Goal: Transaction & Acquisition: Book appointment/travel/reservation

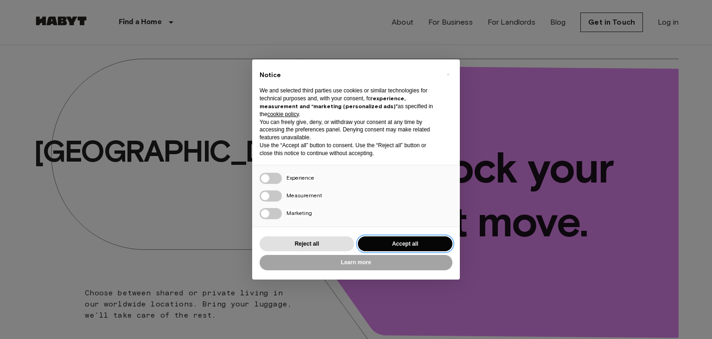
click at [378, 242] on button "Accept all" at bounding box center [405, 243] width 95 height 15
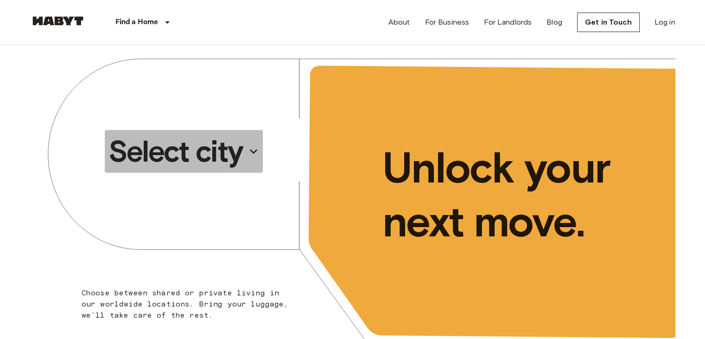
click at [233, 149] on p "Select city" at bounding box center [176, 151] width 134 height 37
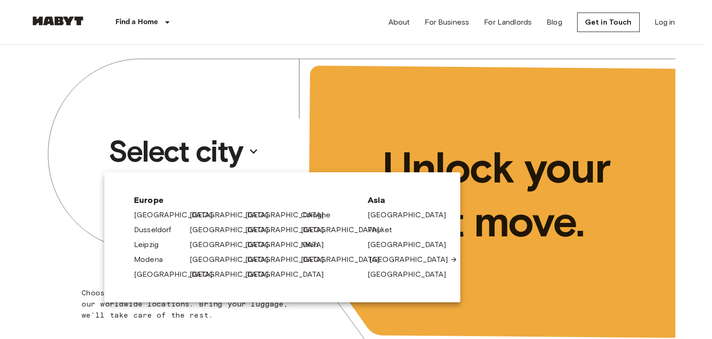
click at [380, 259] on link "[GEOGRAPHIC_DATA]" at bounding box center [414, 259] width 88 height 11
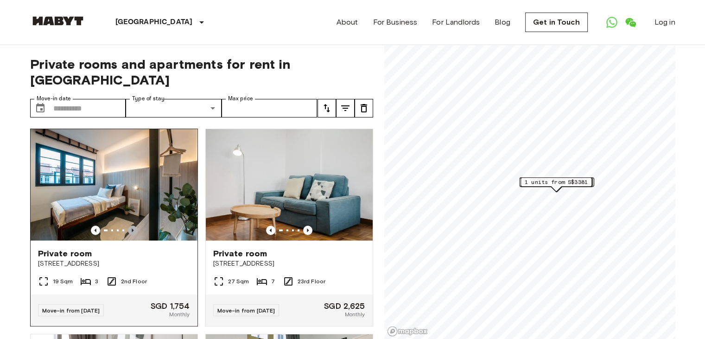
click at [132, 228] on icon "Previous image" at bounding box center [133, 230] width 2 height 4
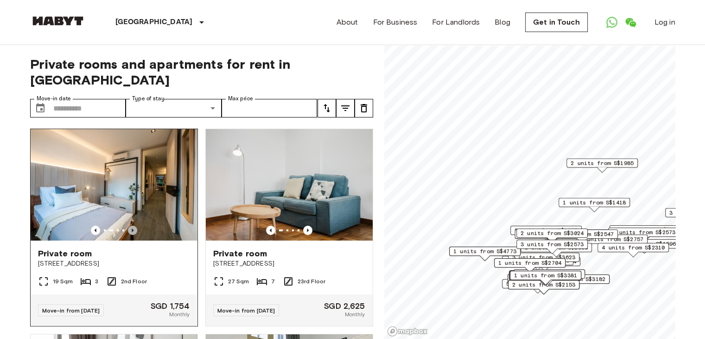
click at [132, 228] on icon "Previous image" at bounding box center [133, 230] width 2 height 4
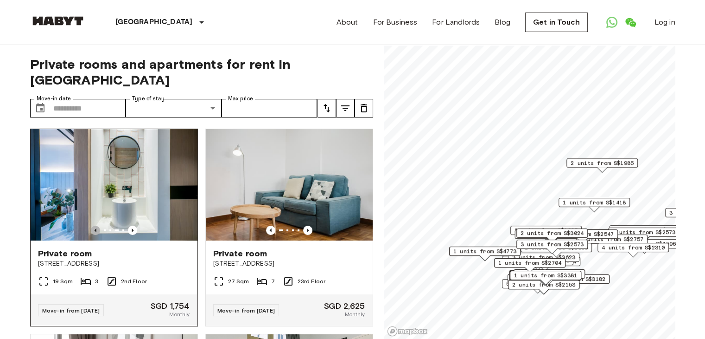
click at [93, 225] on icon "Previous image" at bounding box center [95, 229] width 9 height 9
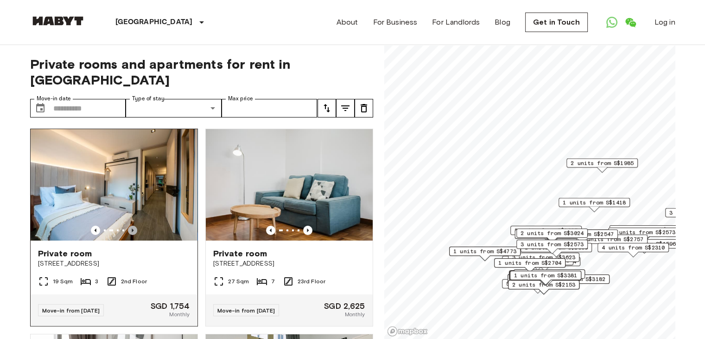
click at [132, 228] on icon "Previous image" at bounding box center [133, 230] width 2 height 4
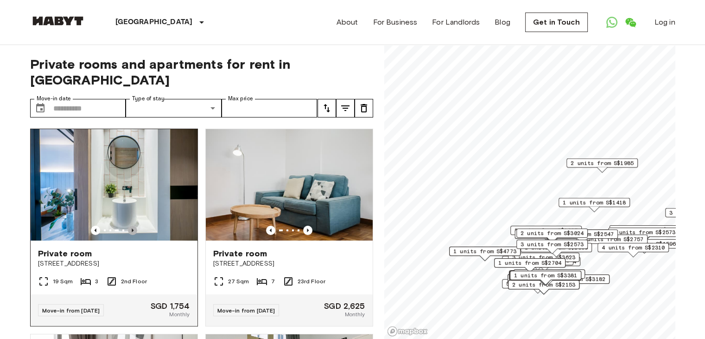
click at [132, 228] on icon "Previous image" at bounding box center [133, 230] width 2 height 4
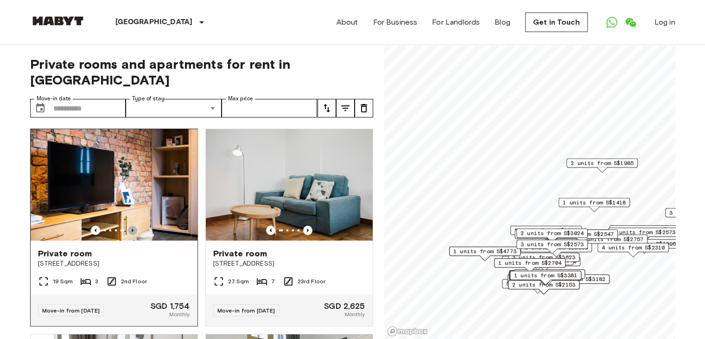
click at [132, 228] on icon "Previous image" at bounding box center [133, 230] width 2 height 4
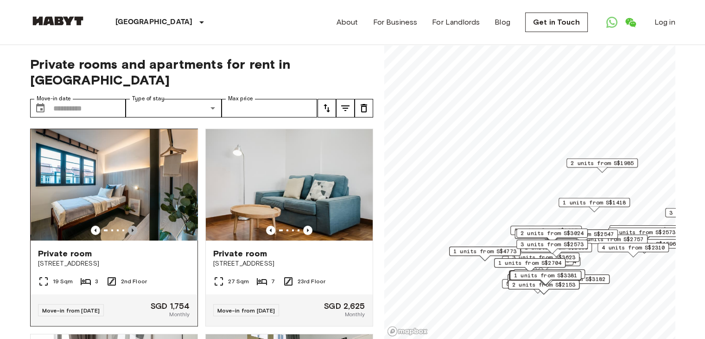
click at [132, 228] on icon "Previous image" at bounding box center [133, 230] width 2 height 4
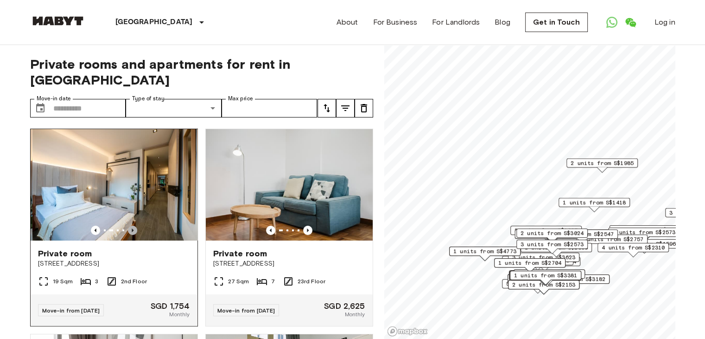
click at [132, 228] on icon "Previous image" at bounding box center [133, 230] width 2 height 4
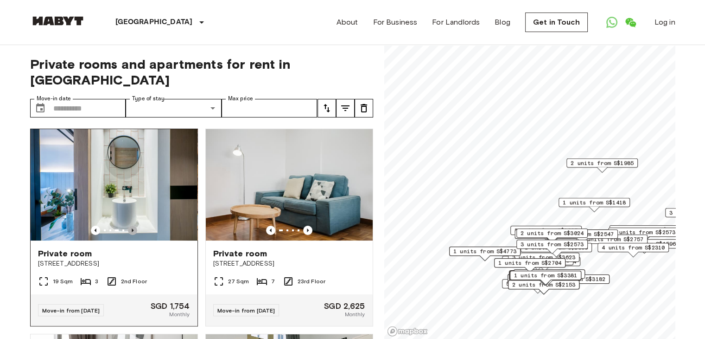
click at [132, 225] on icon "Previous image" at bounding box center [132, 229] width 9 height 9
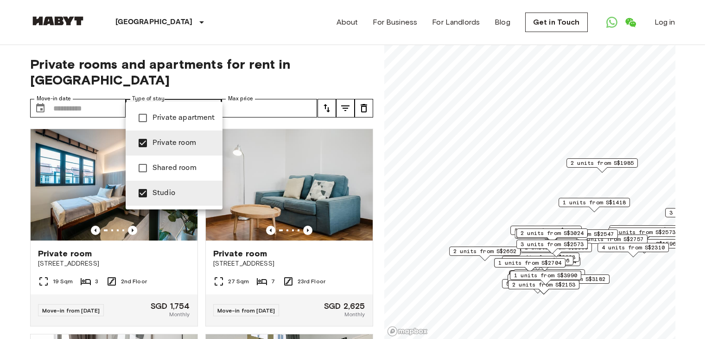
type input "**********"
click at [317, 80] on div at bounding box center [356, 169] width 712 height 339
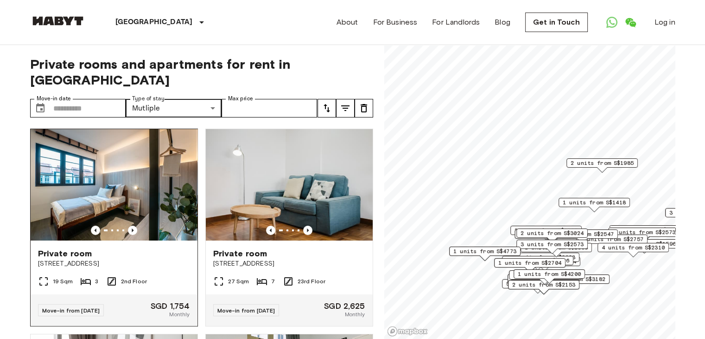
click at [139, 163] on img at bounding box center [114, 184] width 167 height 111
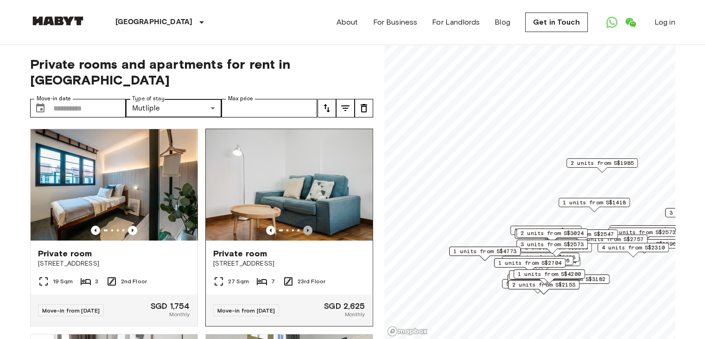
click at [305, 225] on icon "Previous image" at bounding box center [307, 229] width 9 height 9
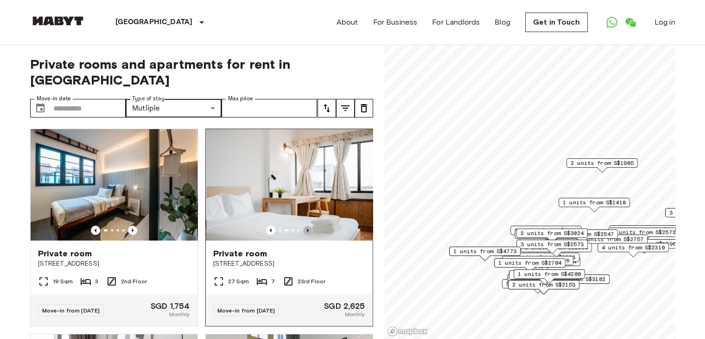
click at [305, 225] on icon "Previous image" at bounding box center [307, 229] width 9 height 9
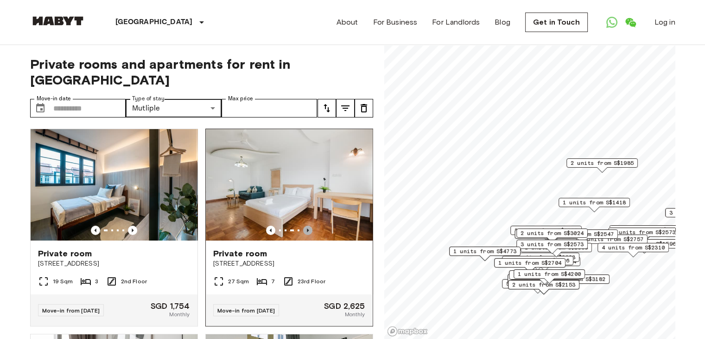
click at [305, 225] on icon "Previous image" at bounding box center [307, 229] width 9 height 9
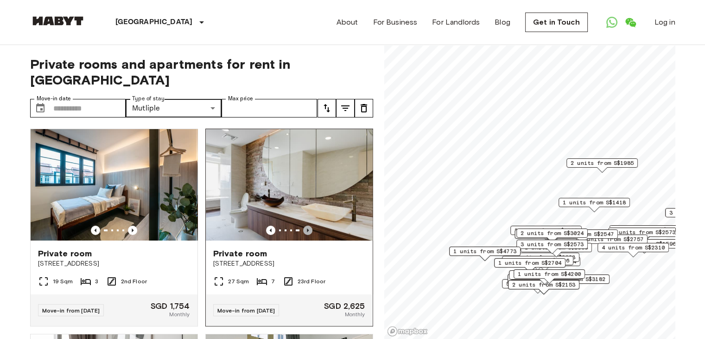
click at [305, 225] on icon "Previous image" at bounding box center [307, 229] width 9 height 9
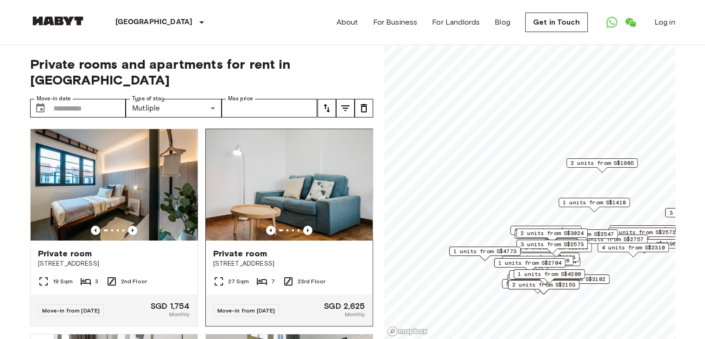
click at [307, 248] on div "Private room" at bounding box center [289, 253] width 152 height 11
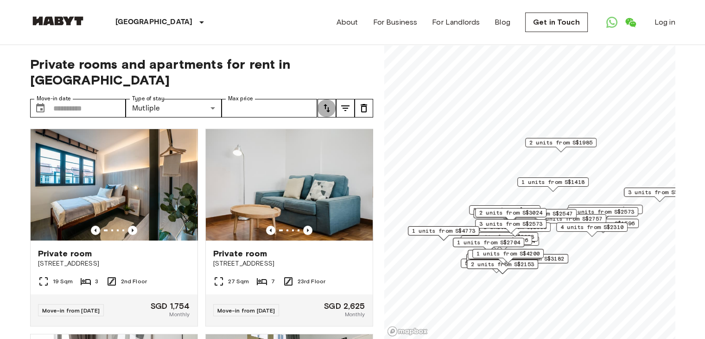
click at [325, 102] on icon "tune" at bounding box center [326, 107] width 11 height 11
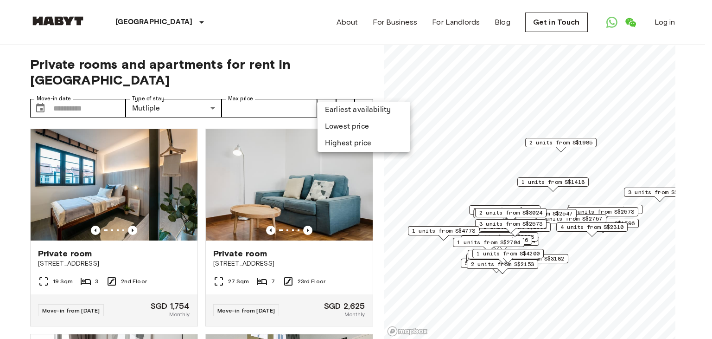
click at [343, 93] on div at bounding box center [356, 169] width 712 height 339
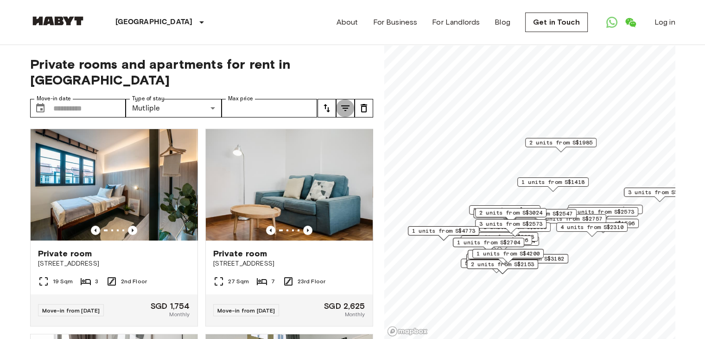
click at [343, 102] on icon "tune" at bounding box center [345, 107] width 11 height 11
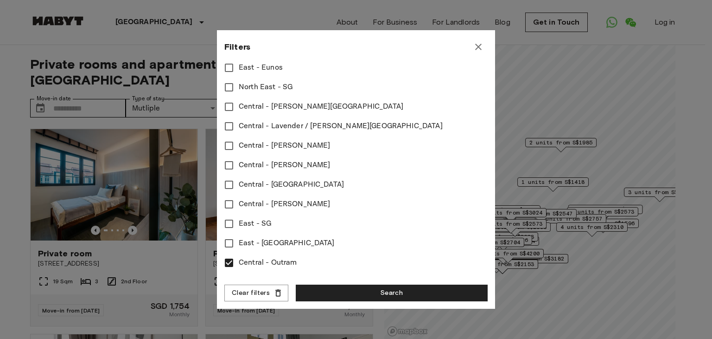
scroll to position [288, 0]
type input "****"
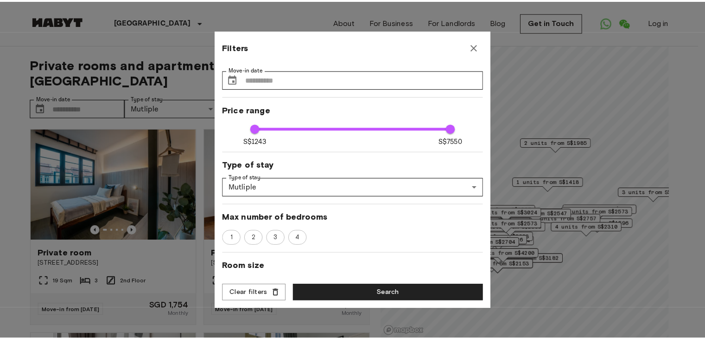
scroll to position [0, 0]
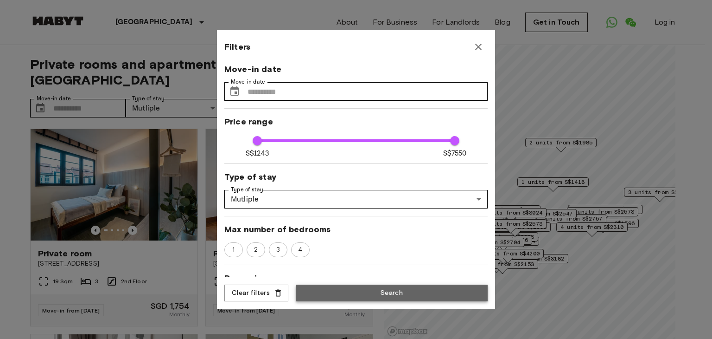
click at [334, 288] on button "Search" at bounding box center [392, 292] width 192 height 17
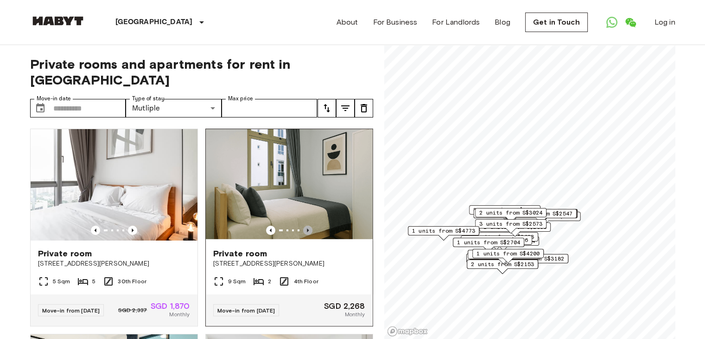
click at [304, 225] on icon "Previous image" at bounding box center [307, 229] width 9 height 9
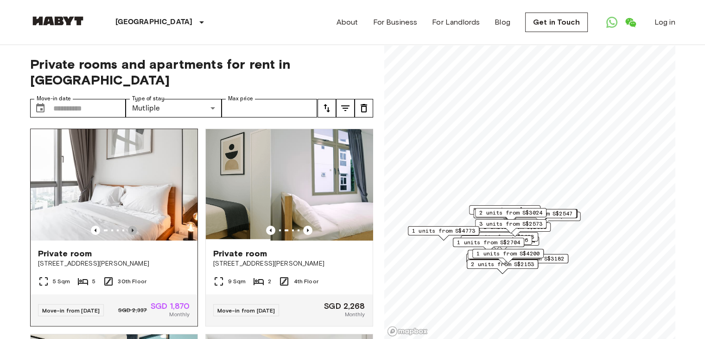
click at [131, 225] on icon "Previous image" at bounding box center [132, 229] width 9 height 9
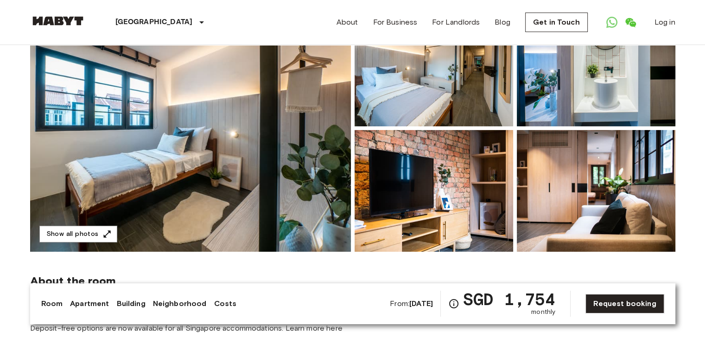
scroll to position [73, 0]
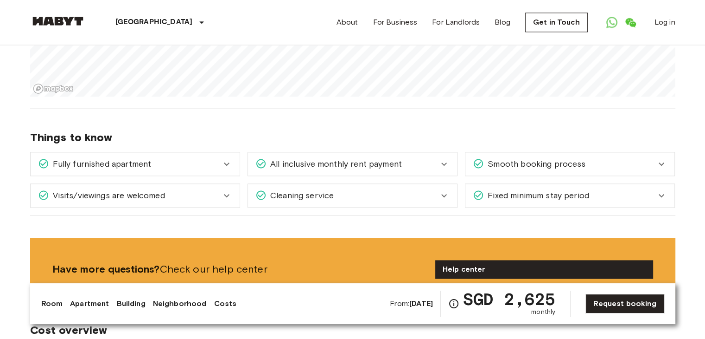
scroll to position [1293, 0]
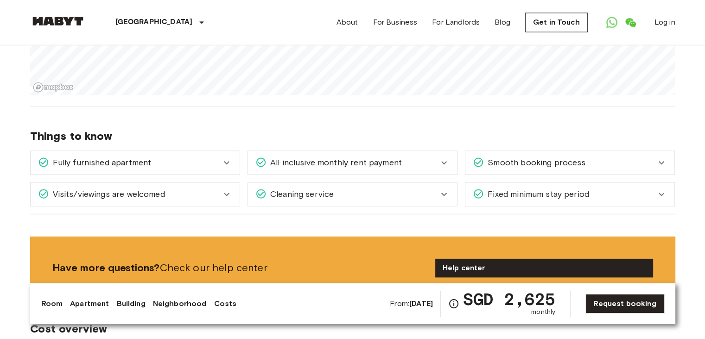
click at [437, 188] on div "Cleaning service" at bounding box center [347, 194] width 183 height 12
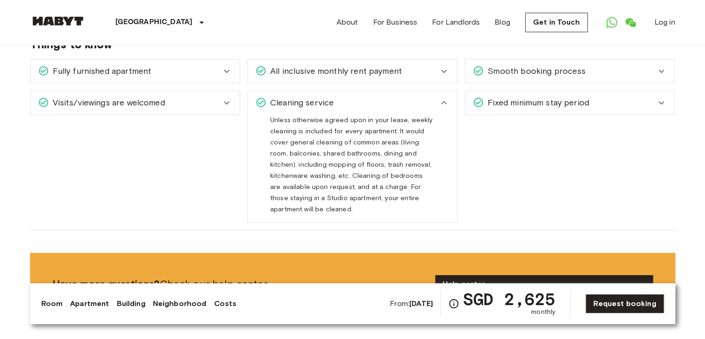
scroll to position [1383, 0]
click at [449, 97] on icon at bounding box center [444, 102] width 11 height 11
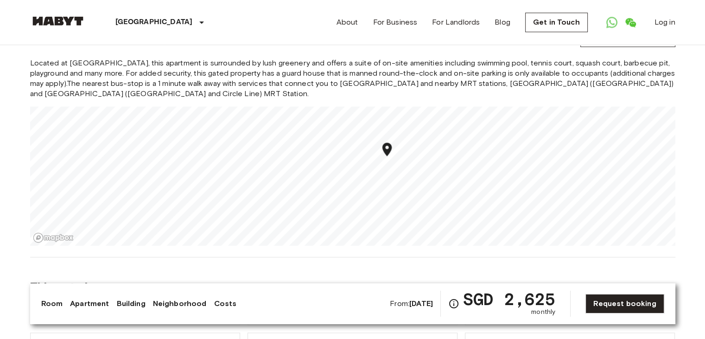
scroll to position [1139, 0]
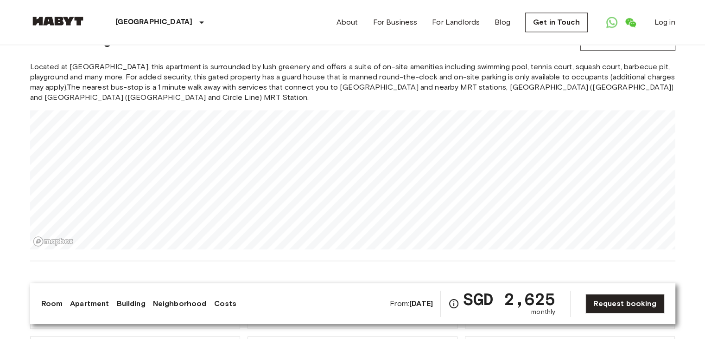
click at [453, 240] on section "About the neighborhood Open in Google Maps Located at Lower Delta Road, this ap…" at bounding box center [353, 135] width 646 height 252
click at [432, 254] on div "Asia Singapore Singapore Private room Private room From Oct 10 2025 1005 Lower …" at bounding box center [353, 177] width 668 height 2542
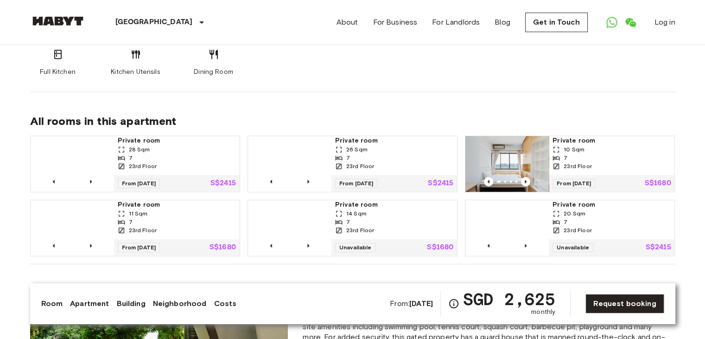
scroll to position [653, 0]
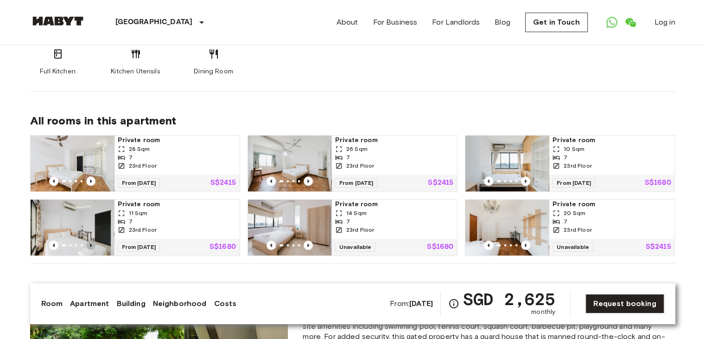
click at [90, 243] on icon "Previous image" at bounding box center [91, 245] width 2 height 4
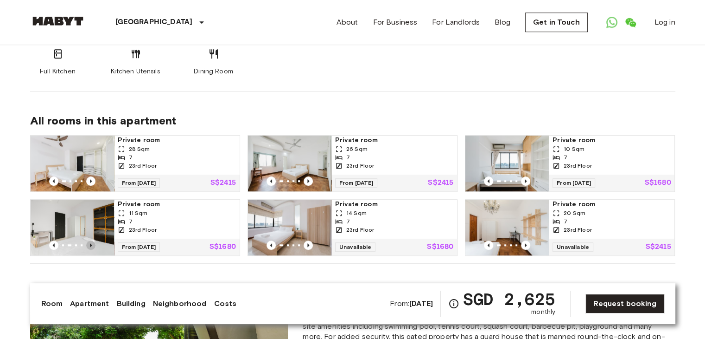
click at [90, 243] on icon "Previous image" at bounding box center [91, 245] width 2 height 4
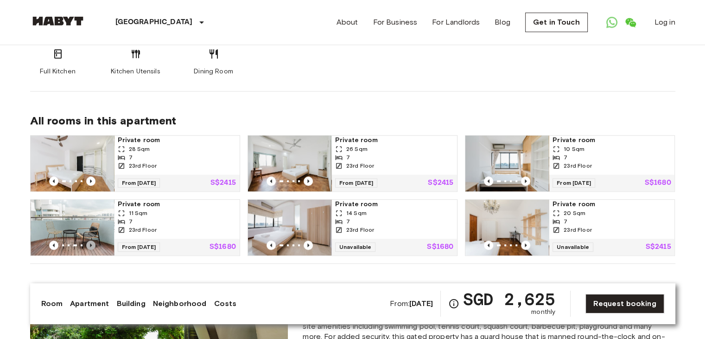
click at [90, 243] on icon "Previous image" at bounding box center [91, 245] width 2 height 4
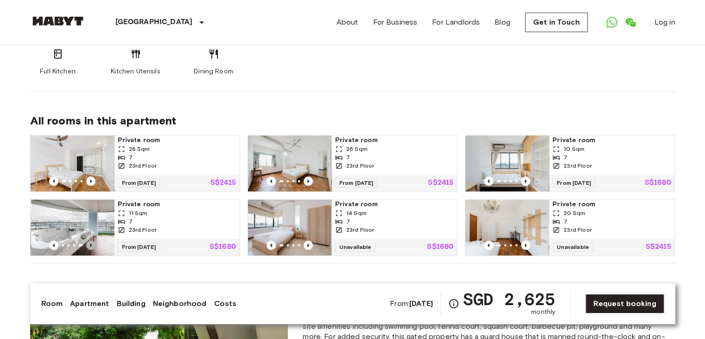
click at [90, 243] on icon "Previous image" at bounding box center [91, 245] width 2 height 4
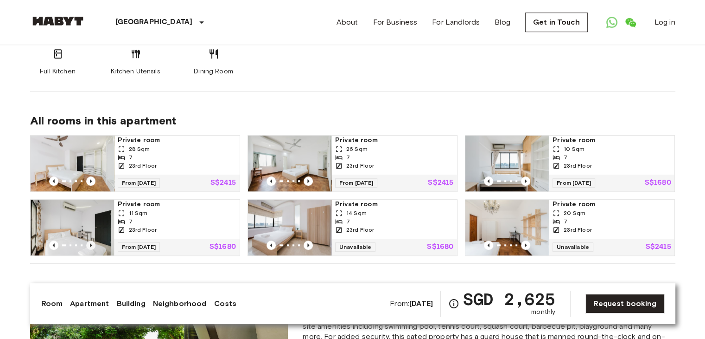
click at [90, 243] on icon "Previous image" at bounding box center [91, 245] width 2 height 4
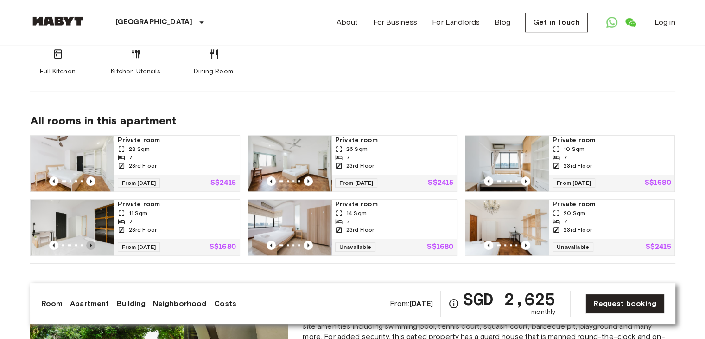
click at [90, 243] on icon "Previous image" at bounding box center [91, 245] width 2 height 4
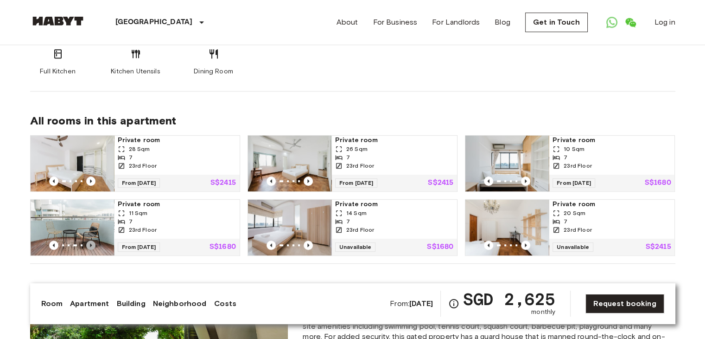
click at [90, 243] on icon "Previous image" at bounding box center [91, 245] width 2 height 4
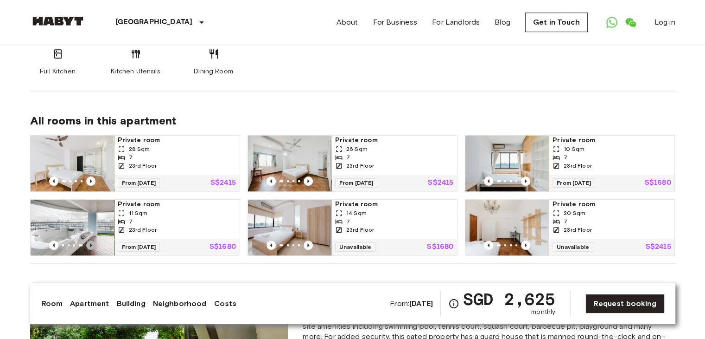
click at [90, 243] on icon "Previous image" at bounding box center [91, 245] width 2 height 4
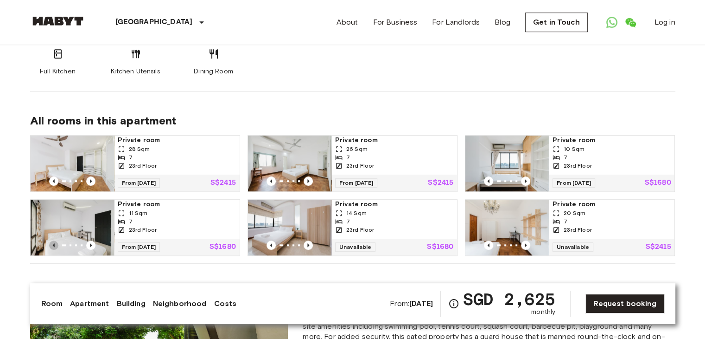
click at [51, 240] on icon "Previous image" at bounding box center [53, 244] width 9 height 9
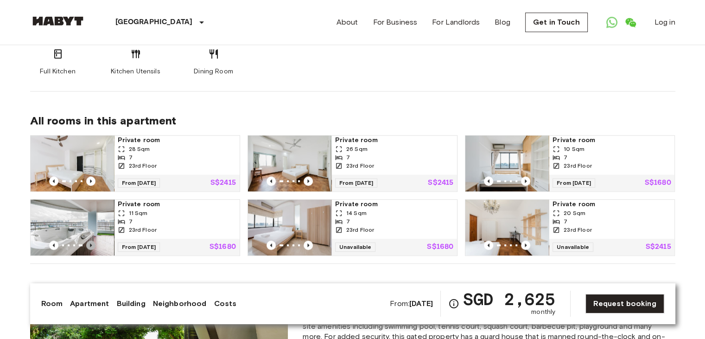
click at [92, 240] on icon "Previous image" at bounding box center [90, 244] width 9 height 9
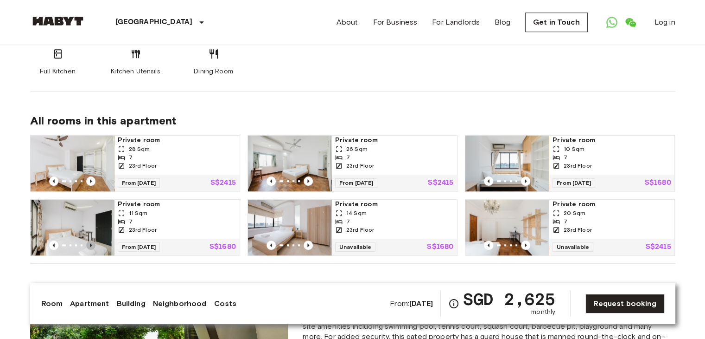
click at [92, 240] on icon "Previous image" at bounding box center [90, 244] width 9 height 9
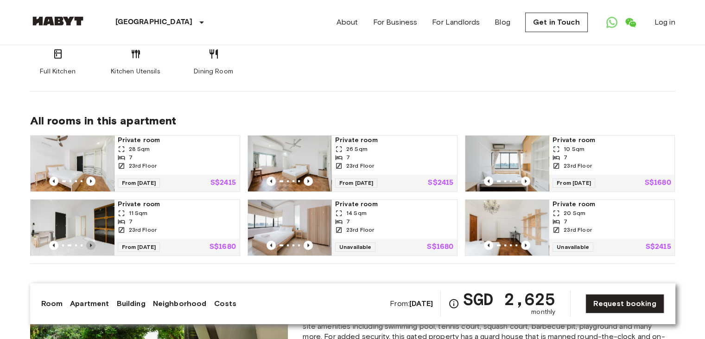
click at [92, 240] on icon "Previous image" at bounding box center [90, 244] width 9 height 9
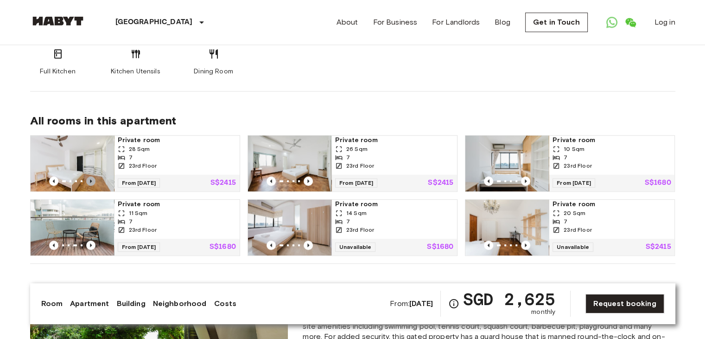
click at [94, 176] on icon "Previous image" at bounding box center [90, 180] width 9 height 9
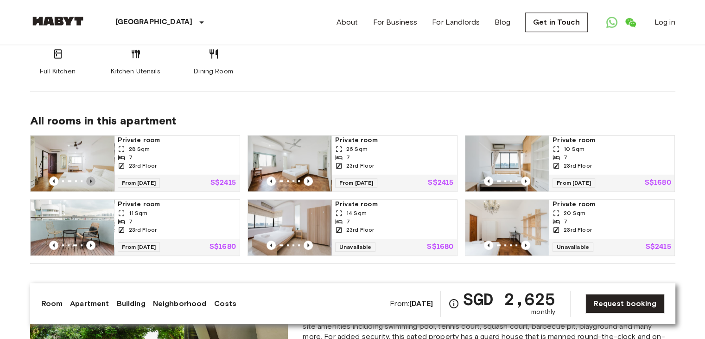
click at [94, 176] on icon "Previous image" at bounding box center [90, 180] width 9 height 9
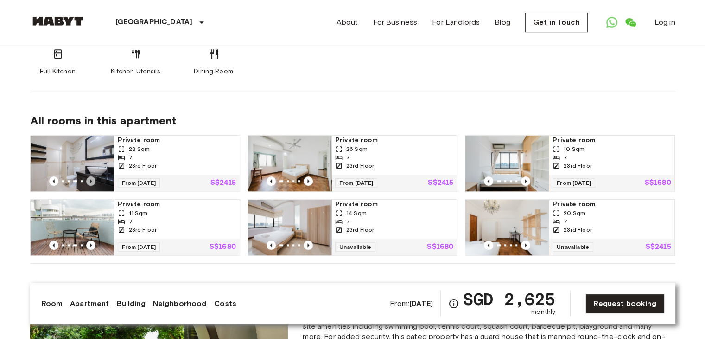
click at [94, 176] on icon "Previous image" at bounding box center [90, 180] width 9 height 9
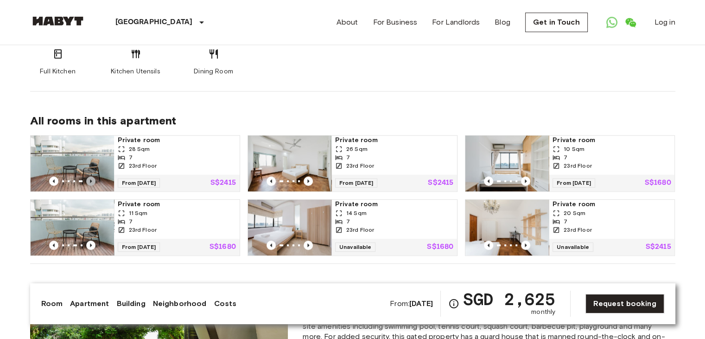
click at [94, 176] on icon "Previous image" at bounding box center [90, 180] width 9 height 9
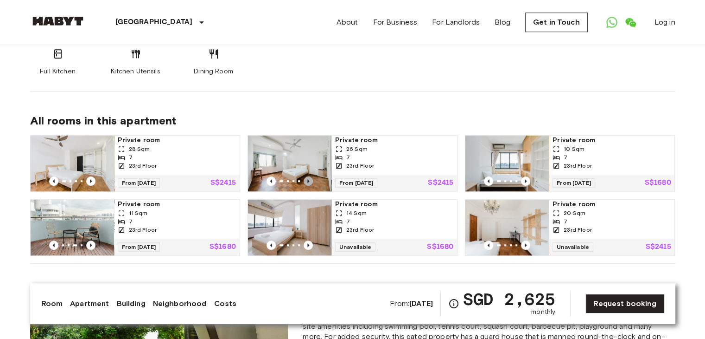
click at [308, 179] on icon "Previous image" at bounding box center [308, 181] width 2 height 4
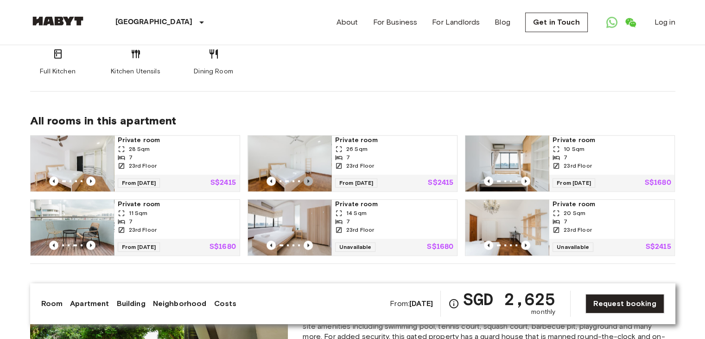
click at [308, 179] on icon "Previous image" at bounding box center [308, 181] width 2 height 4
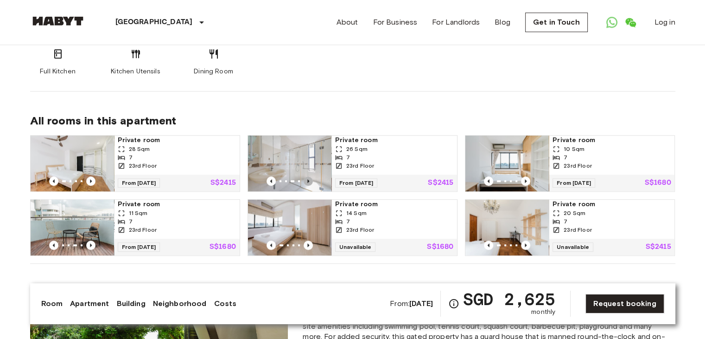
click at [308, 179] on icon "Previous image" at bounding box center [308, 181] width 2 height 4
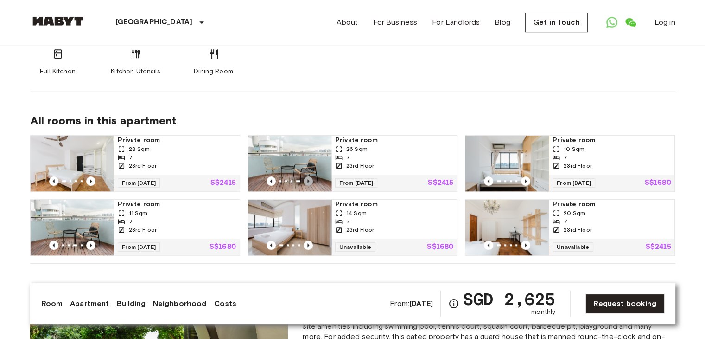
click at [308, 179] on icon "Previous image" at bounding box center [308, 181] width 2 height 4
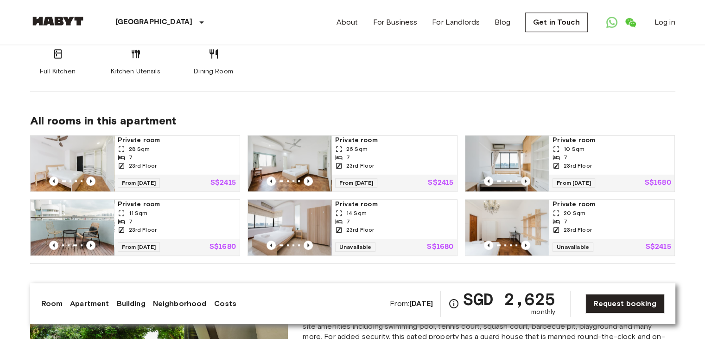
click at [527, 176] on icon "Previous image" at bounding box center [525, 180] width 9 height 9
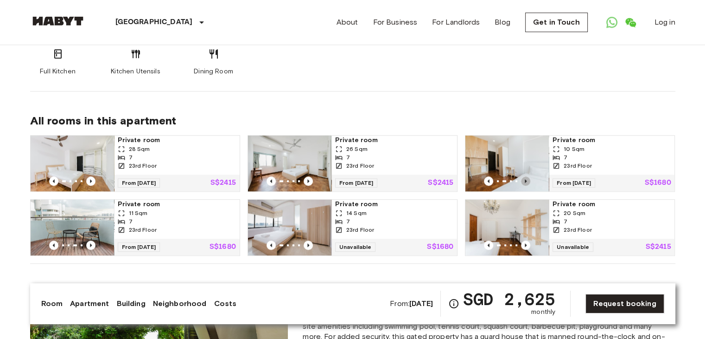
click at [527, 176] on icon "Previous image" at bounding box center [525, 180] width 9 height 9
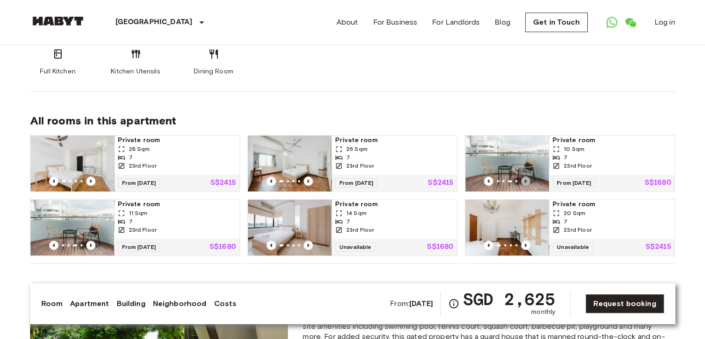
click at [527, 176] on icon "Previous image" at bounding box center [525, 180] width 9 height 9
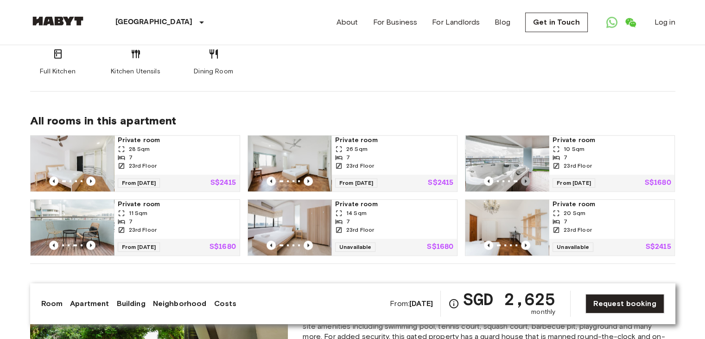
click at [527, 176] on icon "Previous image" at bounding box center [525, 180] width 9 height 9
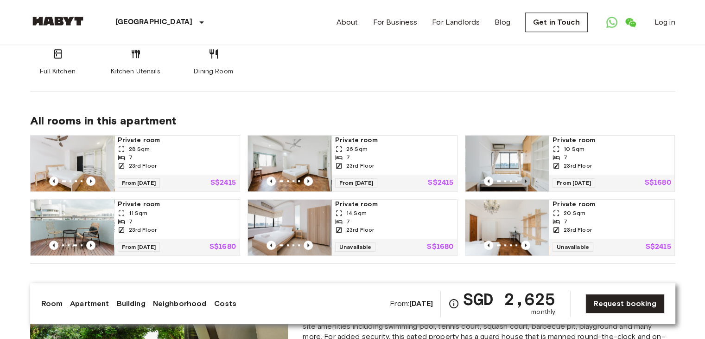
click at [527, 176] on icon "Previous image" at bounding box center [525, 180] width 9 height 9
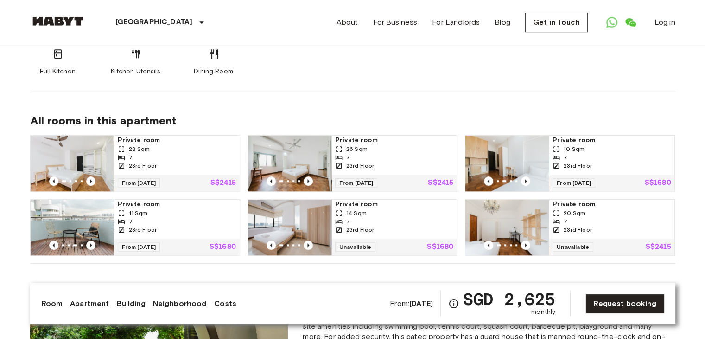
click at [525, 137] on img at bounding box center [507, 163] width 83 height 56
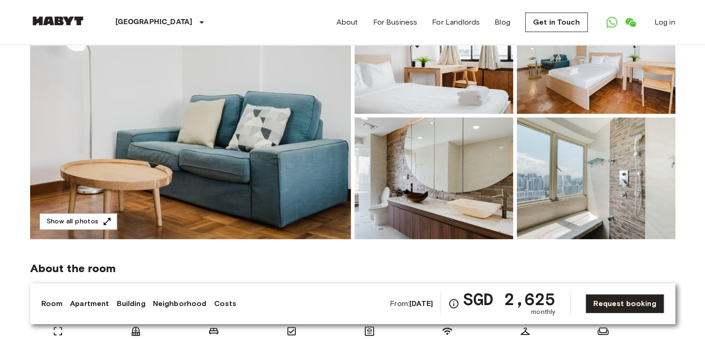
scroll to position [126, 0]
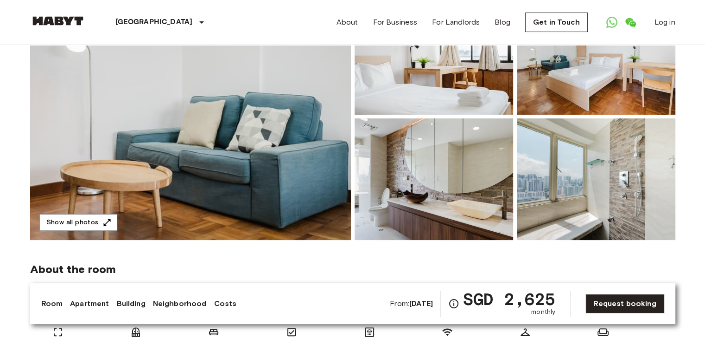
click at [603, 184] on img at bounding box center [596, 179] width 159 height 122
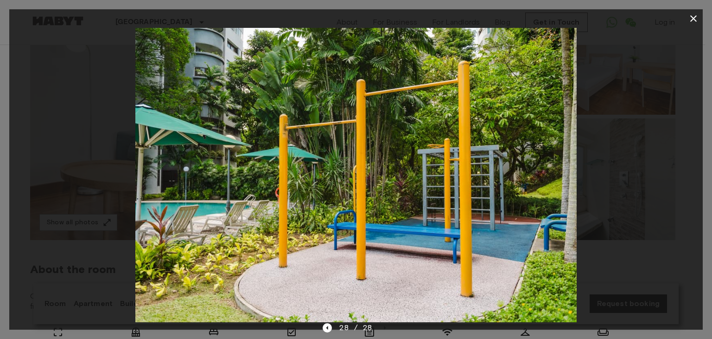
click at [611, 134] on div at bounding box center [356, 175] width 694 height 294
click at [695, 20] on icon "button" at bounding box center [693, 18] width 11 height 11
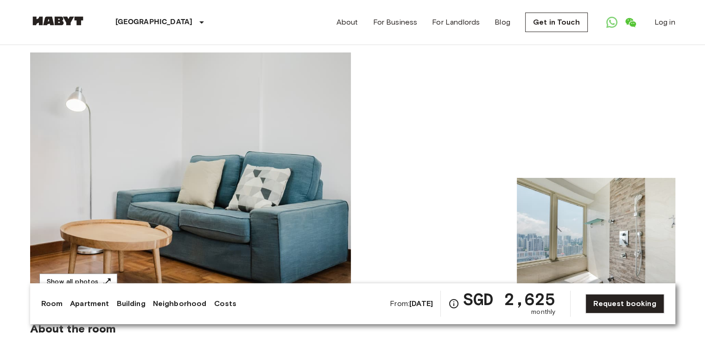
scroll to position [67, 0]
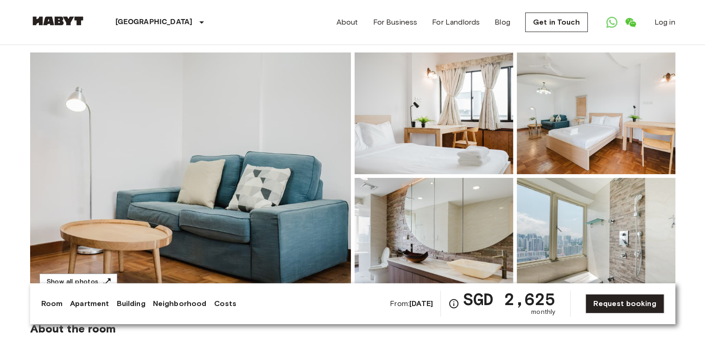
click at [476, 114] on img at bounding box center [434, 113] width 159 height 122
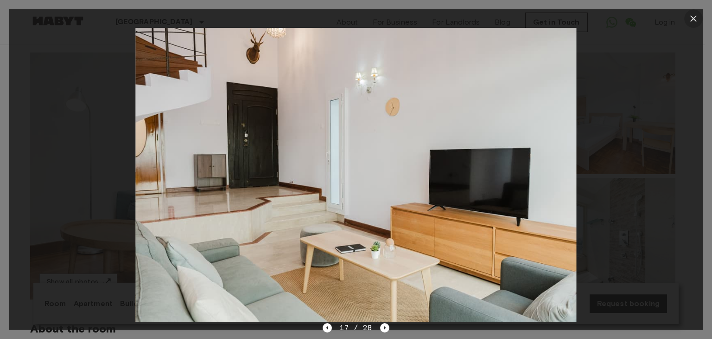
click at [689, 21] on icon "button" at bounding box center [693, 18] width 11 height 11
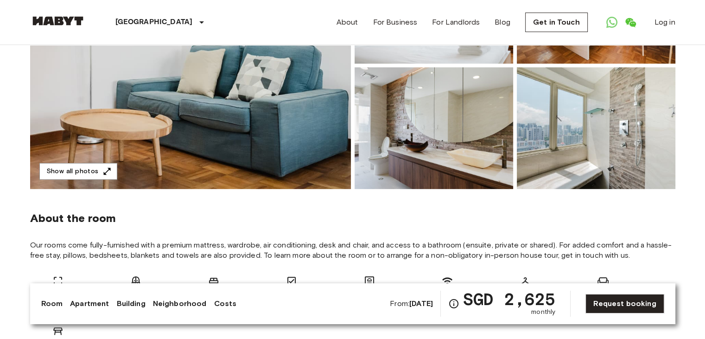
scroll to position [0, 0]
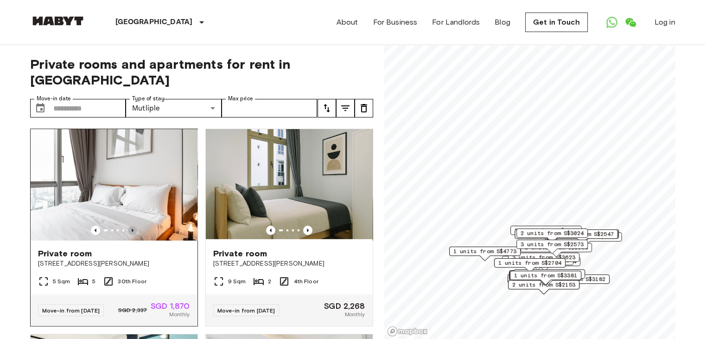
click at [128, 225] on icon "Previous image" at bounding box center [132, 229] width 9 height 9
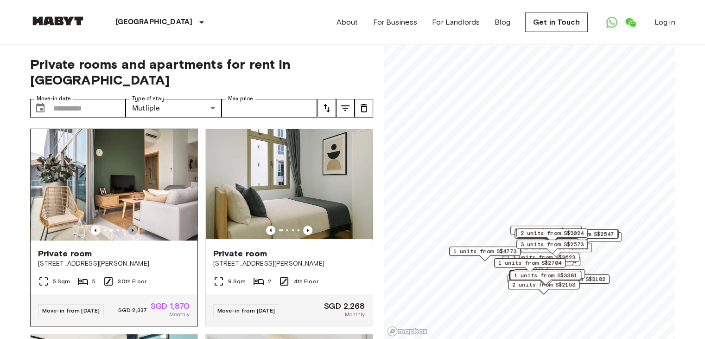
click at [128, 225] on icon "Previous image" at bounding box center [132, 229] width 9 height 9
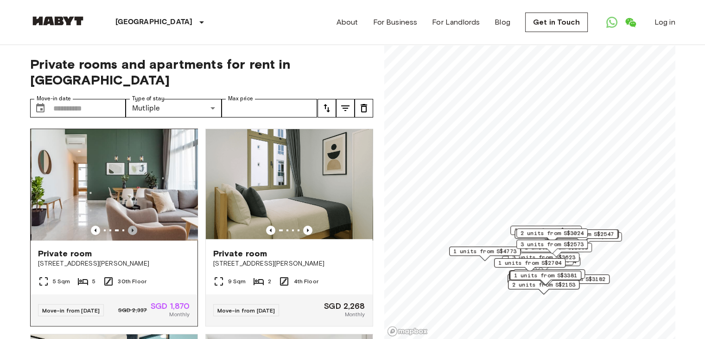
click at [128, 225] on icon "Previous image" at bounding box center [132, 229] width 9 height 9
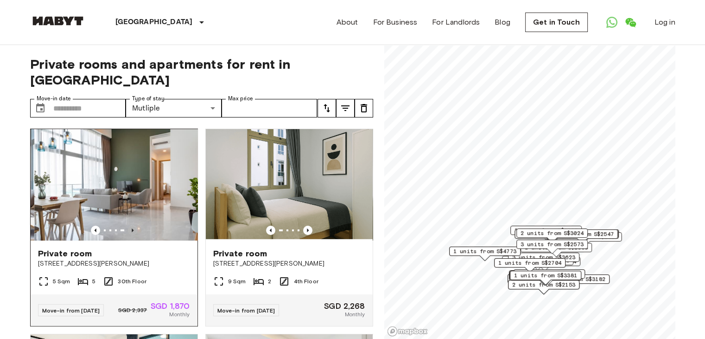
click at [128, 225] on icon "Previous image" at bounding box center [132, 229] width 9 height 9
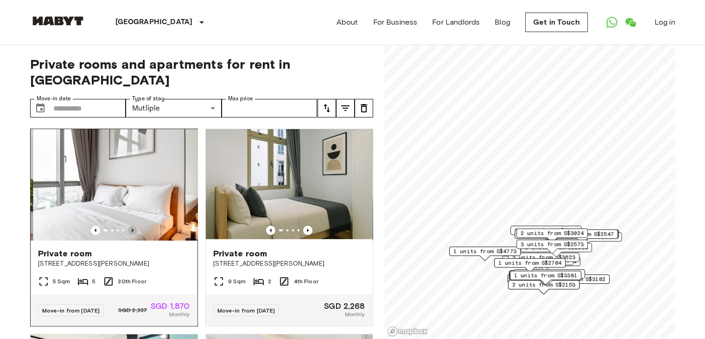
click at [128, 225] on icon "Previous image" at bounding box center [132, 229] width 9 height 9
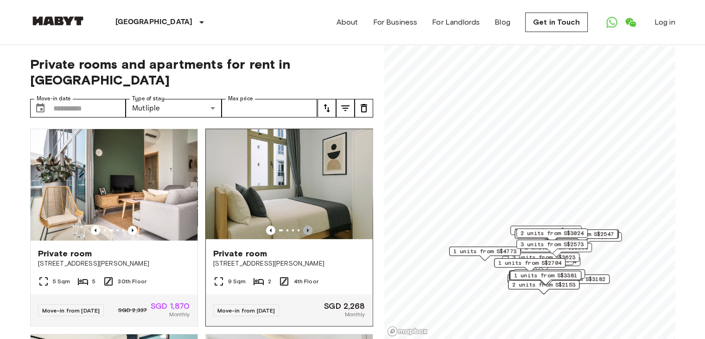
click at [303, 225] on icon "Previous image" at bounding box center [307, 229] width 9 height 9
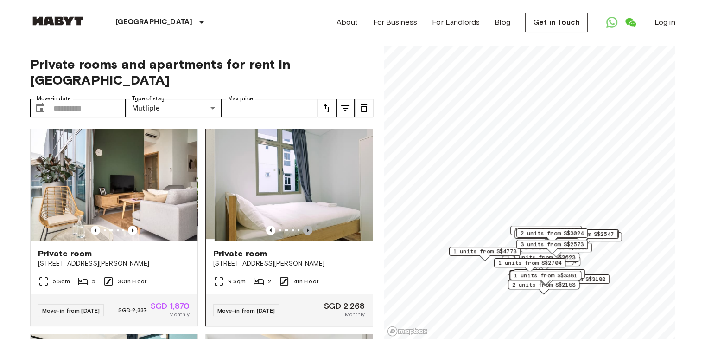
click at [303, 225] on icon "Previous image" at bounding box center [307, 229] width 9 height 9
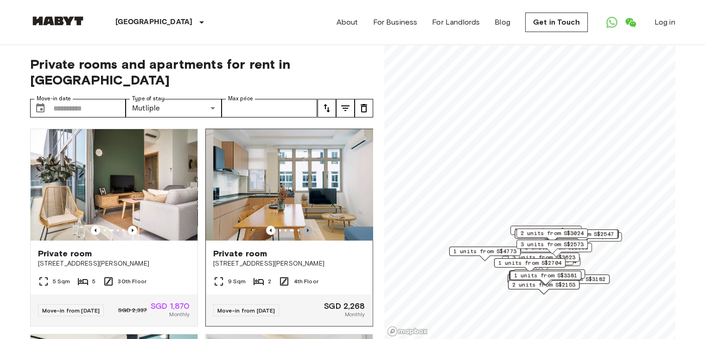
click at [303, 225] on icon "Previous image" at bounding box center [307, 229] width 9 height 9
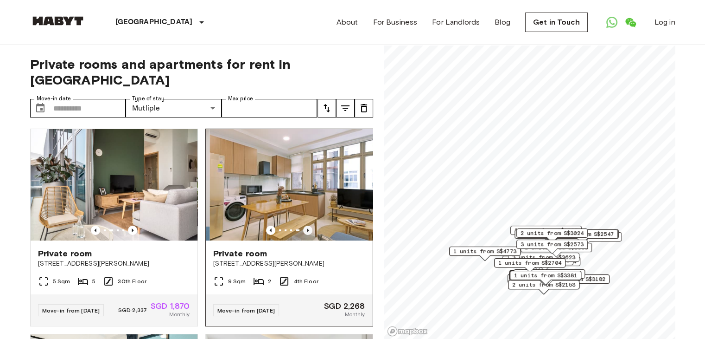
click at [303, 225] on icon "Previous image" at bounding box center [307, 229] width 9 height 9
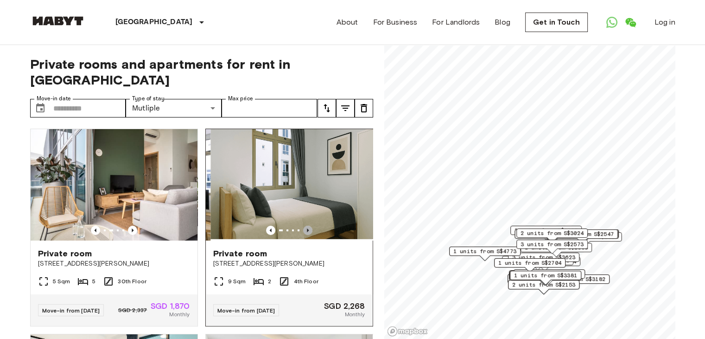
click at [303, 225] on icon "Previous image" at bounding box center [307, 229] width 9 height 9
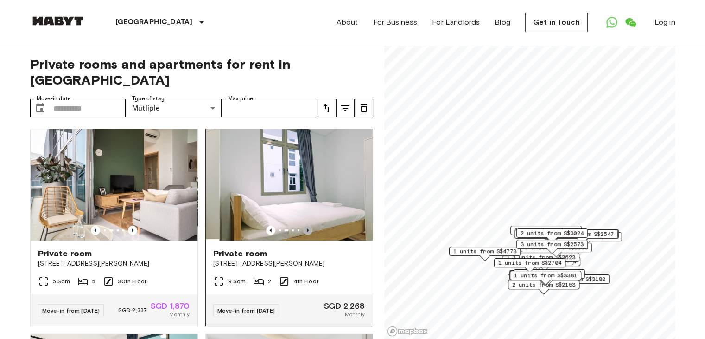
click at [303, 225] on icon "Previous image" at bounding box center [307, 229] width 9 height 9
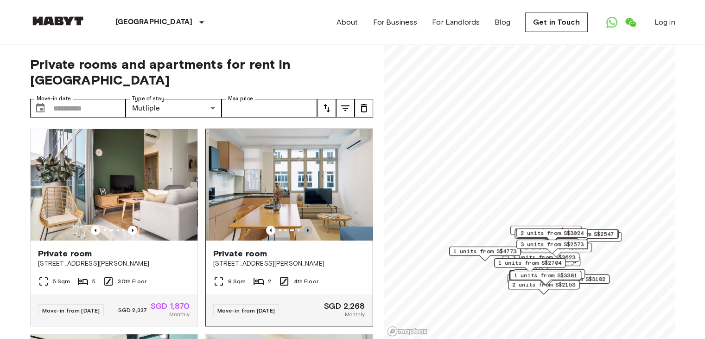
click at [303, 225] on icon "Previous image" at bounding box center [307, 229] width 9 height 9
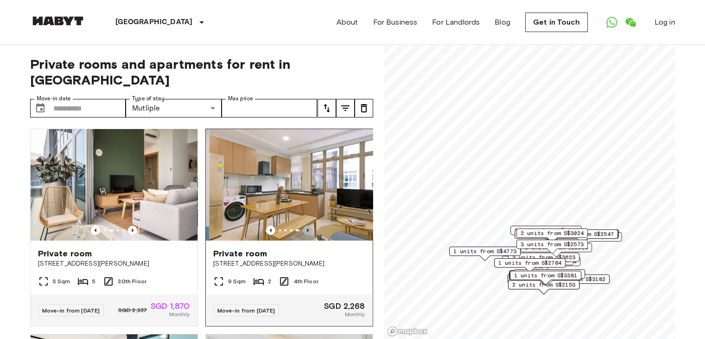
click at [303, 225] on icon "Previous image" at bounding box center [307, 229] width 9 height 9
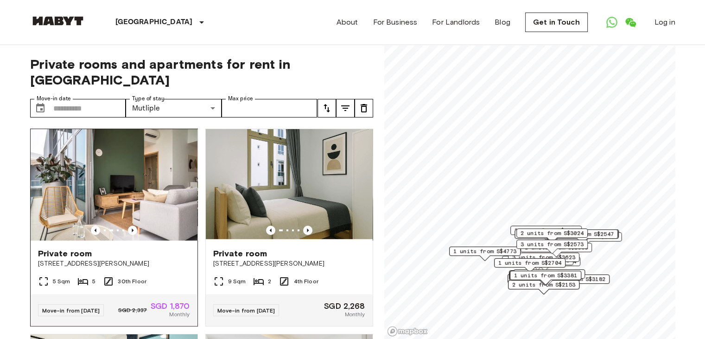
click at [153, 186] on img at bounding box center [114, 184] width 167 height 111
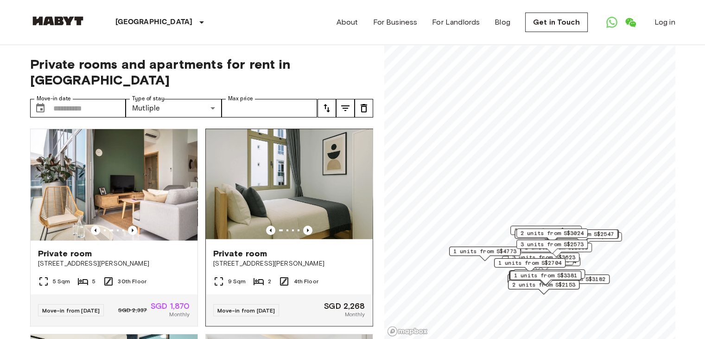
click at [269, 259] on span "16 Hamilton Road" at bounding box center [289, 263] width 152 height 9
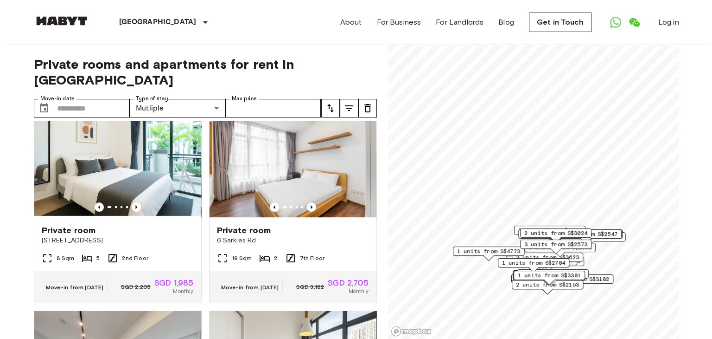
scroll to position [228, 0]
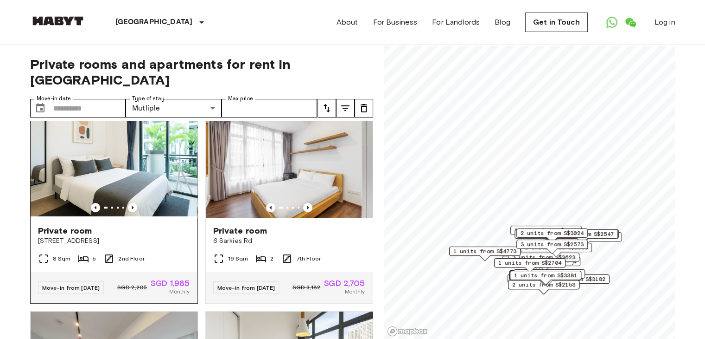
click at [140, 160] on img at bounding box center [114, 161] width 167 height 111
click at [346, 105] on icon "tune" at bounding box center [345, 108] width 8 height 6
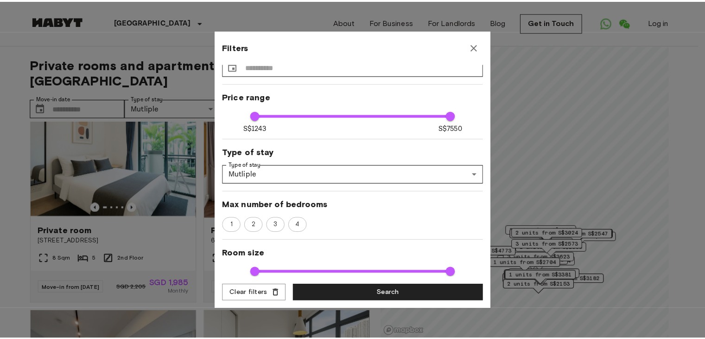
scroll to position [0, 0]
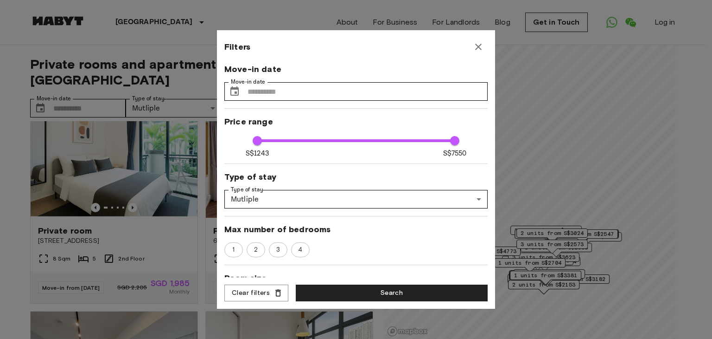
click at [479, 44] on icon "button" at bounding box center [478, 46] width 11 height 11
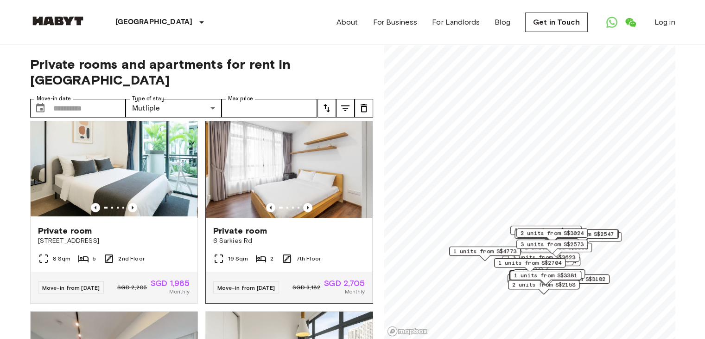
click at [308, 236] on span "6 Sarkies Rd" at bounding box center [289, 240] width 152 height 9
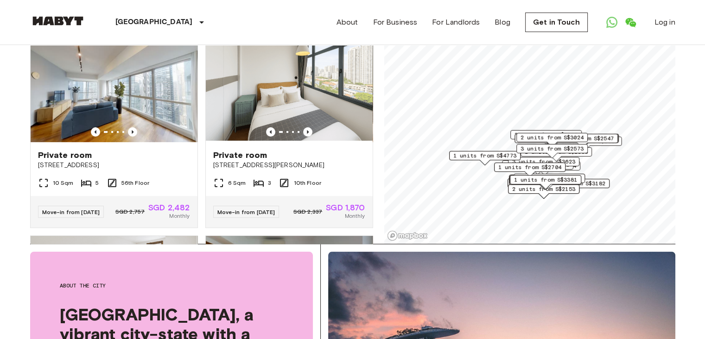
scroll to position [412, 0]
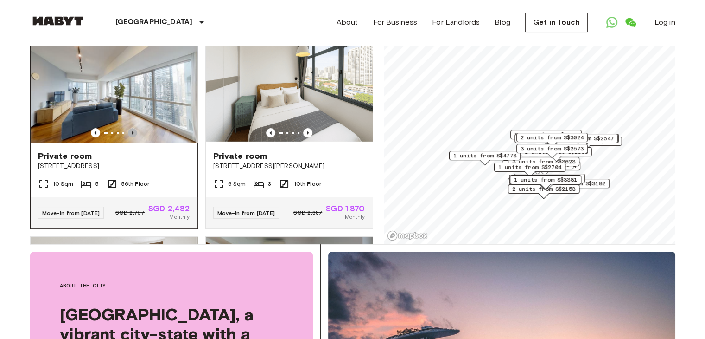
click at [128, 135] on icon "Previous image" at bounding box center [132, 132] width 9 height 9
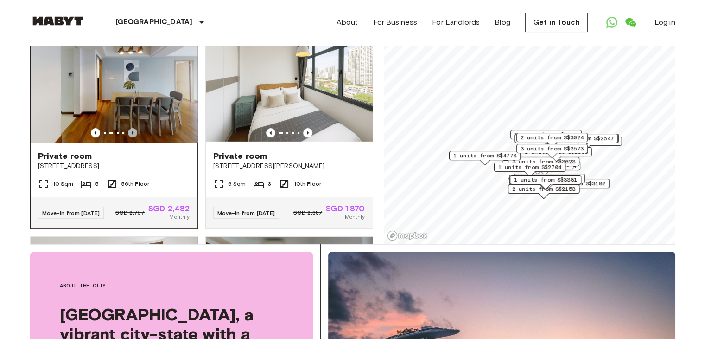
click at [128, 135] on icon "Previous image" at bounding box center [132, 132] width 9 height 9
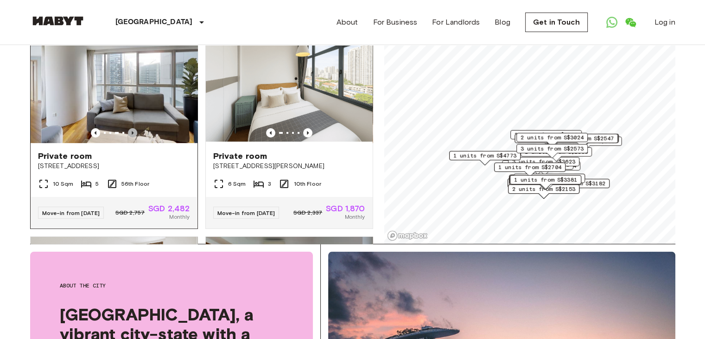
click at [128, 135] on icon "Previous image" at bounding box center [132, 132] width 9 height 9
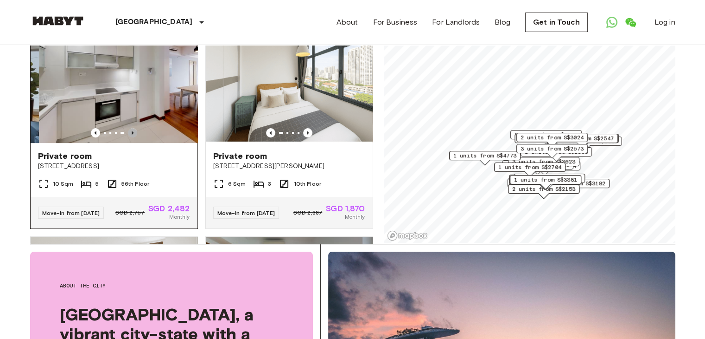
click at [128, 135] on icon "Previous image" at bounding box center [132, 132] width 9 height 9
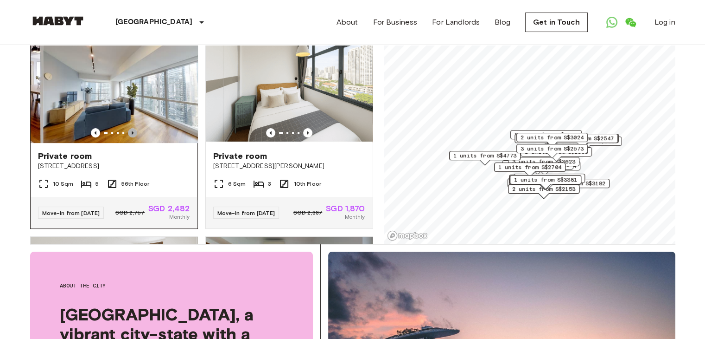
click at [128, 135] on icon "Previous image" at bounding box center [132, 132] width 9 height 9
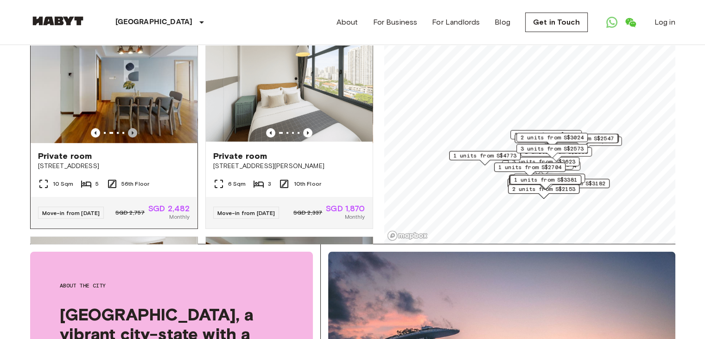
click at [128, 135] on icon "Previous image" at bounding box center [132, 132] width 9 height 9
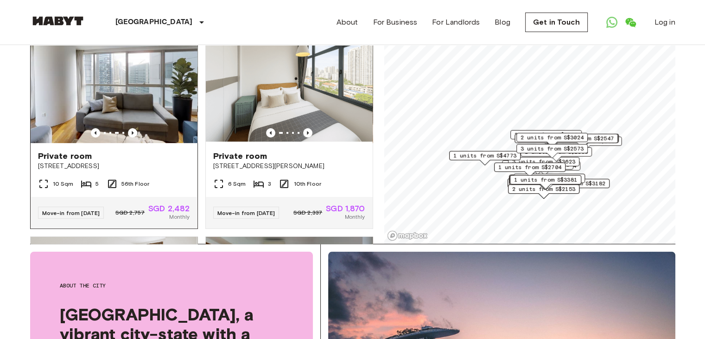
click at [146, 103] on img at bounding box center [114, 87] width 167 height 111
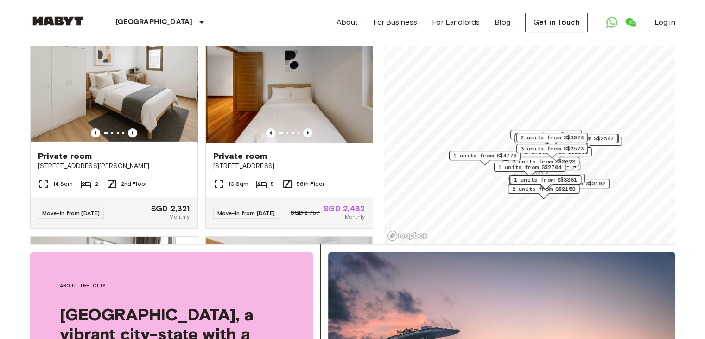
scroll to position [616, 0]
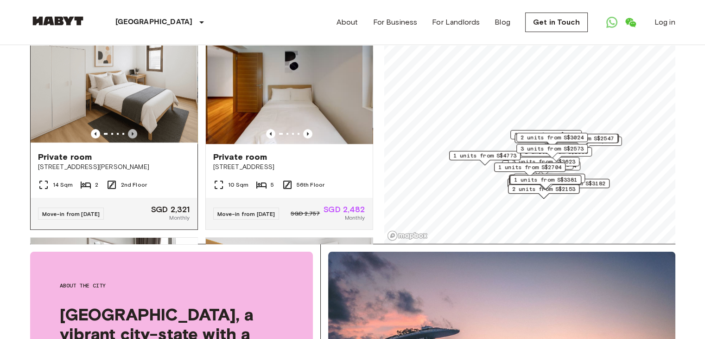
click at [131, 138] on icon "Previous image" at bounding box center [132, 133] width 9 height 9
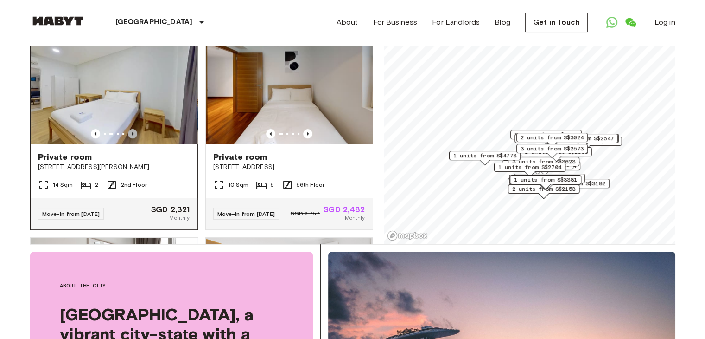
click at [131, 138] on icon "Previous image" at bounding box center [132, 133] width 9 height 9
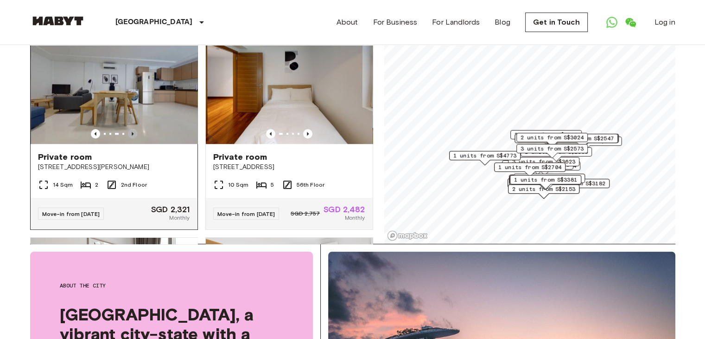
click at [131, 138] on icon "Previous image" at bounding box center [132, 133] width 9 height 9
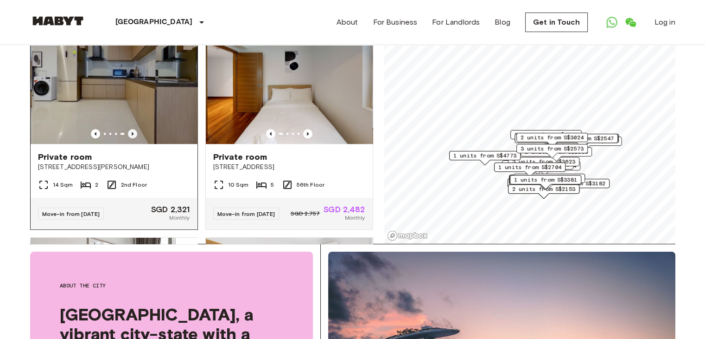
click at [131, 138] on icon "Previous image" at bounding box center [132, 133] width 9 height 9
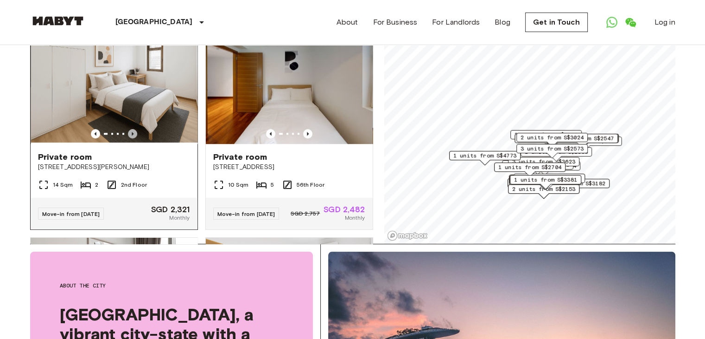
click at [131, 138] on icon "Previous image" at bounding box center [132, 133] width 9 height 9
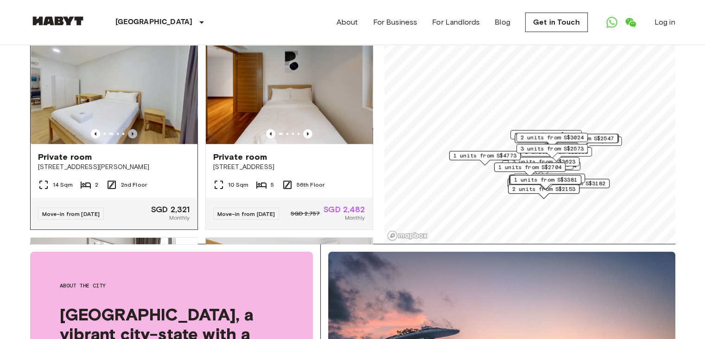
click at [131, 138] on icon "Previous image" at bounding box center [132, 133] width 9 height 9
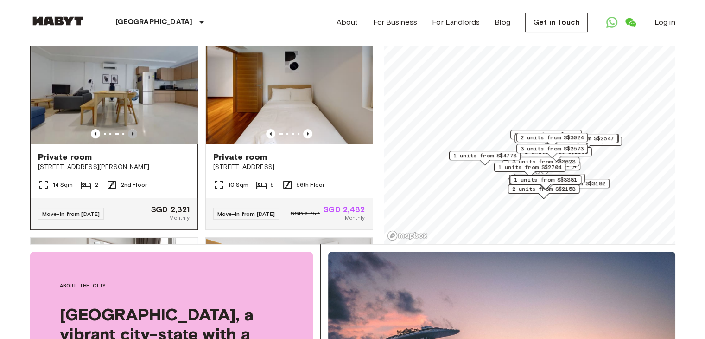
click at [131, 138] on icon "Previous image" at bounding box center [132, 133] width 9 height 9
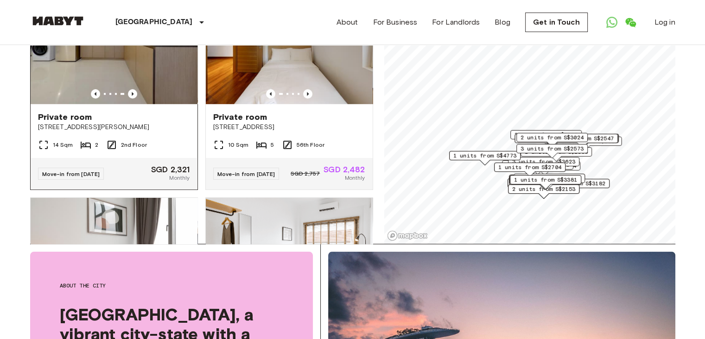
scroll to position [655, 0]
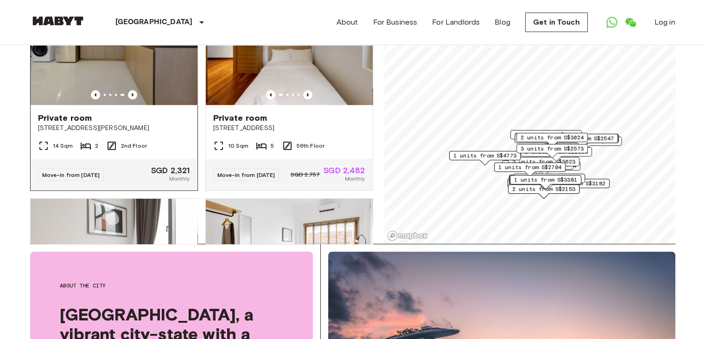
click at [141, 123] on div "Private room" at bounding box center [114, 117] width 152 height 11
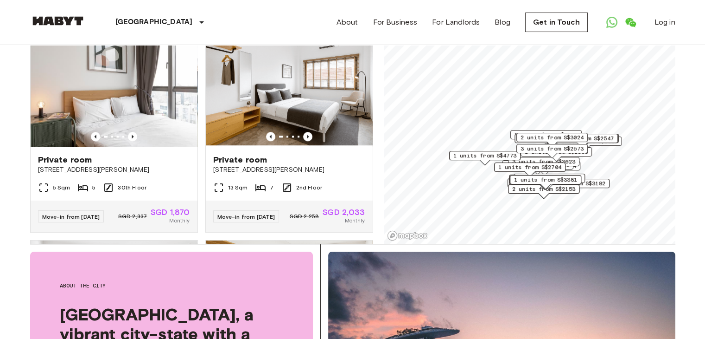
scroll to position [818, 0]
click at [303, 141] on icon "Previous image" at bounding box center [307, 136] width 9 height 9
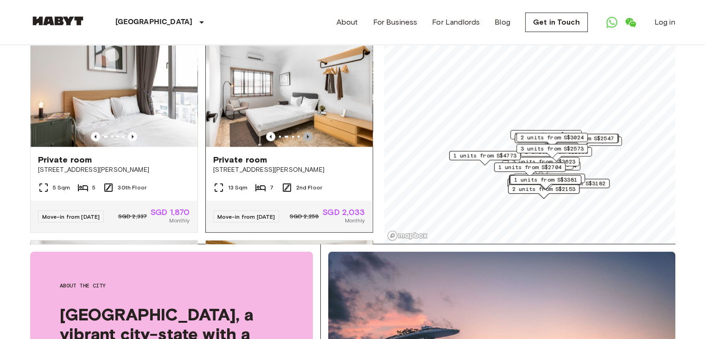
click at [303, 141] on icon "Previous image" at bounding box center [307, 136] width 9 height 9
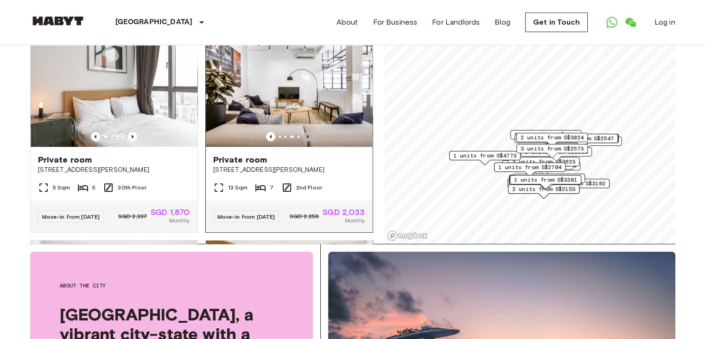
click at [303, 141] on icon "Previous image" at bounding box center [307, 136] width 9 height 9
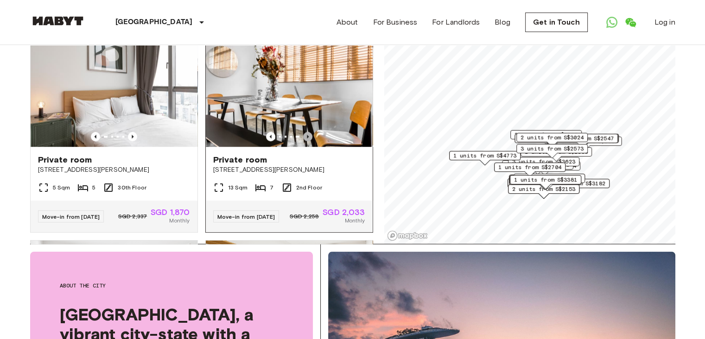
click at [303, 141] on icon "Previous image" at bounding box center [307, 136] width 9 height 9
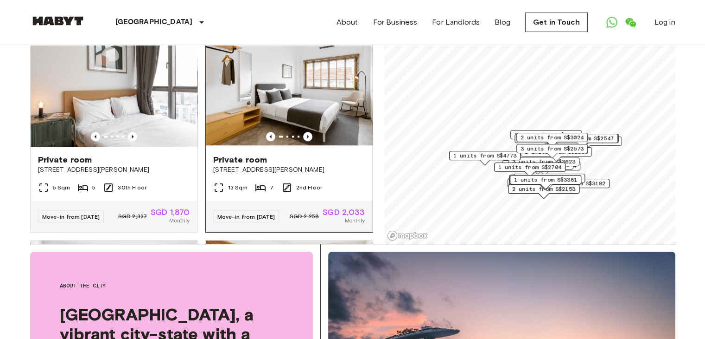
click at [311, 165] on div "Private room" at bounding box center [289, 159] width 152 height 11
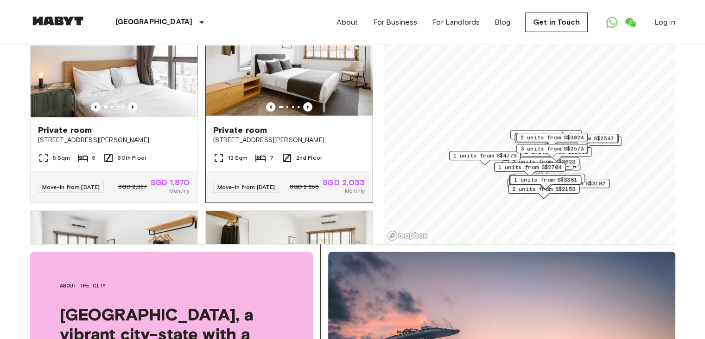
scroll to position [849, 0]
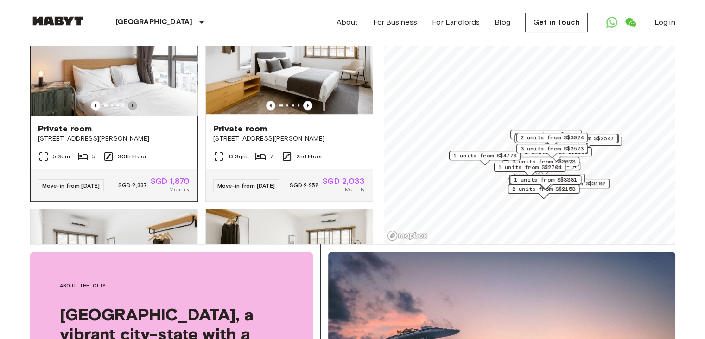
click at [132, 107] on icon "Previous image" at bounding box center [133, 105] width 2 height 4
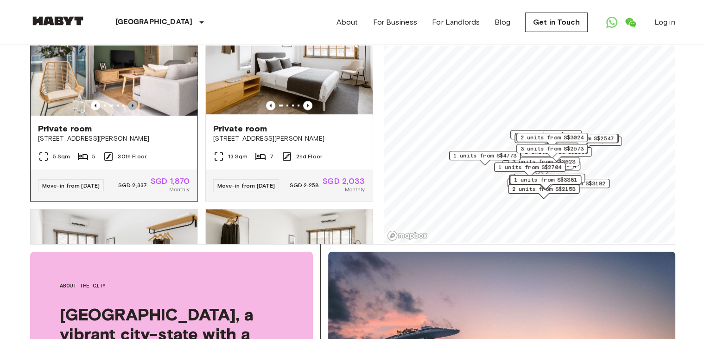
click at [132, 107] on icon "Previous image" at bounding box center [133, 105] width 2 height 4
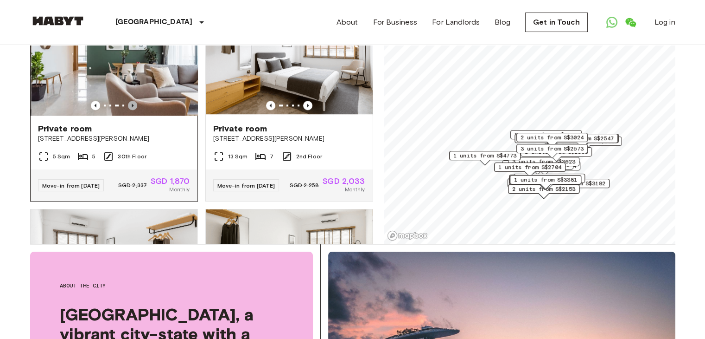
click at [132, 107] on icon "Previous image" at bounding box center [133, 105] width 2 height 4
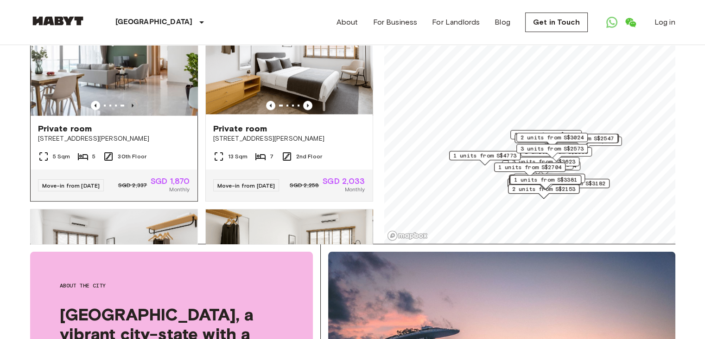
click at [132, 107] on icon "Previous image" at bounding box center [133, 105] width 2 height 4
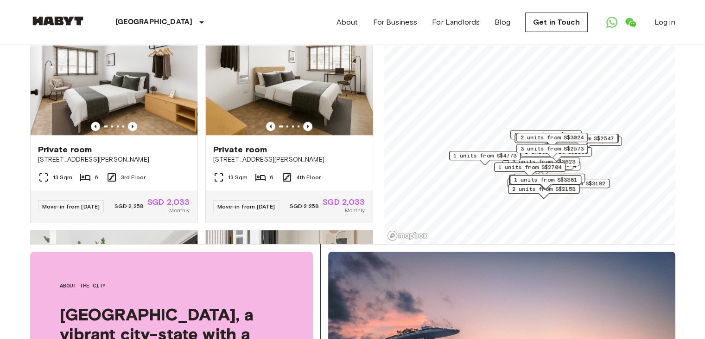
scroll to position [1031, 0]
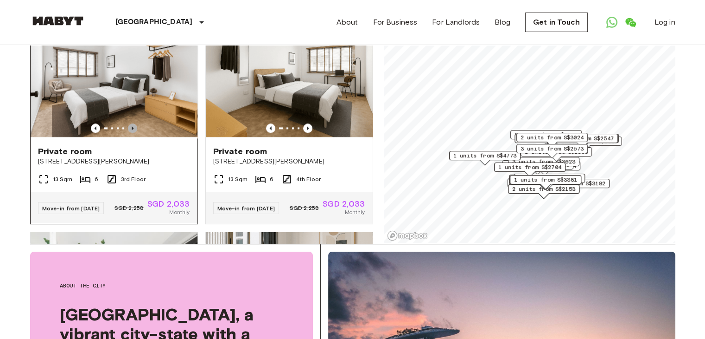
click at [132, 130] on icon "Previous image" at bounding box center [133, 128] width 2 height 4
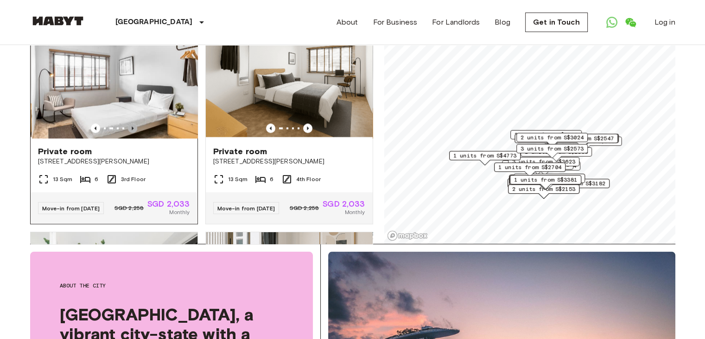
click at [132, 130] on icon "Previous image" at bounding box center [133, 128] width 2 height 4
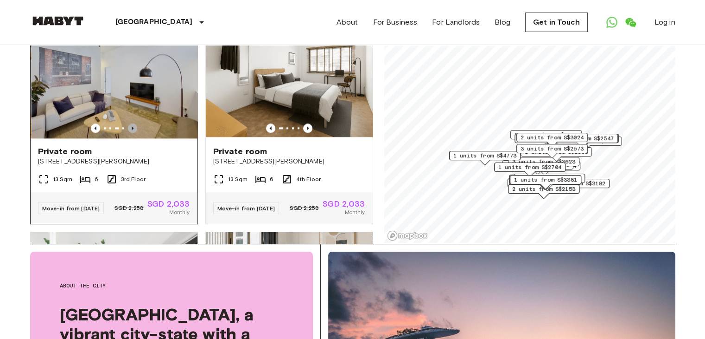
click at [132, 130] on icon "Previous image" at bounding box center [133, 128] width 2 height 4
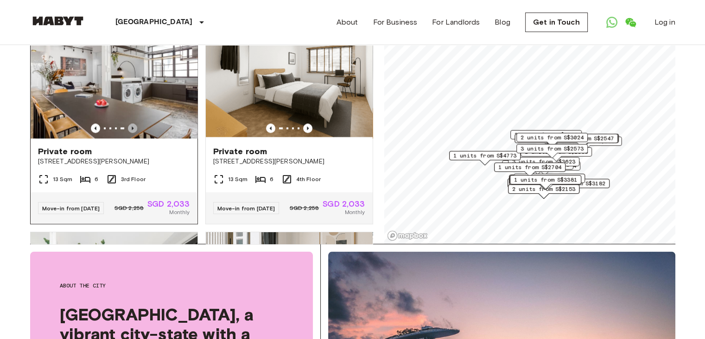
click at [132, 130] on icon "Previous image" at bounding box center [133, 128] width 2 height 4
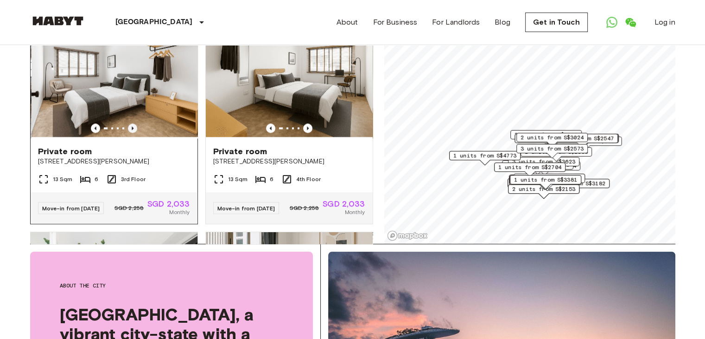
click at [132, 130] on icon "Previous image" at bounding box center [133, 128] width 2 height 4
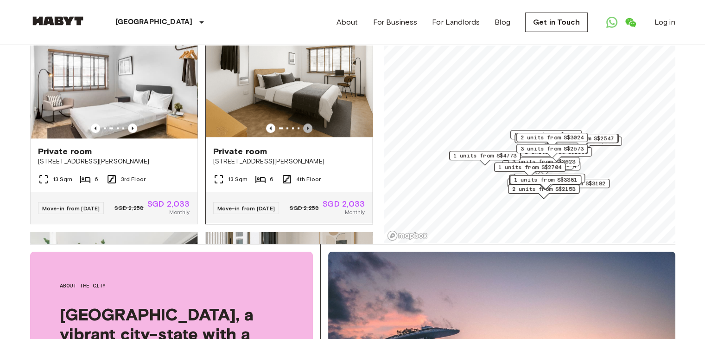
click at [303, 133] on icon "Previous image" at bounding box center [307, 127] width 9 height 9
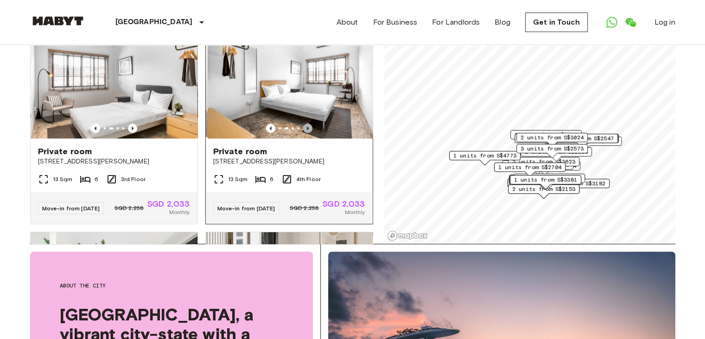
click at [303, 133] on icon "Previous image" at bounding box center [307, 127] width 9 height 9
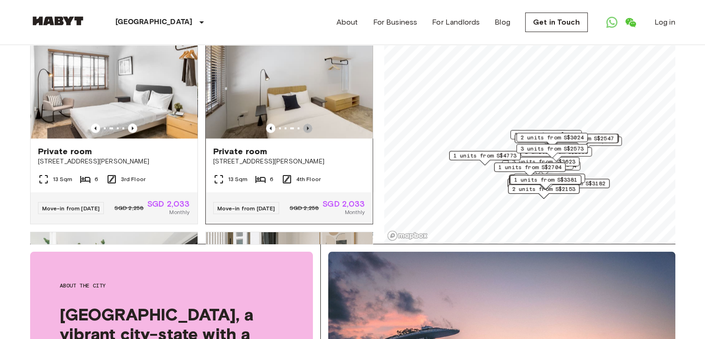
click at [303, 133] on icon "Previous image" at bounding box center [307, 127] width 9 height 9
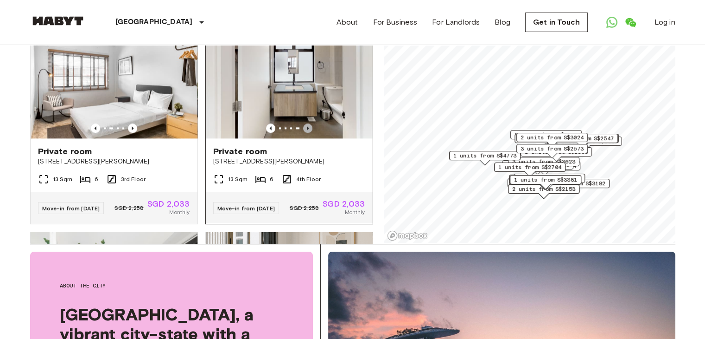
click at [303, 133] on icon "Previous image" at bounding box center [307, 127] width 9 height 9
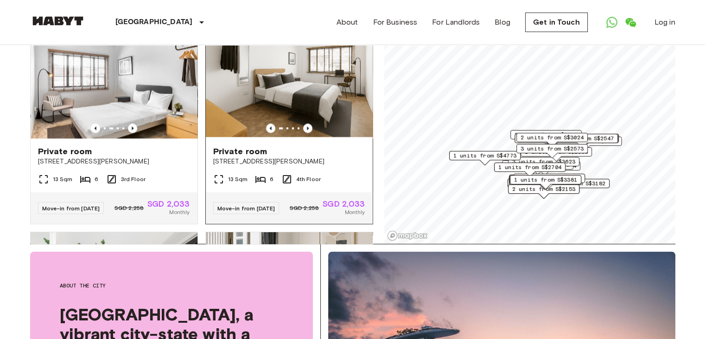
click at [311, 157] on div "Private room" at bounding box center [289, 151] width 152 height 11
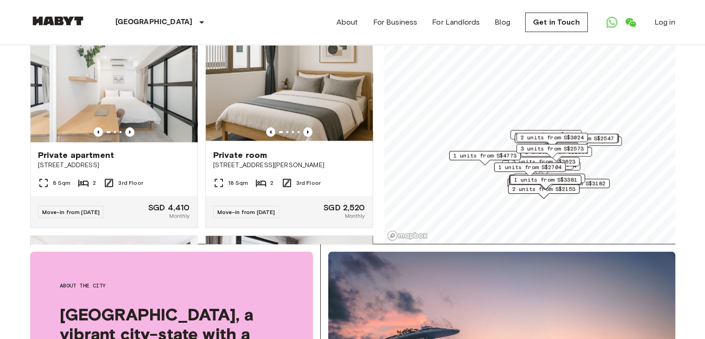
scroll to position [1233, 0]
click at [126, 136] on icon "Previous image" at bounding box center [129, 131] width 9 height 9
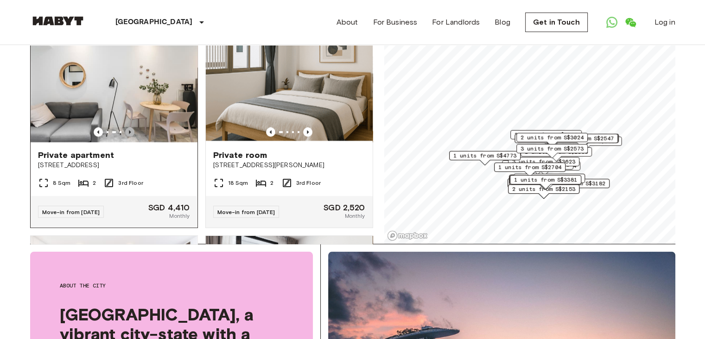
click at [126, 136] on icon "Previous image" at bounding box center [129, 131] width 9 height 9
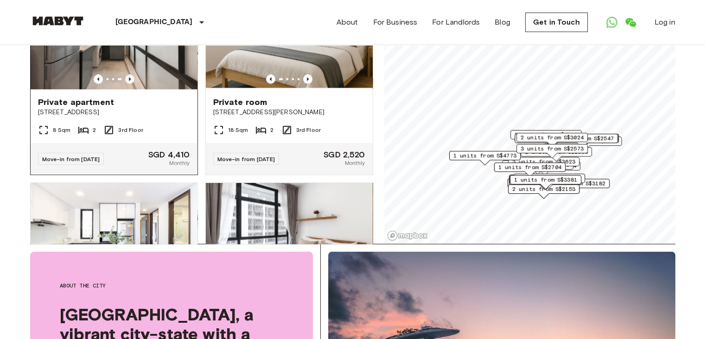
scroll to position [1286, 0]
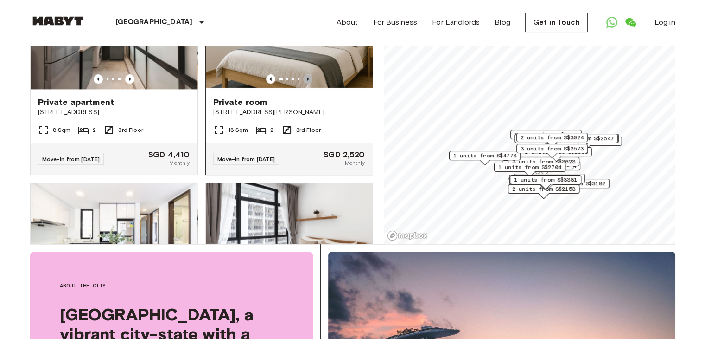
click at [304, 83] on icon "Previous image" at bounding box center [307, 78] width 9 height 9
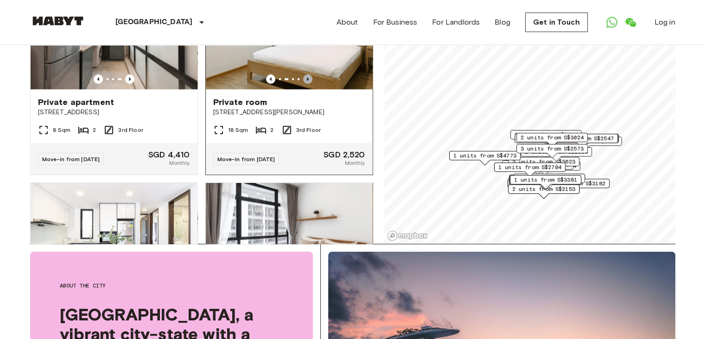
click at [304, 83] on icon "Previous image" at bounding box center [307, 78] width 9 height 9
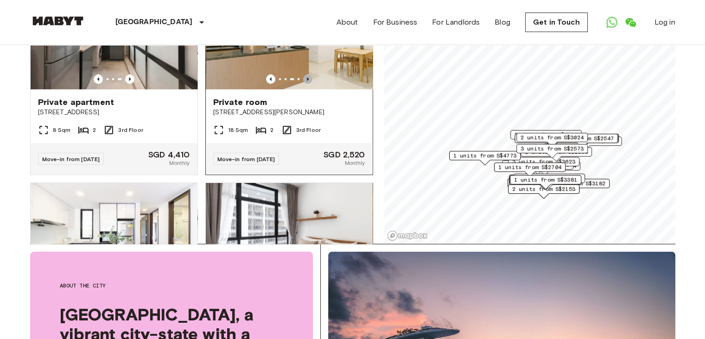
click at [304, 83] on icon "Previous image" at bounding box center [307, 78] width 9 height 9
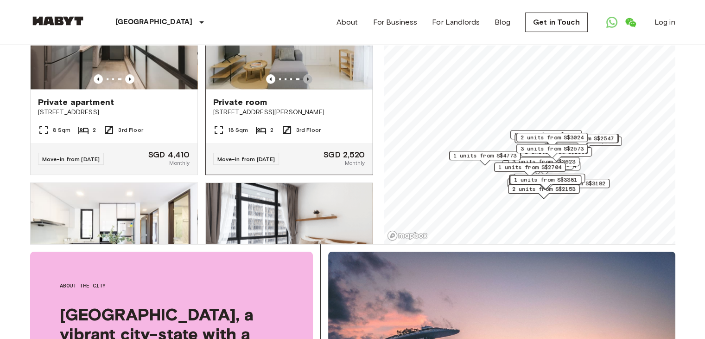
click at [304, 83] on icon "Previous image" at bounding box center [307, 78] width 9 height 9
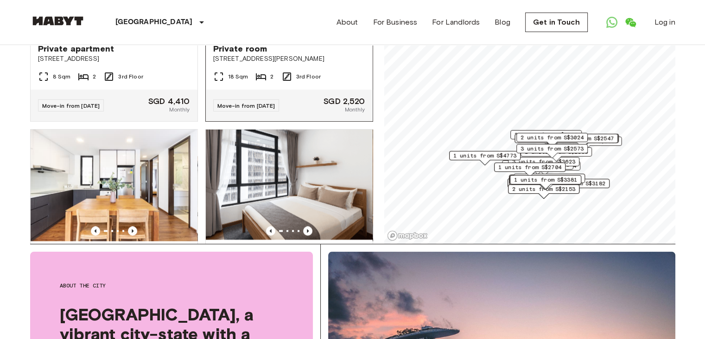
scroll to position [1339, 0]
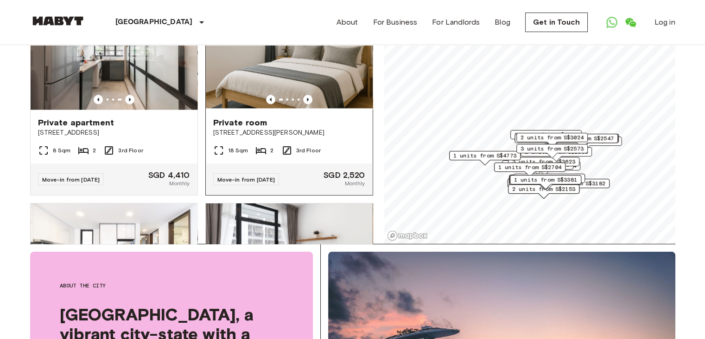
scroll to position [1265, 0]
click at [303, 104] on icon "Previous image" at bounding box center [307, 99] width 9 height 9
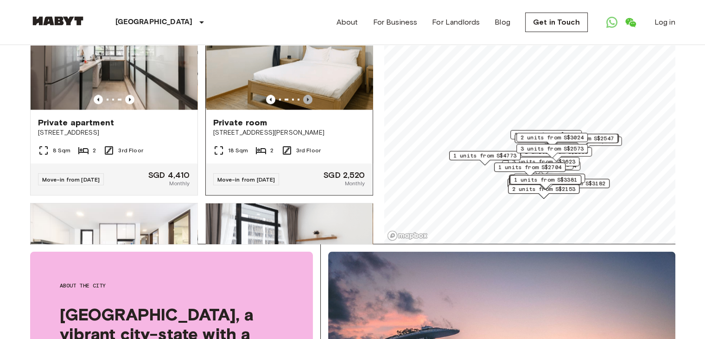
click at [303, 104] on icon "Previous image" at bounding box center [307, 99] width 9 height 9
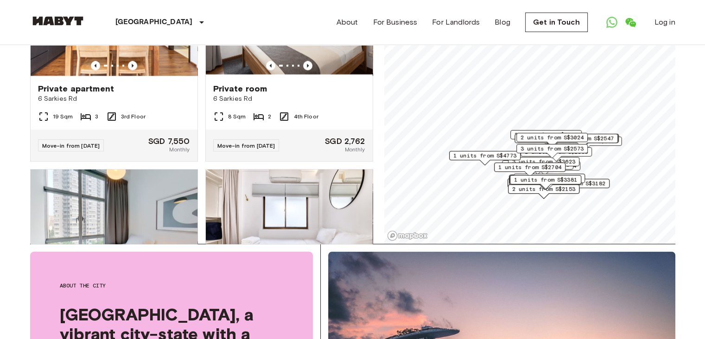
scroll to position [1504, 0]
click at [307, 68] on icon "Previous image" at bounding box center [308, 66] width 2 height 4
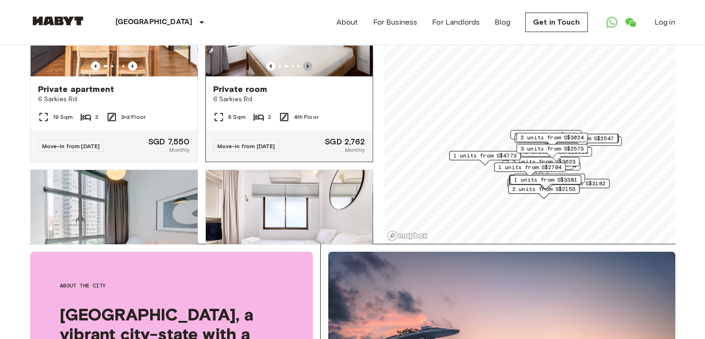
click at [307, 68] on icon "Previous image" at bounding box center [308, 66] width 2 height 4
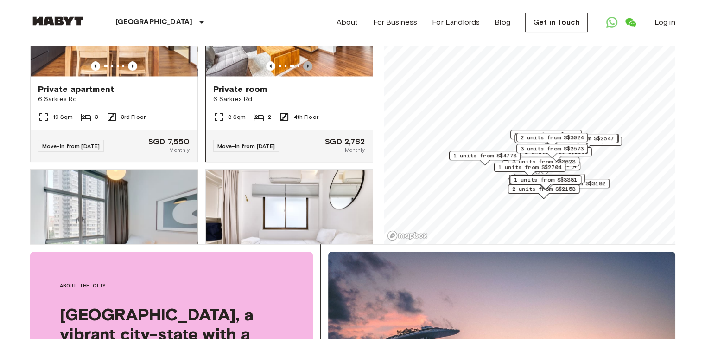
click at [307, 68] on icon "Previous image" at bounding box center [308, 66] width 2 height 4
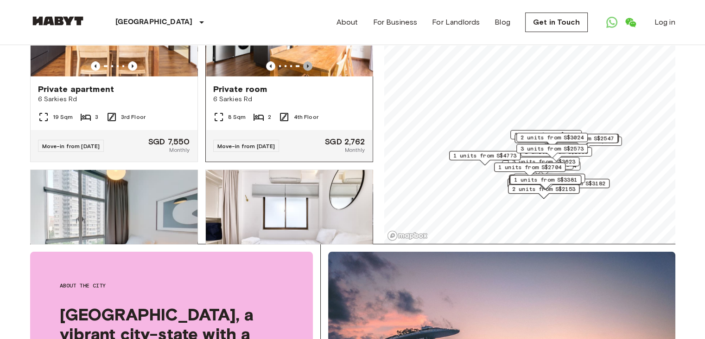
click at [307, 68] on icon "Previous image" at bounding box center [308, 66] width 2 height 4
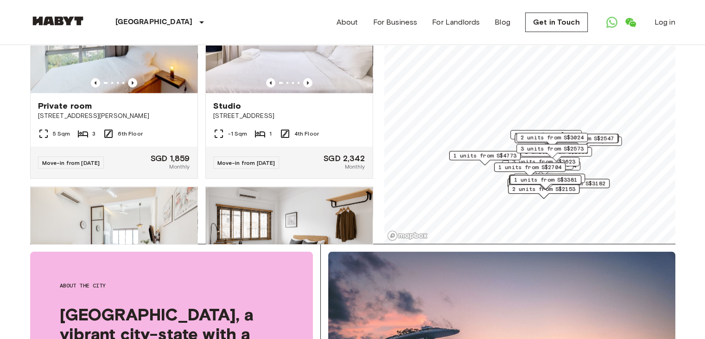
scroll to position [1697, 0]
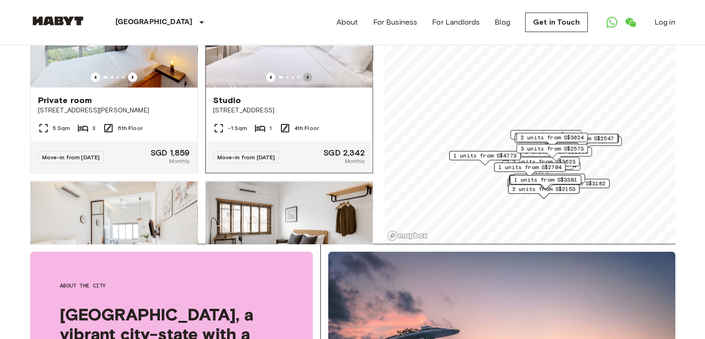
click at [303, 82] on icon "Previous image" at bounding box center [307, 76] width 9 height 9
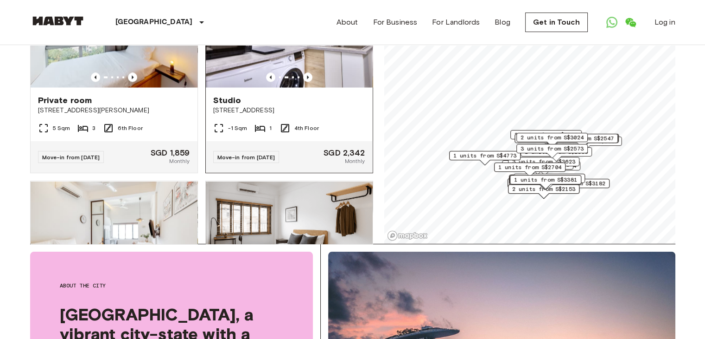
click at [320, 115] on span "78 Moh Guan Terrace" at bounding box center [289, 110] width 152 height 9
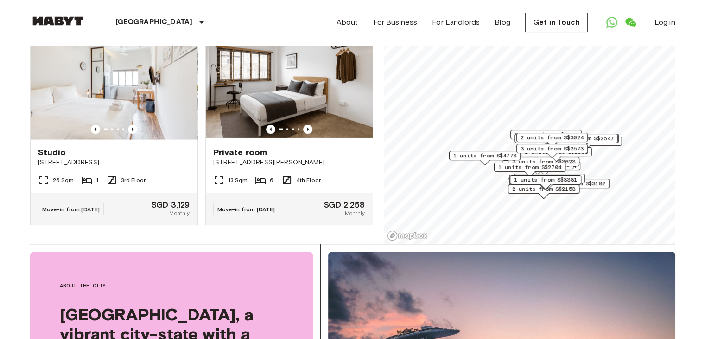
scroll to position [1907, 0]
click at [132, 131] on icon "Previous image" at bounding box center [133, 129] width 2 height 4
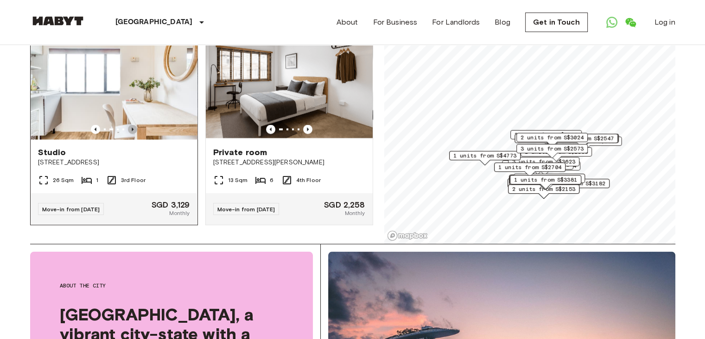
click at [132, 131] on icon "Previous image" at bounding box center [133, 129] width 2 height 4
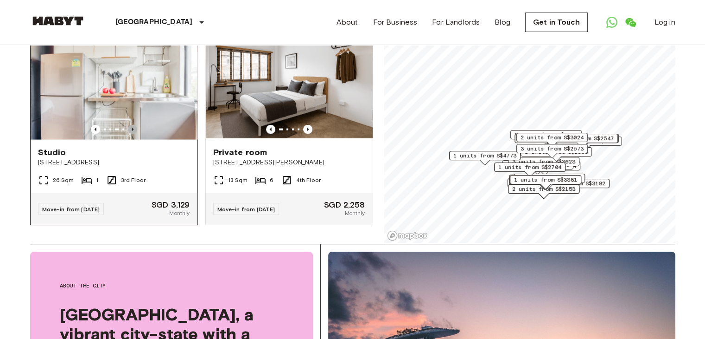
click at [132, 131] on icon "Previous image" at bounding box center [133, 129] width 2 height 4
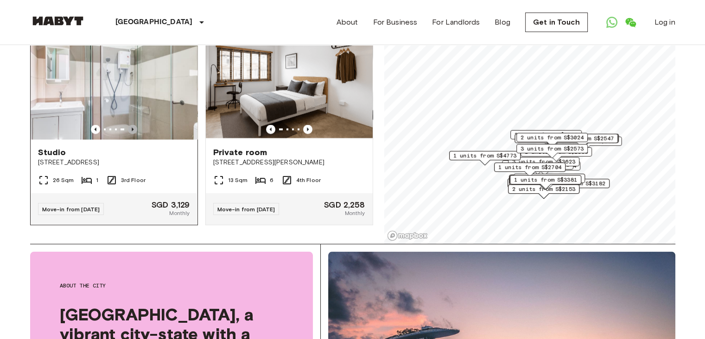
click at [132, 131] on icon "Previous image" at bounding box center [133, 129] width 2 height 4
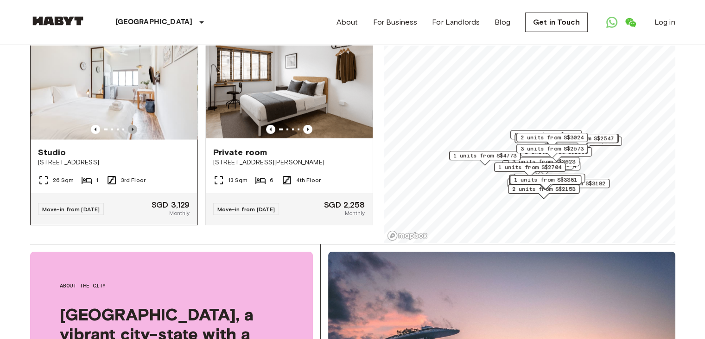
click at [132, 131] on icon "Previous image" at bounding box center [133, 129] width 2 height 4
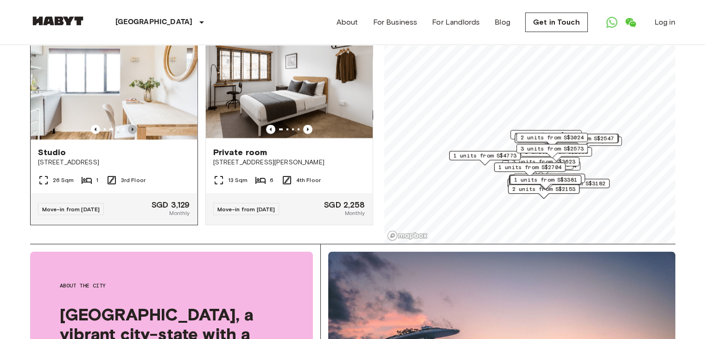
click at [132, 131] on icon "Previous image" at bounding box center [133, 129] width 2 height 4
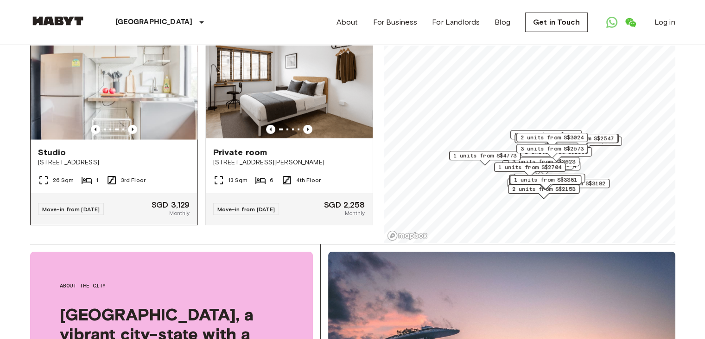
click at [154, 89] on img at bounding box center [114, 83] width 167 height 111
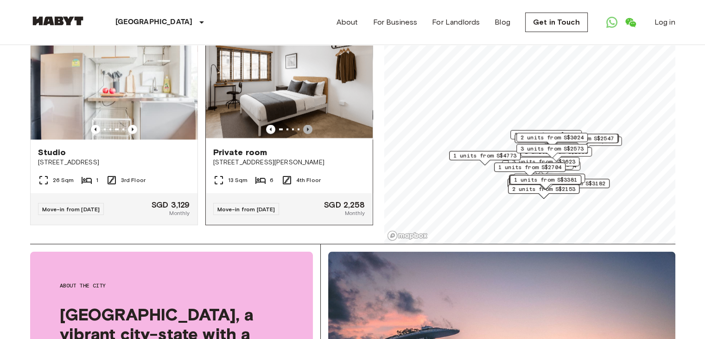
click at [303, 133] on icon "Previous image" at bounding box center [307, 128] width 9 height 9
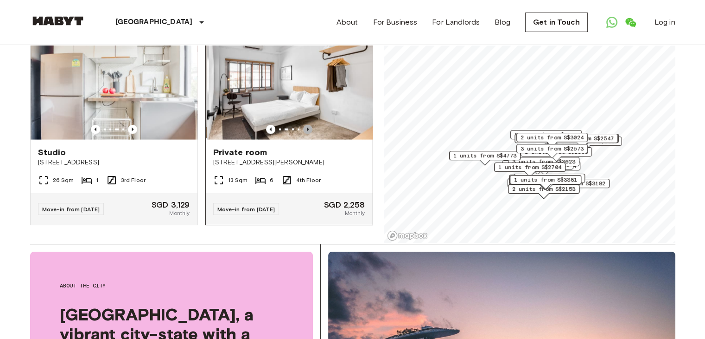
click at [303, 133] on icon "Previous image" at bounding box center [307, 128] width 9 height 9
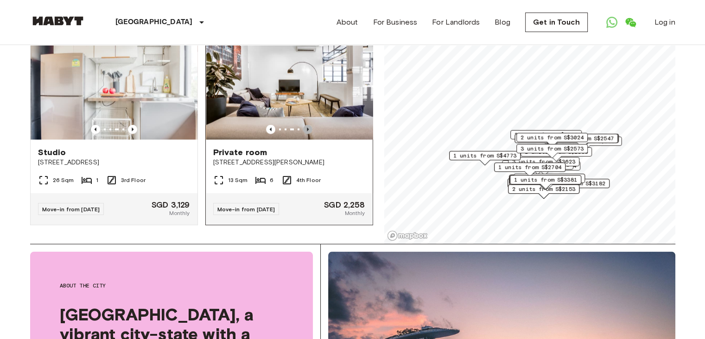
click at [303, 133] on icon "Previous image" at bounding box center [307, 128] width 9 height 9
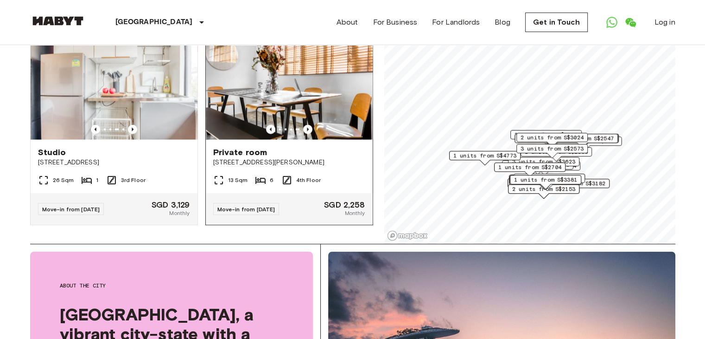
click at [323, 165] on span "3 & 5 Yong Siak Street" at bounding box center [289, 162] width 152 height 9
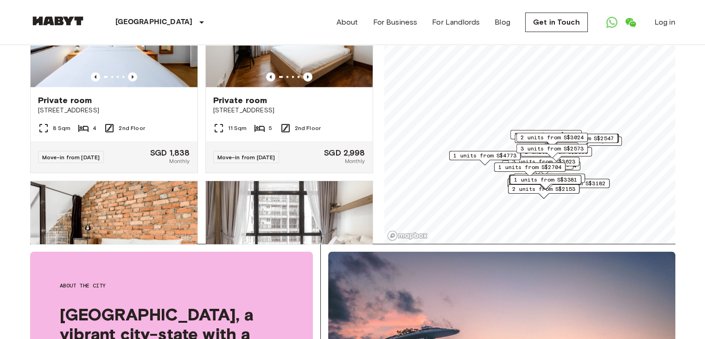
scroll to position [2108, 0]
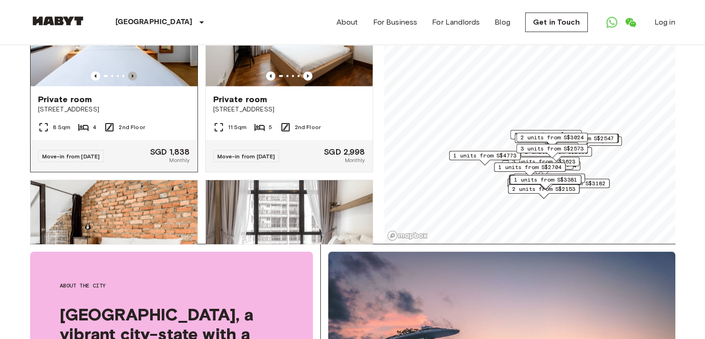
click at [131, 81] on icon "Previous image" at bounding box center [132, 75] width 9 height 9
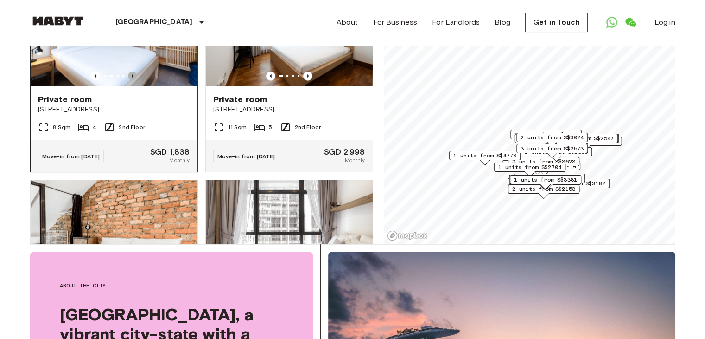
click at [131, 81] on icon "Previous image" at bounding box center [132, 75] width 9 height 9
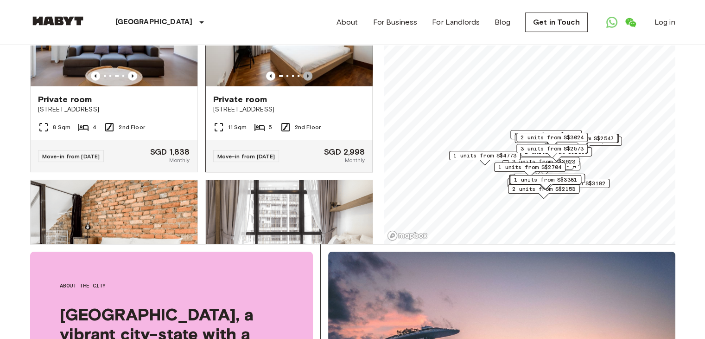
click at [307, 78] on icon "Previous image" at bounding box center [308, 76] width 2 height 4
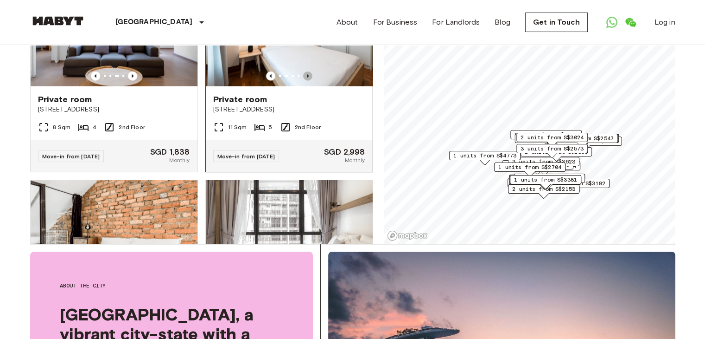
click at [307, 78] on icon "Previous image" at bounding box center [308, 76] width 2 height 4
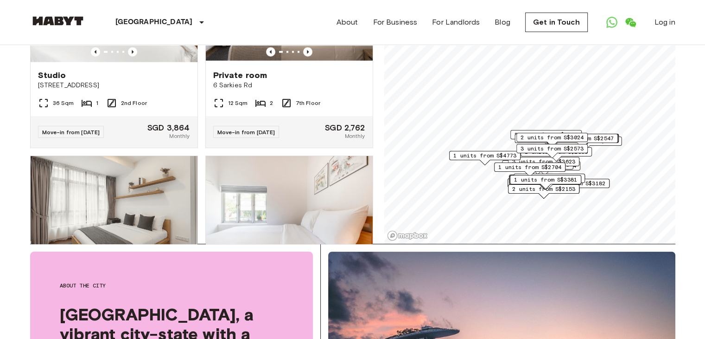
scroll to position [2315, 0]
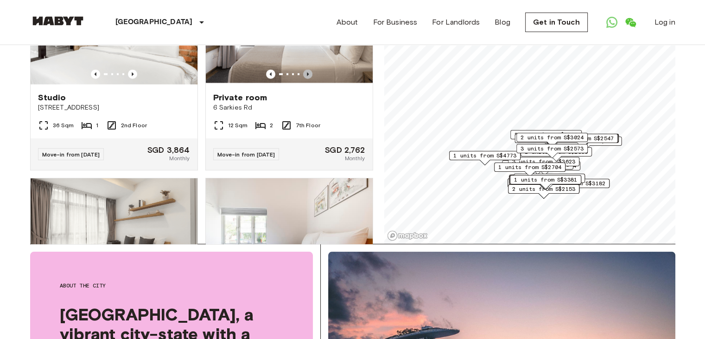
click at [307, 76] on icon "Previous image" at bounding box center [308, 74] width 2 height 4
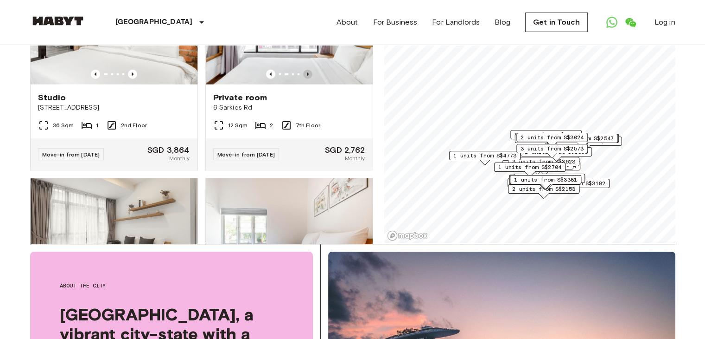
click at [307, 76] on icon "Previous image" at bounding box center [308, 74] width 2 height 4
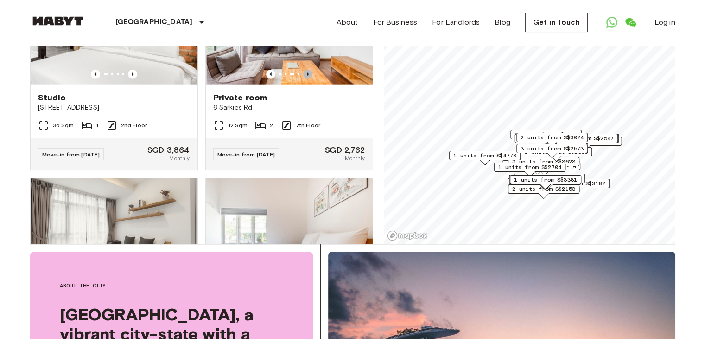
click at [307, 76] on icon "Previous image" at bounding box center [308, 74] width 2 height 4
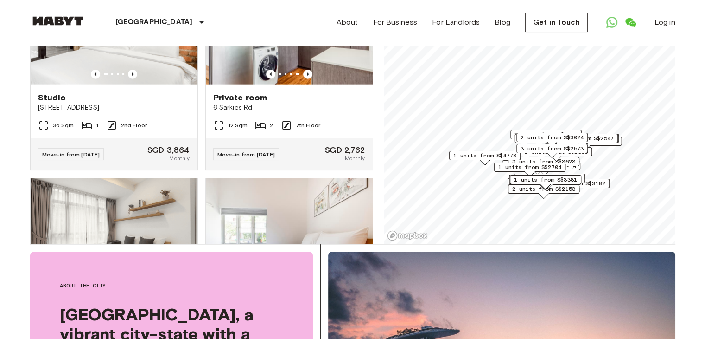
click at [307, 76] on icon "Previous image" at bounding box center [308, 74] width 2 height 4
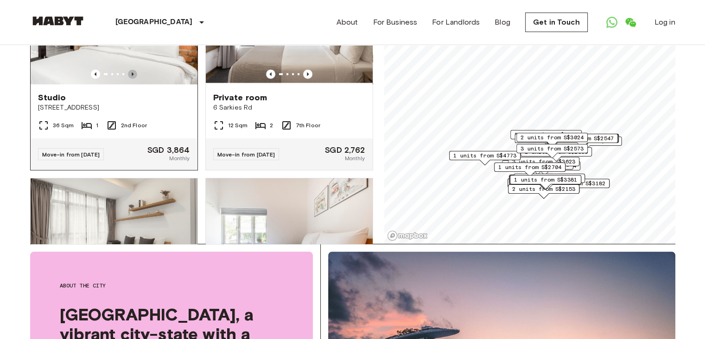
click at [128, 79] on icon "Previous image" at bounding box center [132, 74] width 9 height 9
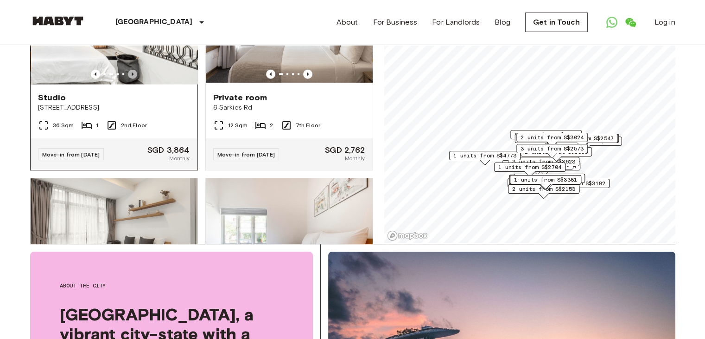
click at [128, 79] on icon "Previous image" at bounding box center [132, 74] width 9 height 9
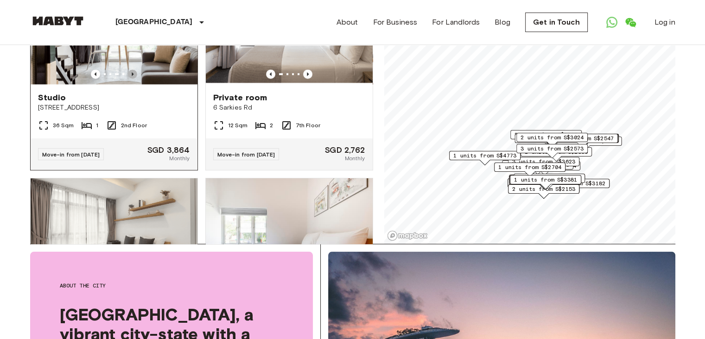
click at [128, 79] on icon "Previous image" at bounding box center [132, 74] width 9 height 9
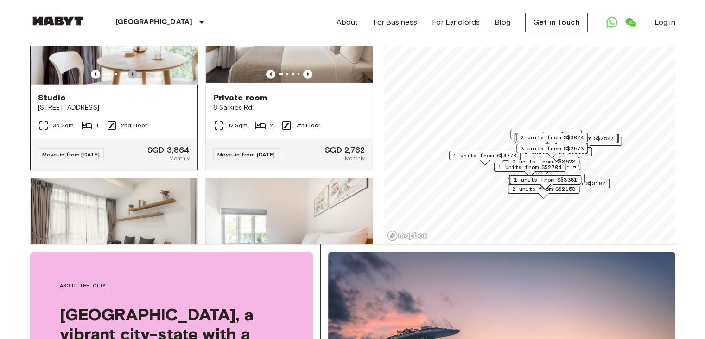
click at [128, 79] on icon "Previous image" at bounding box center [132, 74] width 9 height 9
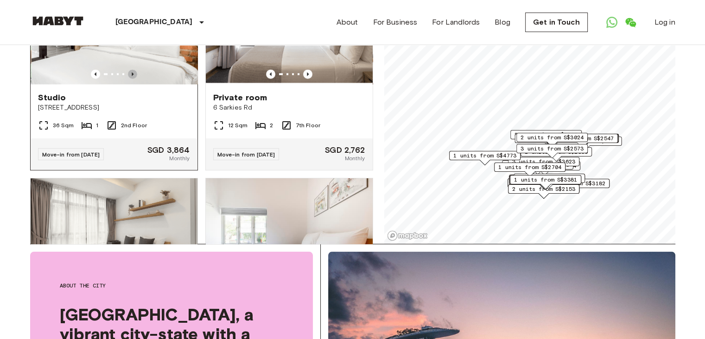
click at [128, 79] on icon "Previous image" at bounding box center [132, 74] width 9 height 9
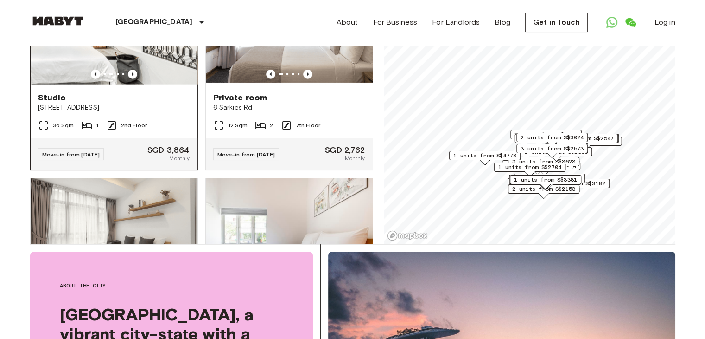
click at [145, 103] on div "Studio" at bounding box center [114, 97] width 152 height 11
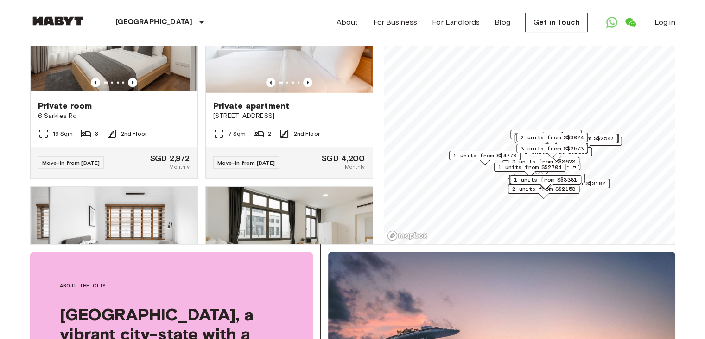
scroll to position [2512, 0]
click at [128, 87] on icon "Previous image" at bounding box center [132, 82] width 9 height 9
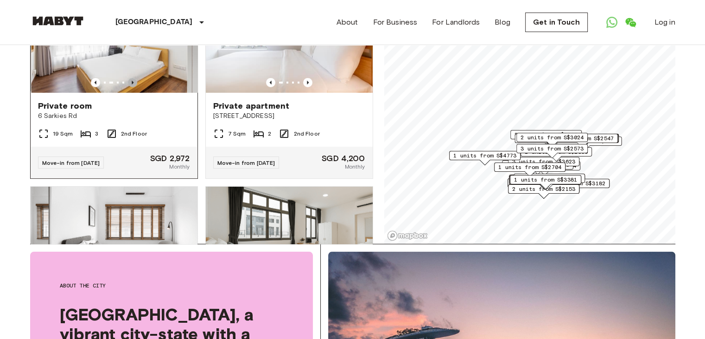
click at [128, 87] on icon "Previous image" at bounding box center [132, 82] width 9 height 9
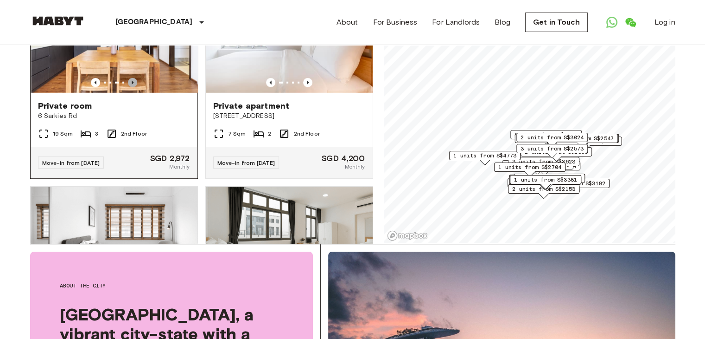
click at [128, 87] on icon "Previous image" at bounding box center [132, 82] width 9 height 9
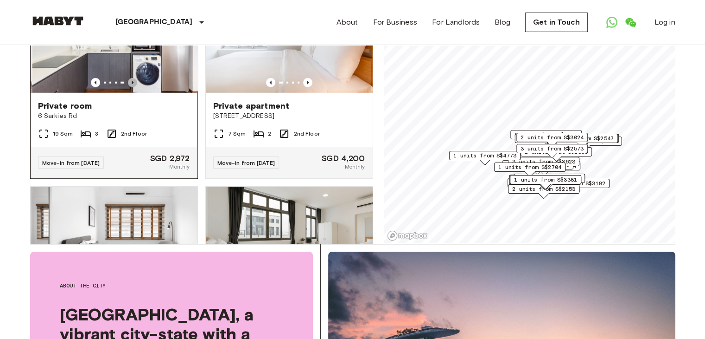
click at [128, 87] on icon "Previous image" at bounding box center [132, 82] width 9 height 9
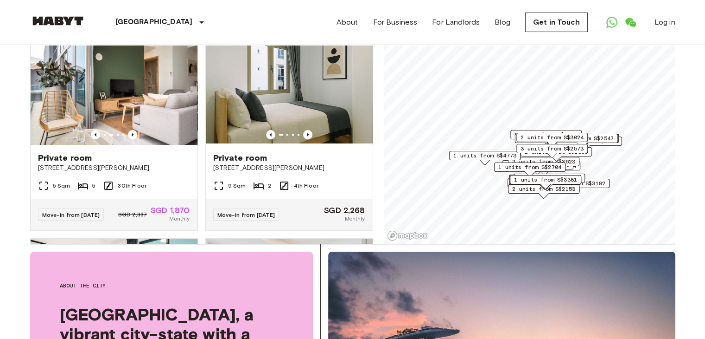
scroll to position [0, 0]
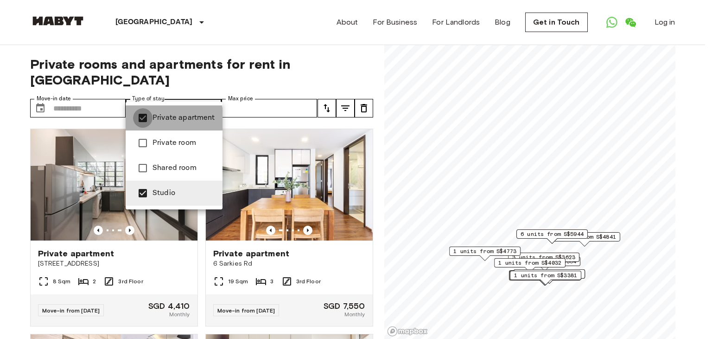
type input "******"
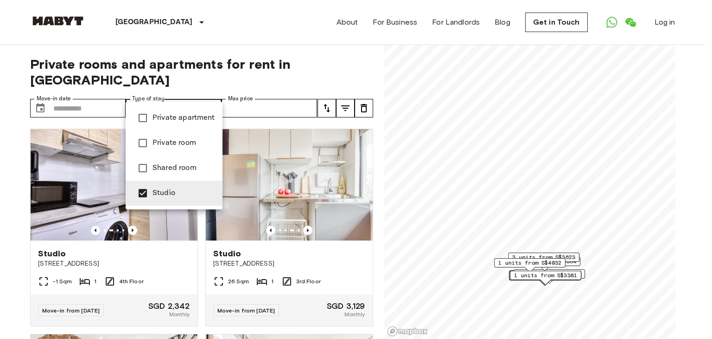
click at [245, 66] on div at bounding box center [356, 169] width 712 height 339
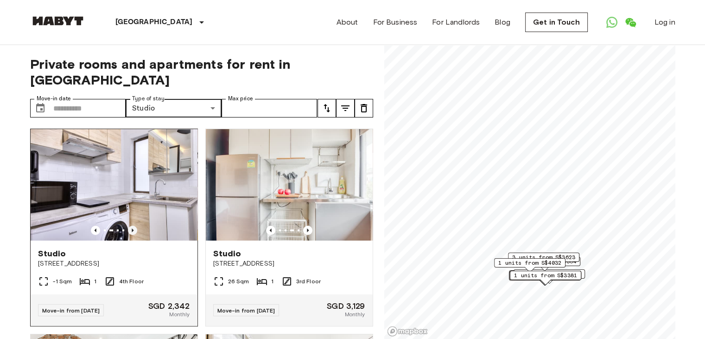
click at [131, 225] on icon "Previous image" at bounding box center [132, 229] width 9 height 9
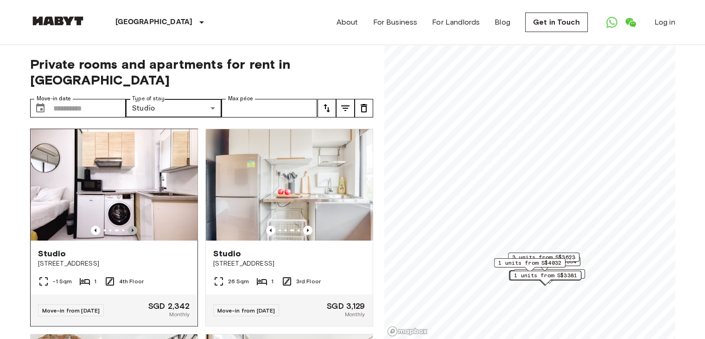
click at [131, 225] on icon "Previous image" at bounding box center [132, 229] width 9 height 9
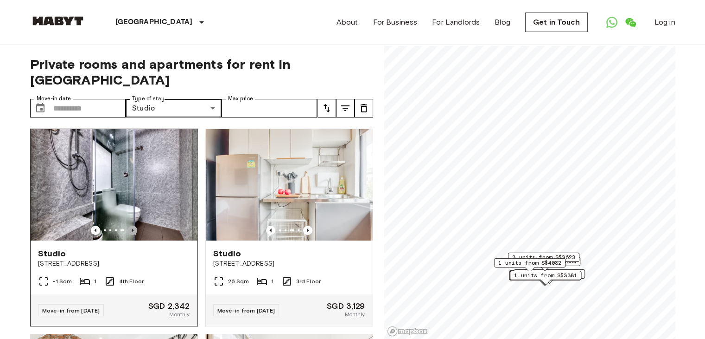
click at [131, 225] on icon "Previous image" at bounding box center [132, 229] width 9 height 9
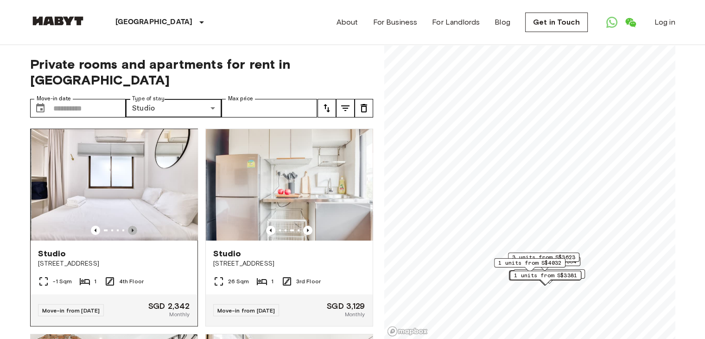
click at [131, 225] on icon "Previous image" at bounding box center [132, 229] width 9 height 9
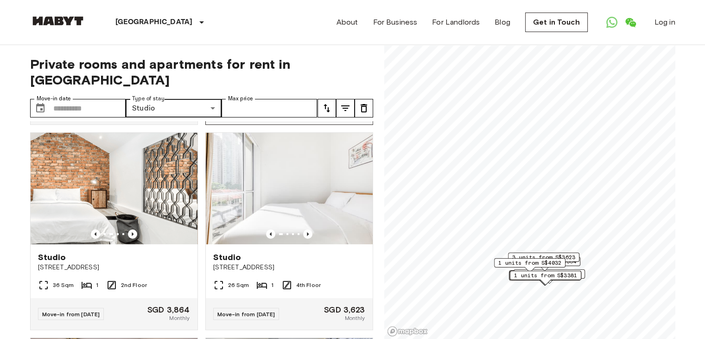
scroll to position [197, 0]
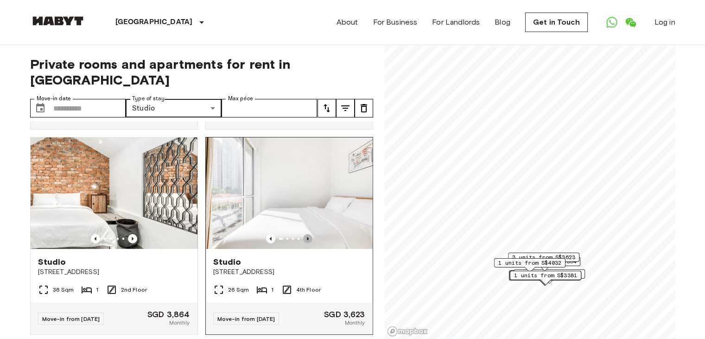
click at [303, 234] on icon "Previous image" at bounding box center [307, 238] width 9 height 9
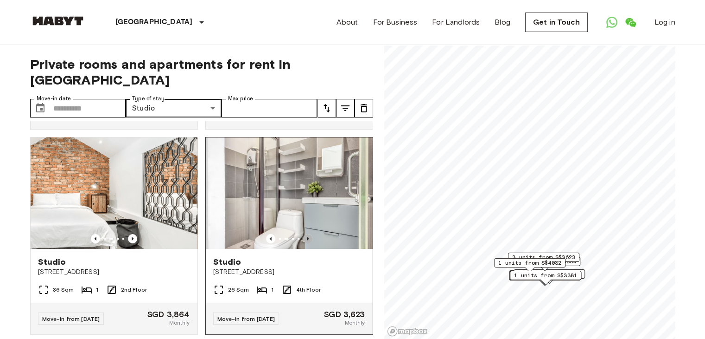
click at [303, 234] on icon "Previous image" at bounding box center [307, 238] width 9 height 9
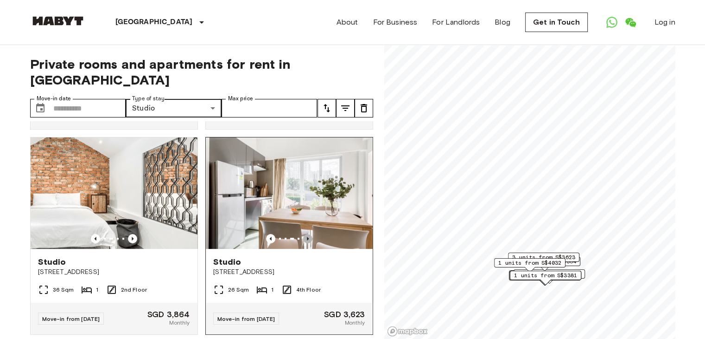
click at [303, 234] on icon "Previous image" at bounding box center [307, 238] width 9 height 9
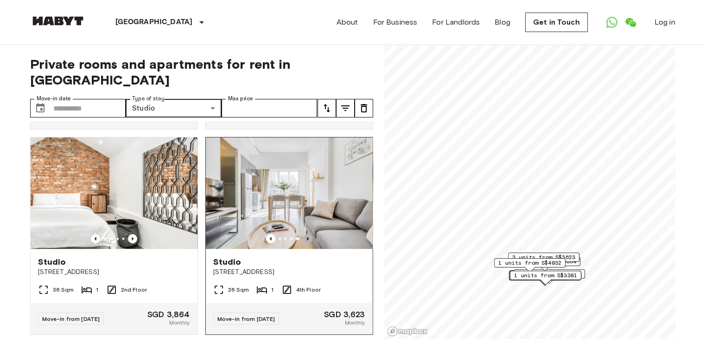
click at [303, 234] on icon "Previous image" at bounding box center [307, 238] width 9 height 9
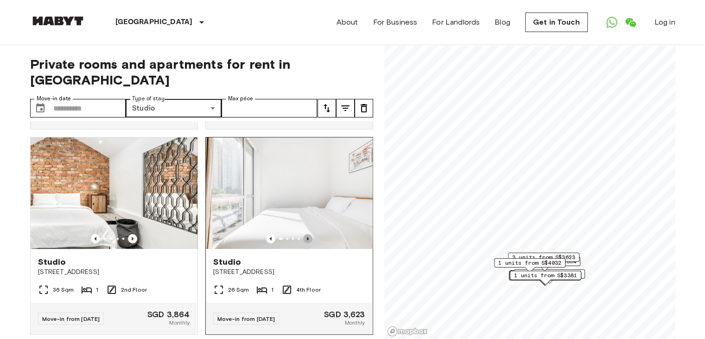
click at [303, 234] on icon "Previous image" at bounding box center [307, 238] width 9 height 9
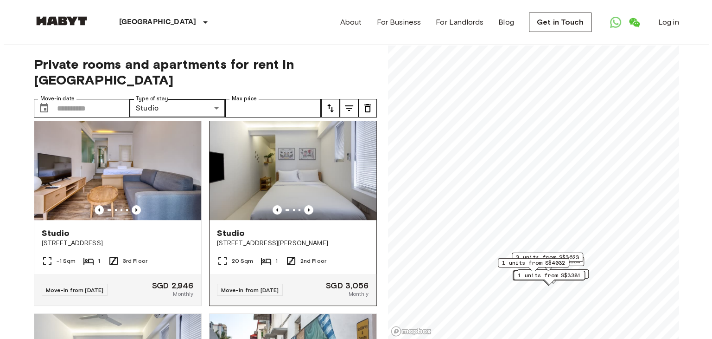
scroll to position [430, 0]
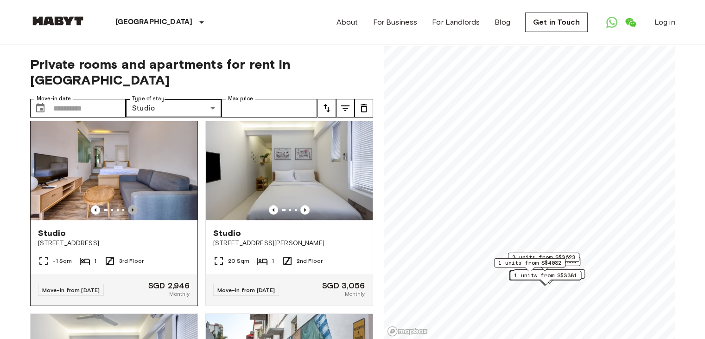
click at [131, 205] on icon "Previous image" at bounding box center [132, 209] width 9 height 9
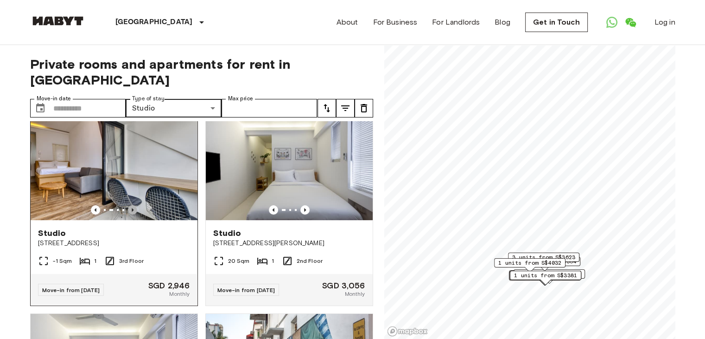
click at [131, 205] on icon "Previous image" at bounding box center [132, 209] width 9 height 9
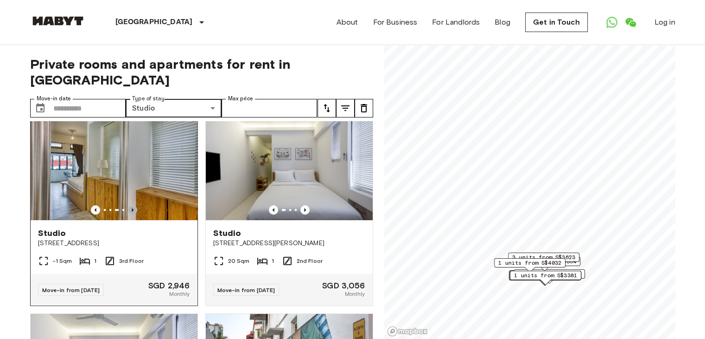
click at [131, 205] on icon "Previous image" at bounding box center [132, 209] width 9 height 9
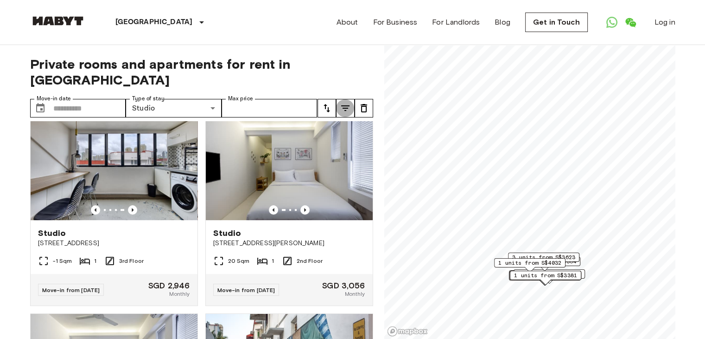
click at [344, 105] on icon "tune" at bounding box center [345, 108] width 8 height 6
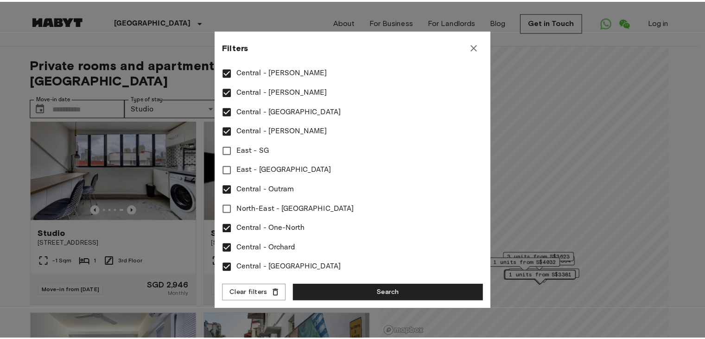
scroll to position [368, 0]
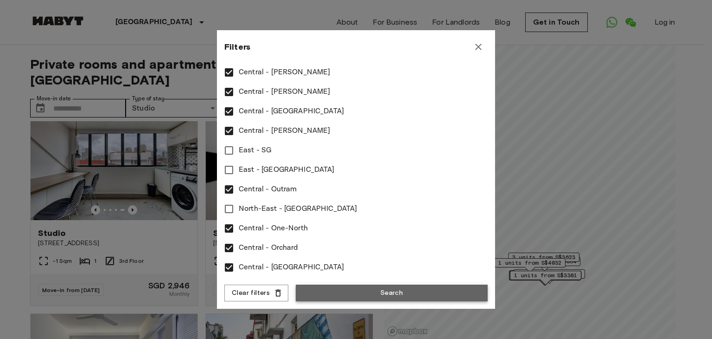
click at [326, 290] on button "Search" at bounding box center [392, 292] width 192 height 17
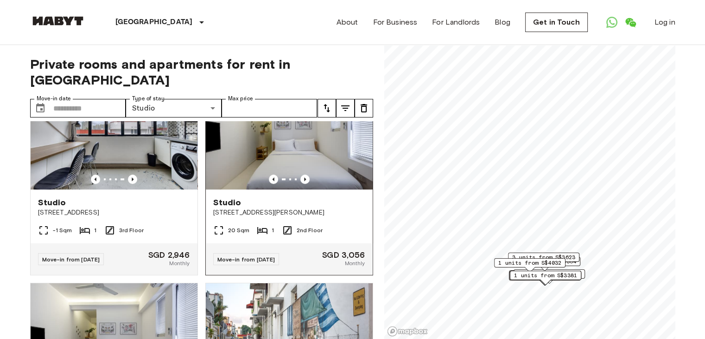
scroll to position [442, 0]
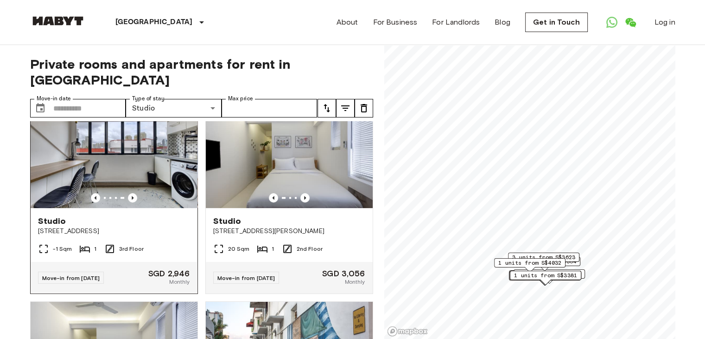
click at [96, 158] on img at bounding box center [114, 151] width 167 height 111
click at [301, 193] on icon "Previous image" at bounding box center [305, 197] width 9 height 9
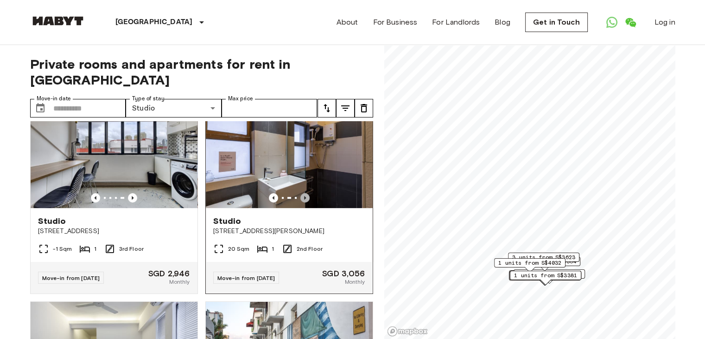
click at [301, 193] on icon "Previous image" at bounding box center [305, 197] width 9 height 9
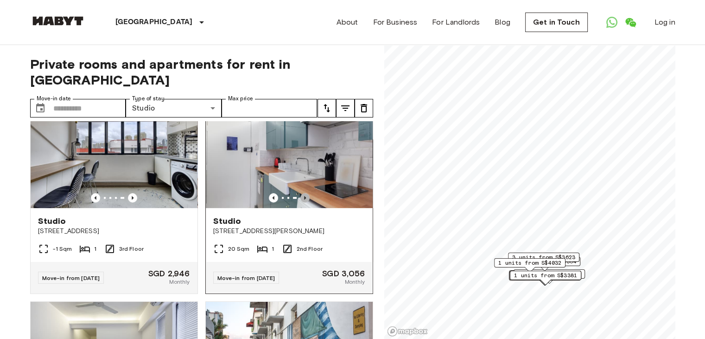
click at [301, 193] on icon "Previous image" at bounding box center [305, 197] width 9 height 9
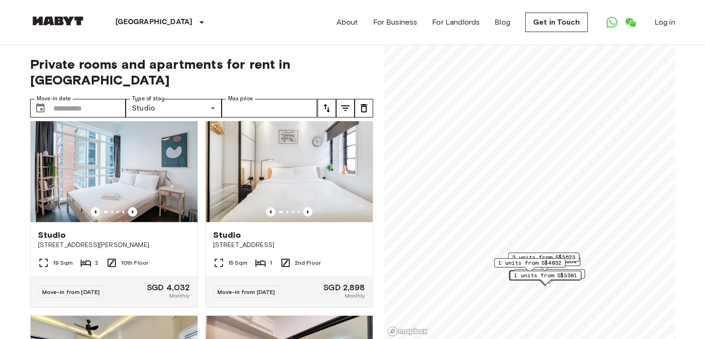
scroll to position [834, 0]
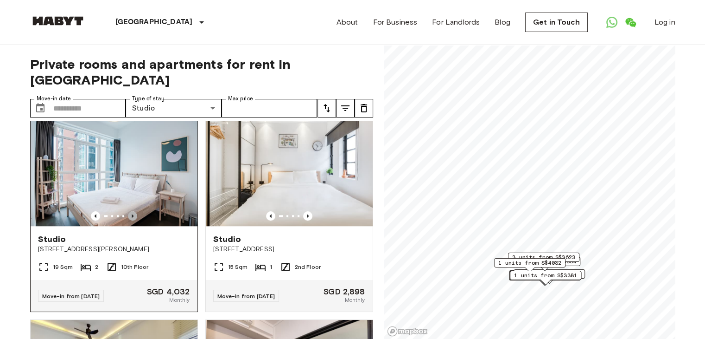
click at [128, 217] on icon "Previous image" at bounding box center [132, 215] width 9 height 9
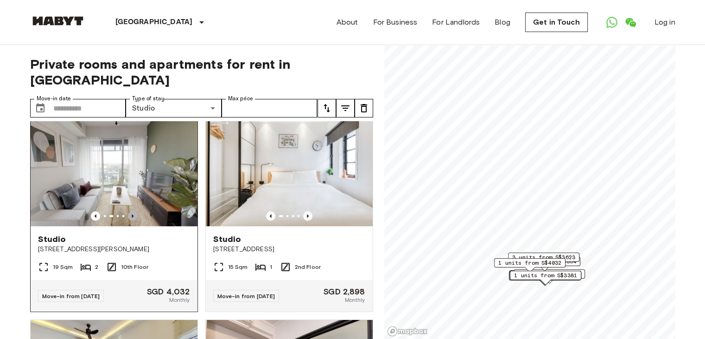
click at [128, 217] on icon "Previous image" at bounding box center [132, 215] width 9 height 9
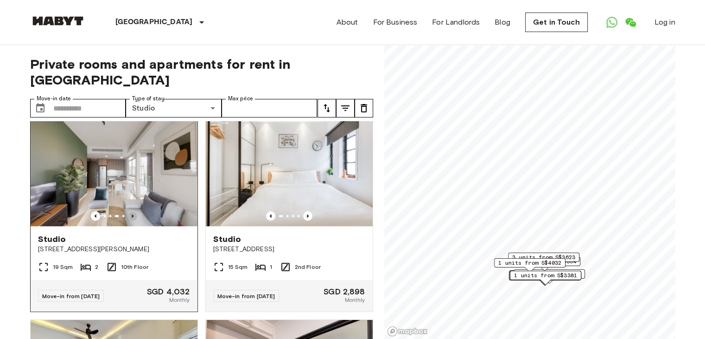
click at [128, 217] on icon "Previous image" at bounding box center [132, 215] width 9 height 9
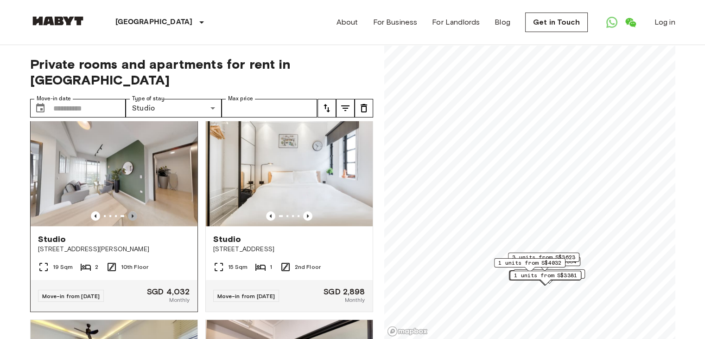
click at [128, 217] on icon "Previous image" at bounding box center [132, 215] width 9 height 9
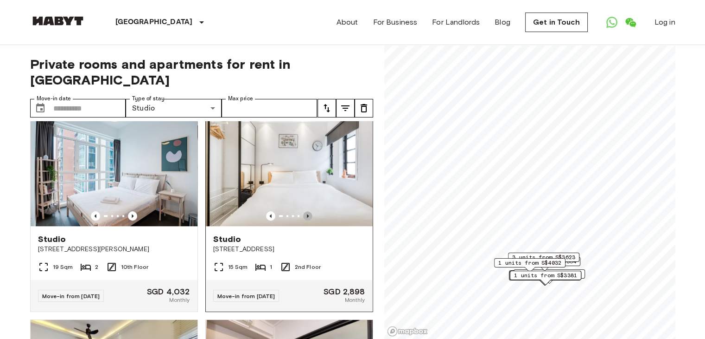
click at [304, 216] on icon "Previous image" at bounding box center [307, 215] width 9 height 9
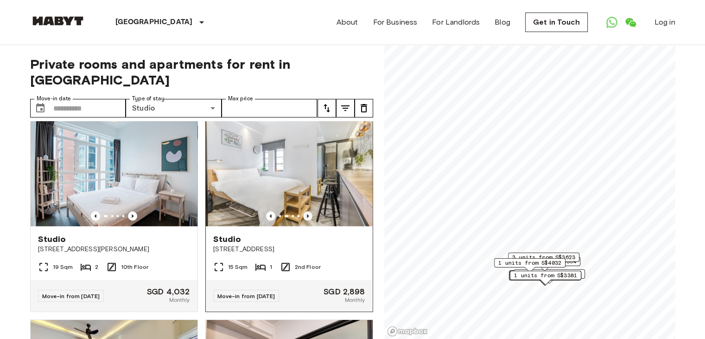
click at [304, 216] on icon "Previous image" at bounding box center [307, 215] width 9 height 9
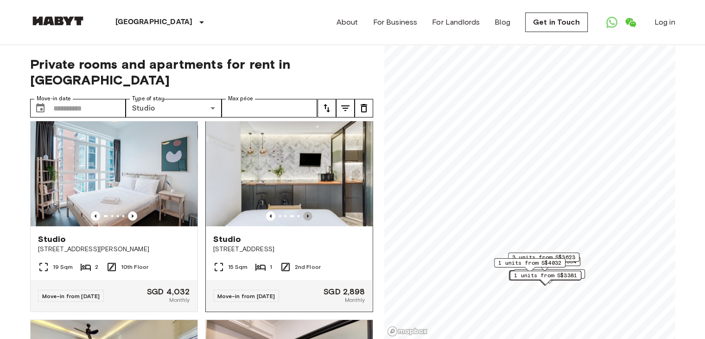
click at [304, 216] on icon "Previous image" at bounding box center [307, 215] width 9 height 9
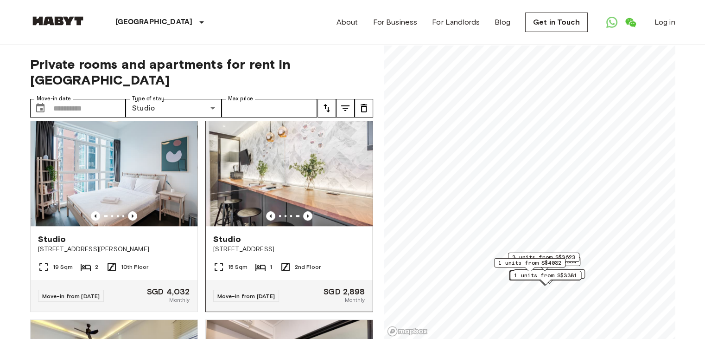
click at [312, 167] on img at bounding box center [289, 170] width 167 height 111
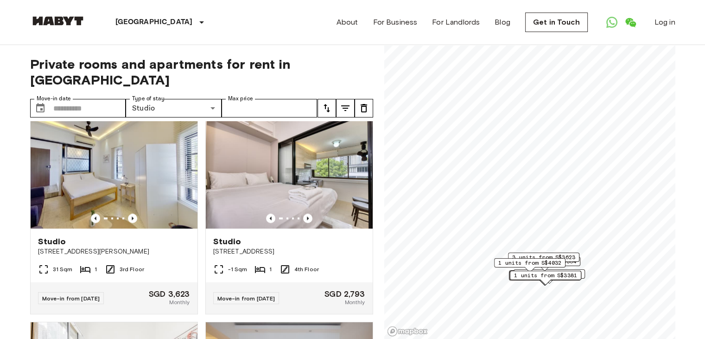
scroll to position [1038, 0]
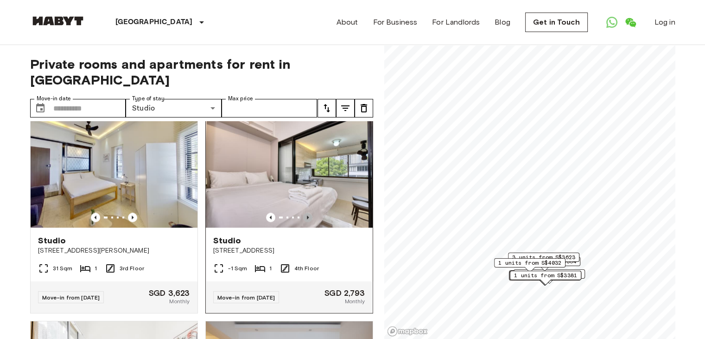
click at [305, 219] on icon "Previous image" at bounding box center [307, 216] width 9 height 9
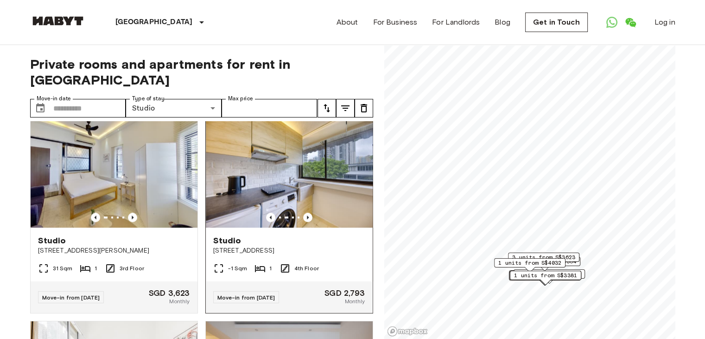
click at [325, 191] on img at bounding box center [289, 171] width 167 height 111
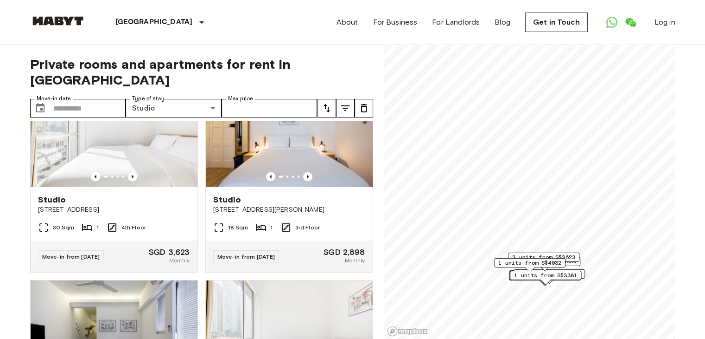
scroll to position [1283, 0]
click at [307, 179] on icon "Previous image" at bounding box center [308, 177] width 2 height 4
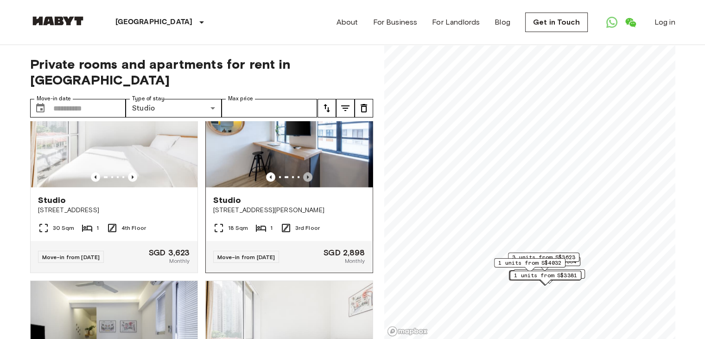
click at [307, 179] on icon "Previous image" at bounding box center [308, 177] width 2 height 4
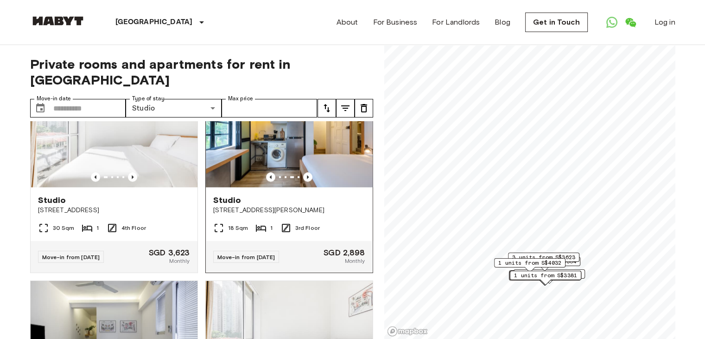
click at [330, 222] on div "Studio 79 Chay Yan Street" at bounding box center [289, 204] width 167 height 35
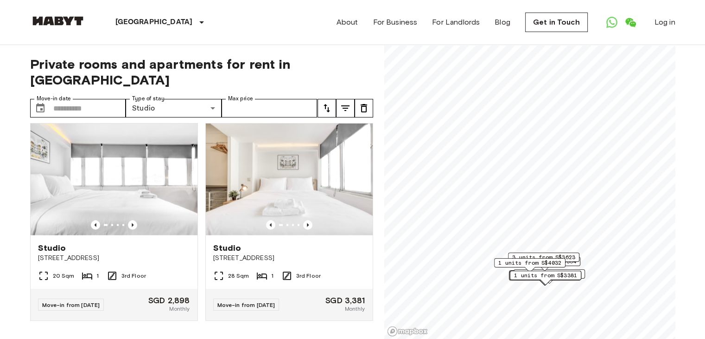
scroll to position [1678, 0]
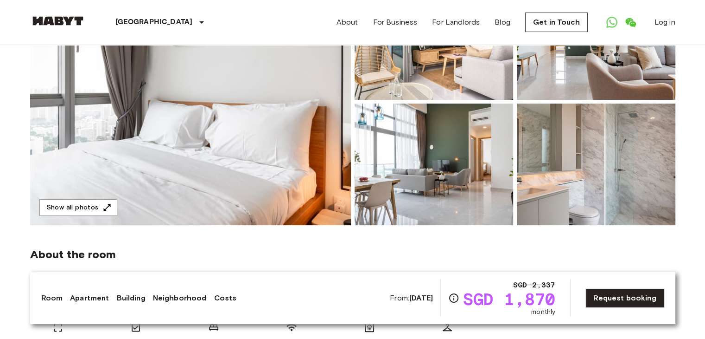
scroll to position [142, 0]
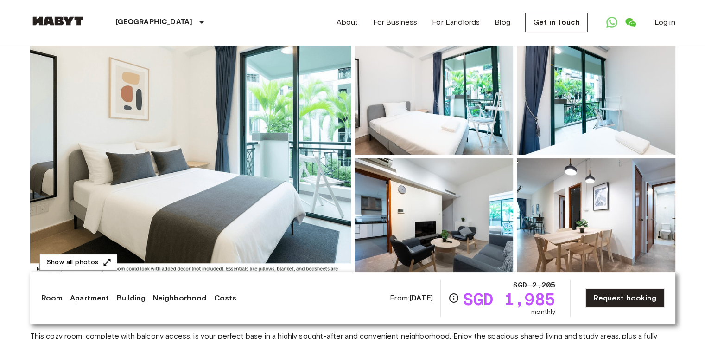
scroll to position [87, 0]
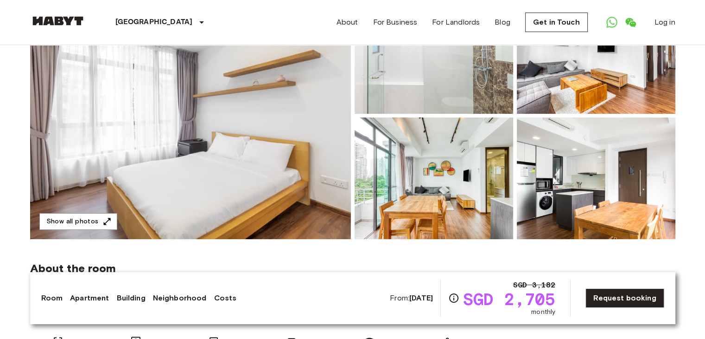
scroll to position [85, 0]
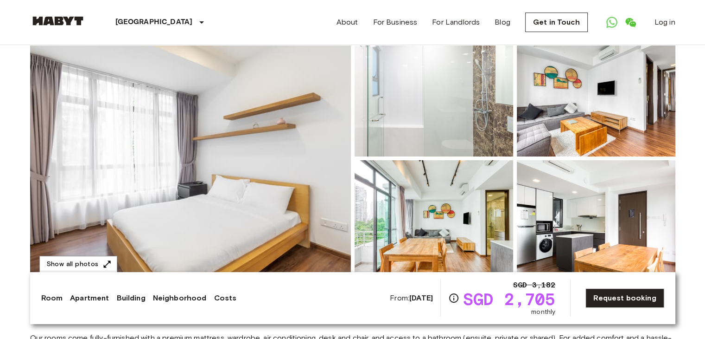
click at [252, 143] on img at bounding box center [190, 158] width 321 height 247
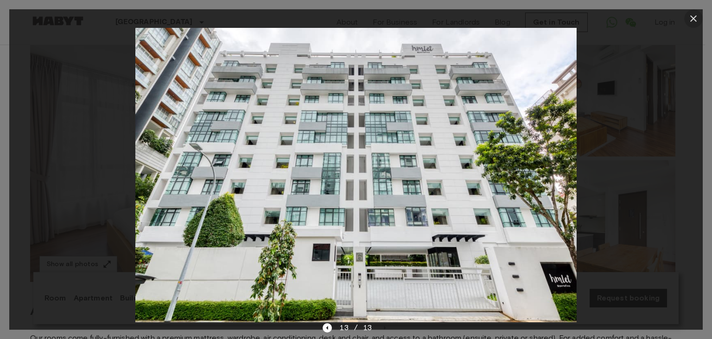
click at [693, 21] on icon "button" at bounding box center [693, 18] width 11 height 11
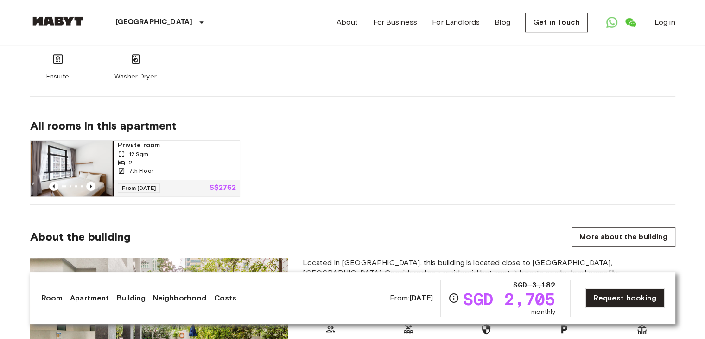
scroll to position [615, 0]
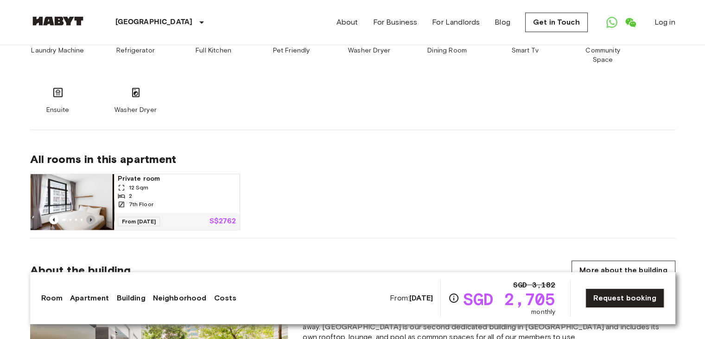
click at [92, 215] on icon "Previous image" at bounding box center [90, 219] width 9 height 9
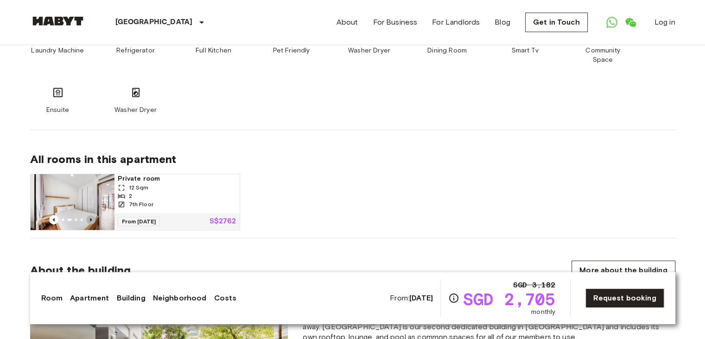
click at [92, 215] on icon "Previous image" at bounding box center [90, 219] width 9 height 9
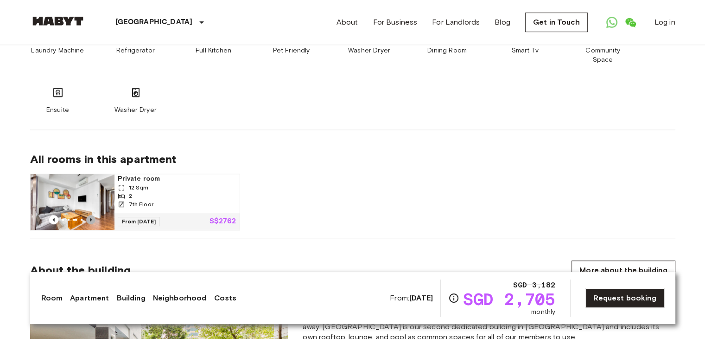
click at [92, 215] on icon "Previous image" at bounding box center [90, 219] width 9 height 9
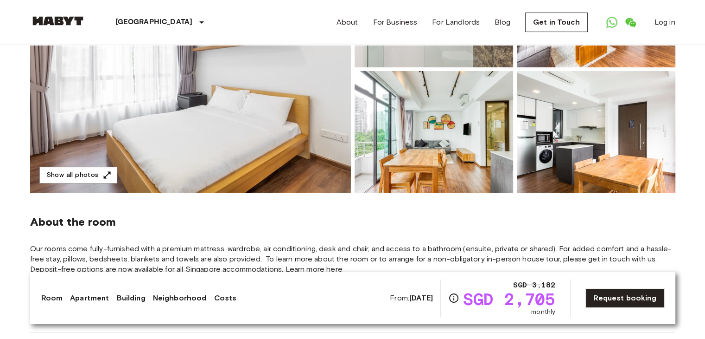
scroll to position [0, 0]
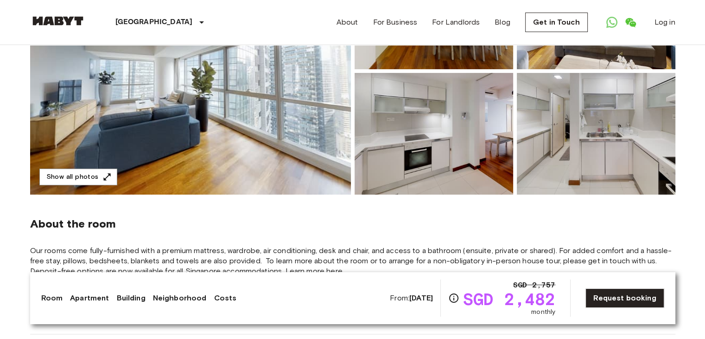
scroll to position [360, 0]
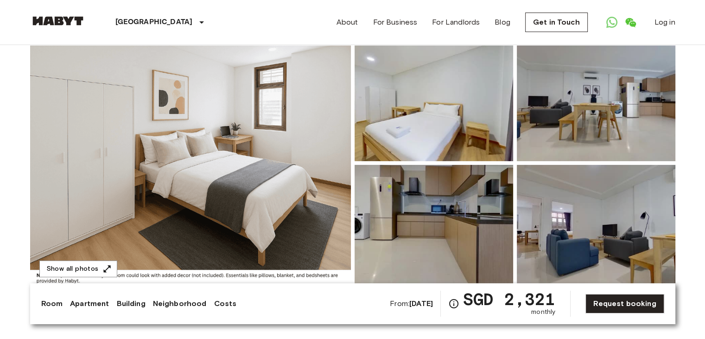
scroll to position [80, 0]
click at [213, 153] on img at bounding box center [190, 162] width 321 height 247
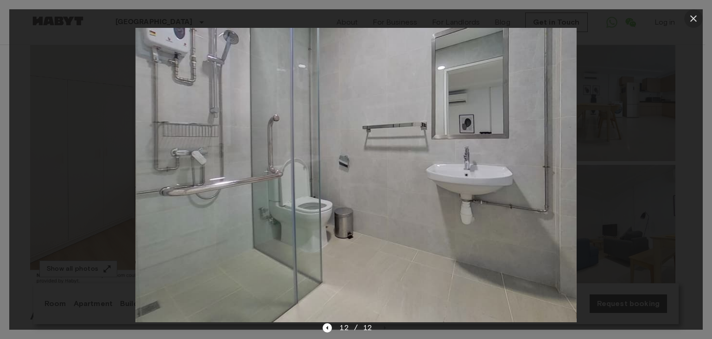
click at [691, 21] on icon "button" at bounding box center [694, 18] width 6 height 6
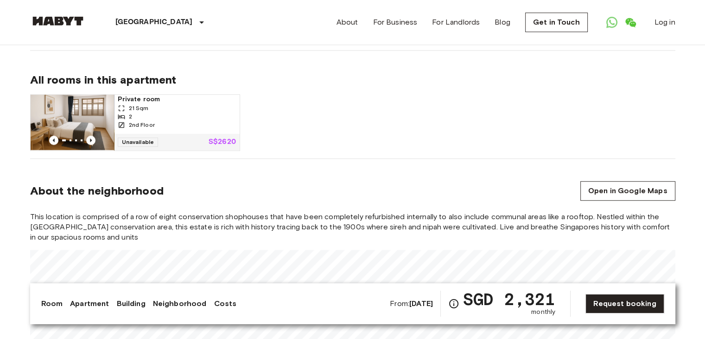
scroll to position [633, 0]
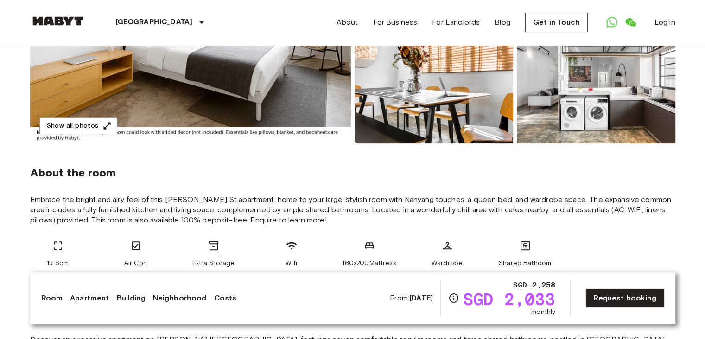
scroll to position [224, 0]
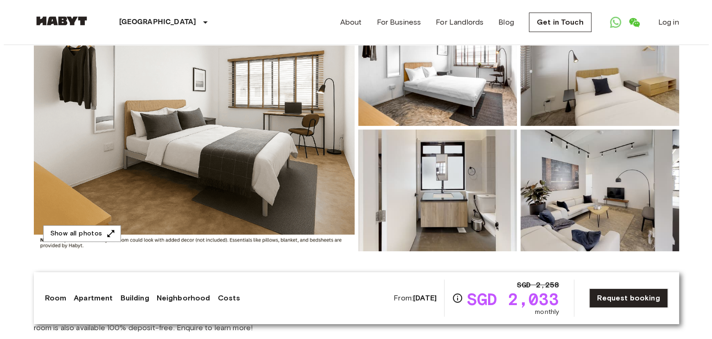
scroll to position [115, 0]
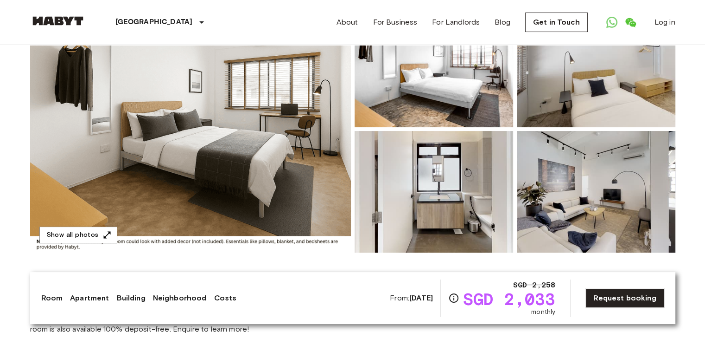
click at [246, 138] on img at bounding box center [190, 129] width 321 height 247
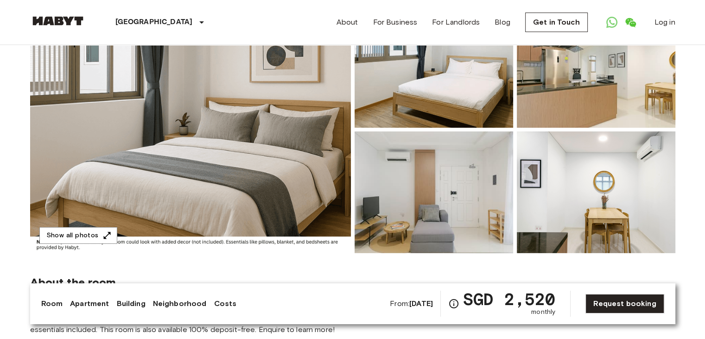
scroll to position [113, 0]
click at [274, 172] on img at bounding box center [190, 129] width 321 height 247
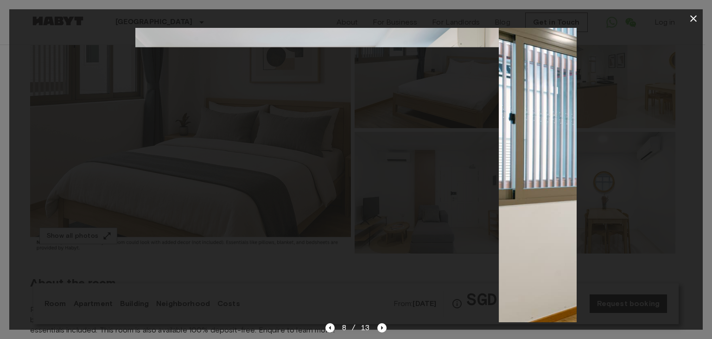
click at [695, 19] on icon "button" at bounding box center [694, 18] width 6 height 6
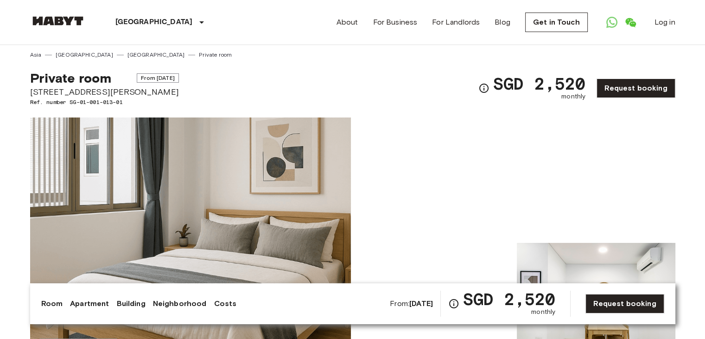
scroll to position [0, 0]
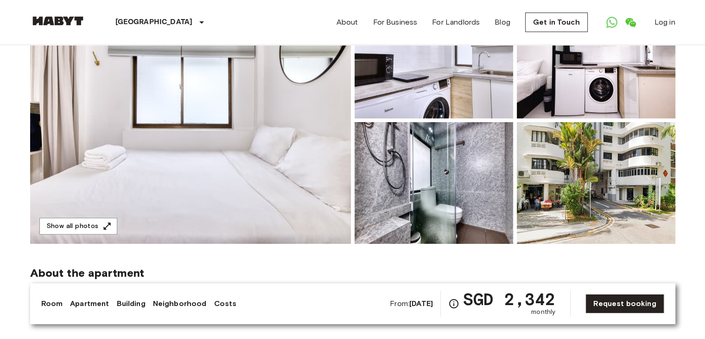
scroll to position [122, 0]
click at [250, 114] on img at bounding box center [190, 120] width 321 height 247
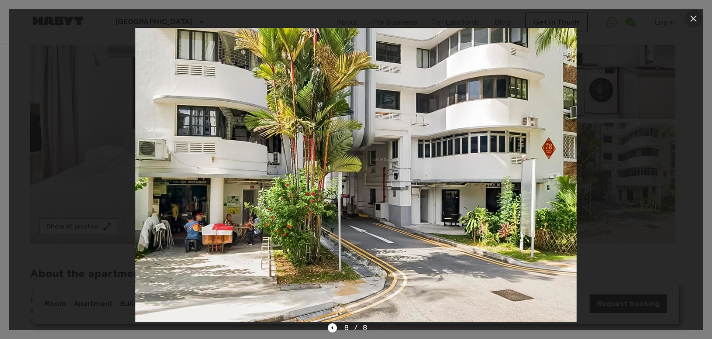
click at [691, 21] on icon "button" at bounding box center [694, 18] width 6 height 6
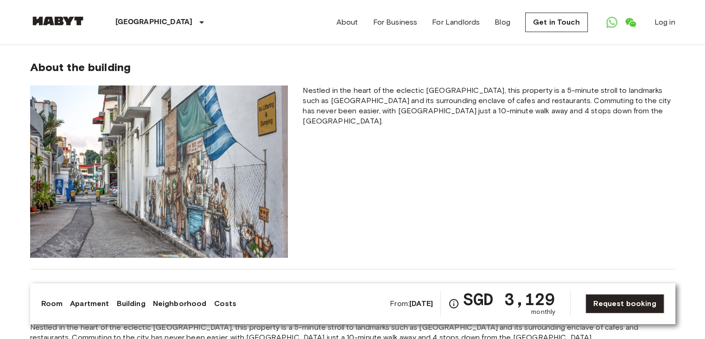
scroll to position [328, 0]
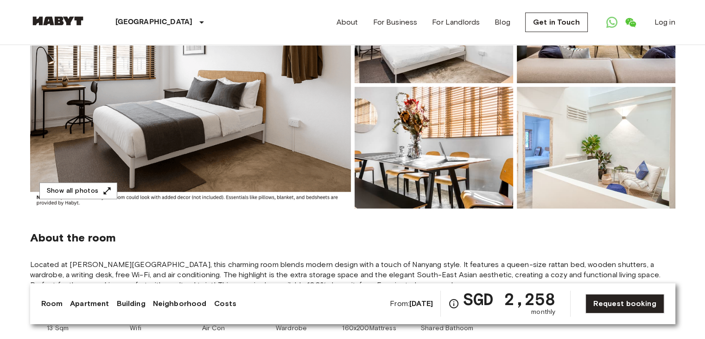
scroll to position [299, 0]
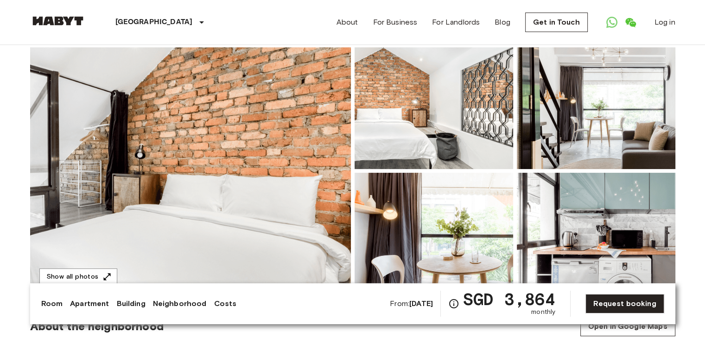
scroll to position [72, 0]
click at [271, 147] on img at bounding box center [190, 170] width 321 height 247
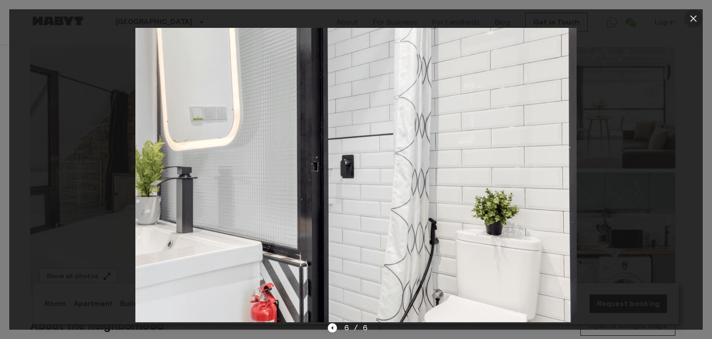
click at [692, 21] on icon "button" at bounding box center [693, 18] width 11 height 11
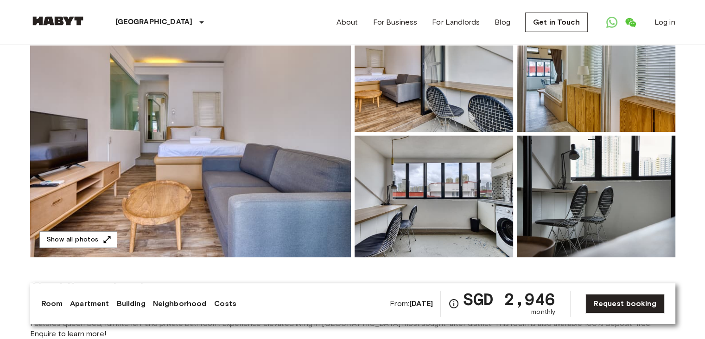
scroll to position [109, 0]
click at [213, 125] on img at bounding box center [190, 134] width 321 height 247
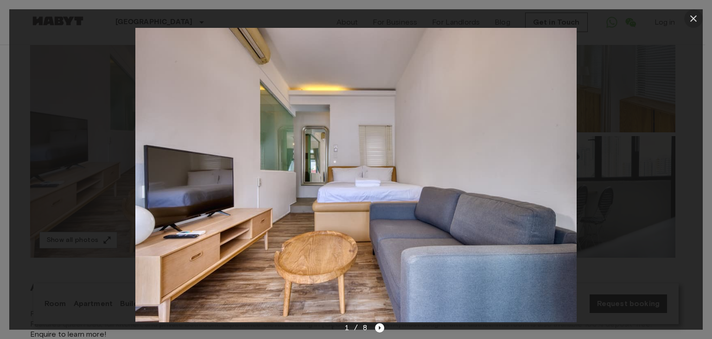
click at [694, 22] on icon "button" at bounding box center [693, 18] width 11 height 11
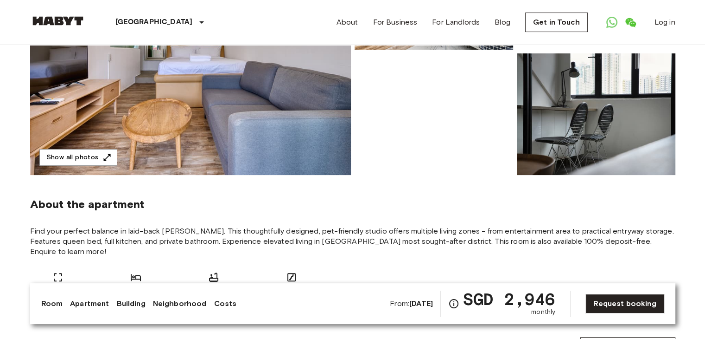
scroll to position [0, 0]
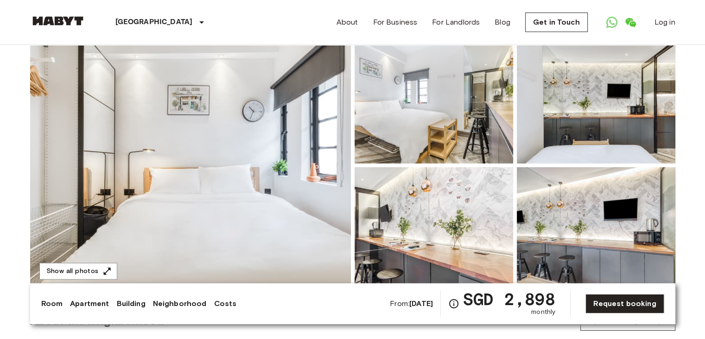
click at [248, 166] on img at bounding box center [190, 165] width 321 height 247
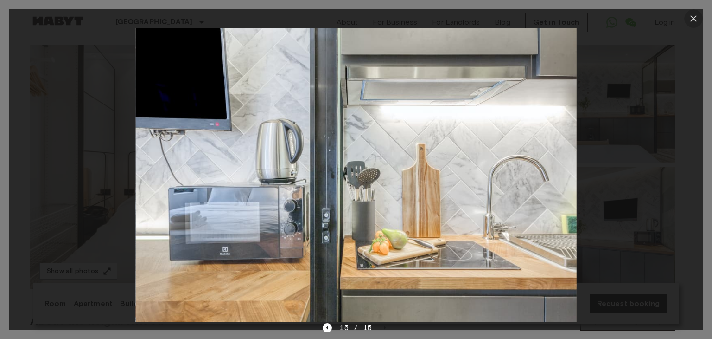
click at [697, 13] on icon "button" at bounding box center [693, 18] width 11 height 11
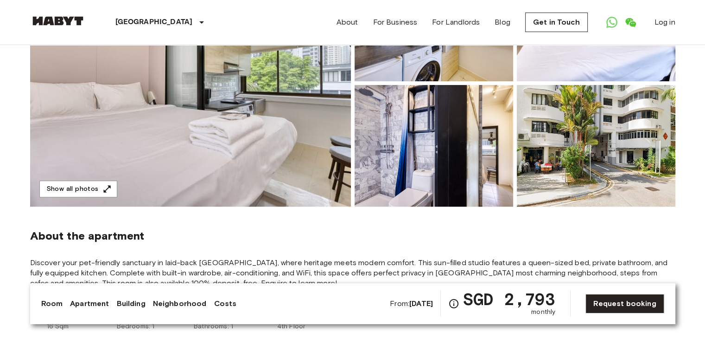
scroll to position [106, 0]
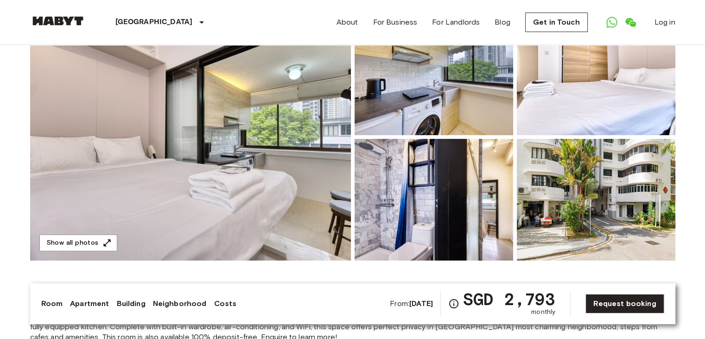
click at [247, 116] on img at bounding box center [190, 136] width 321 height 247
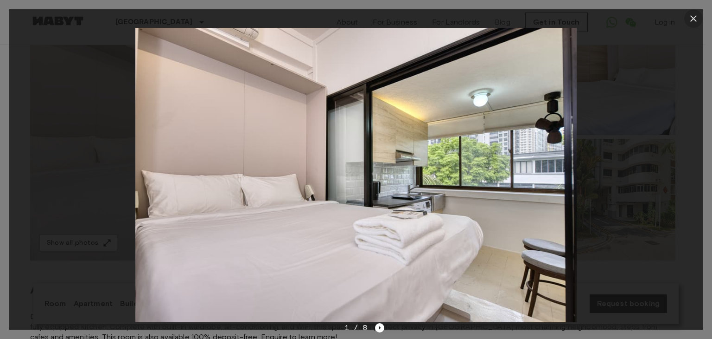
click at [692, 19] on icon "button" at bounding box center [694, 18] width 6 height 6
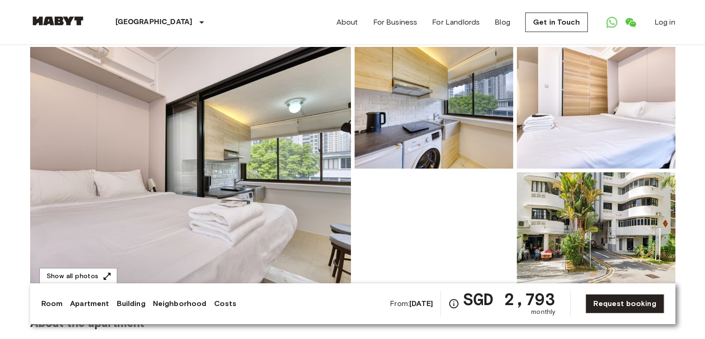
scroll to position [0, 0]
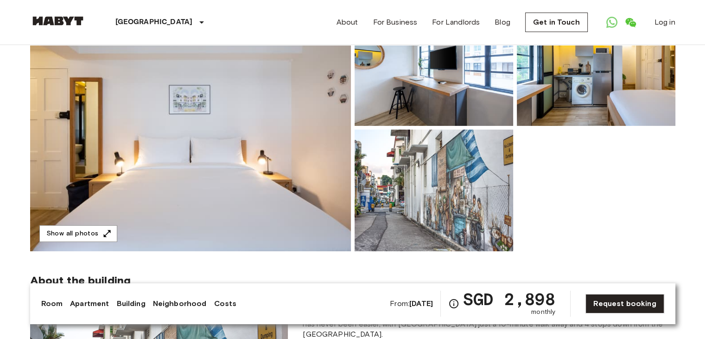
click at [277, 145] on img at bounding box center [190, 127] width 321 height 247
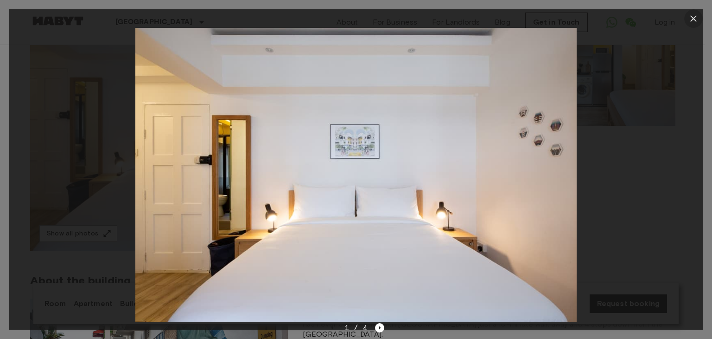
click at [698, 14] on icon "button" at bounding box center [693, 18] width 11 height 11
